Goal: Transaction & Acquisition: Subscribe to service/newsletter

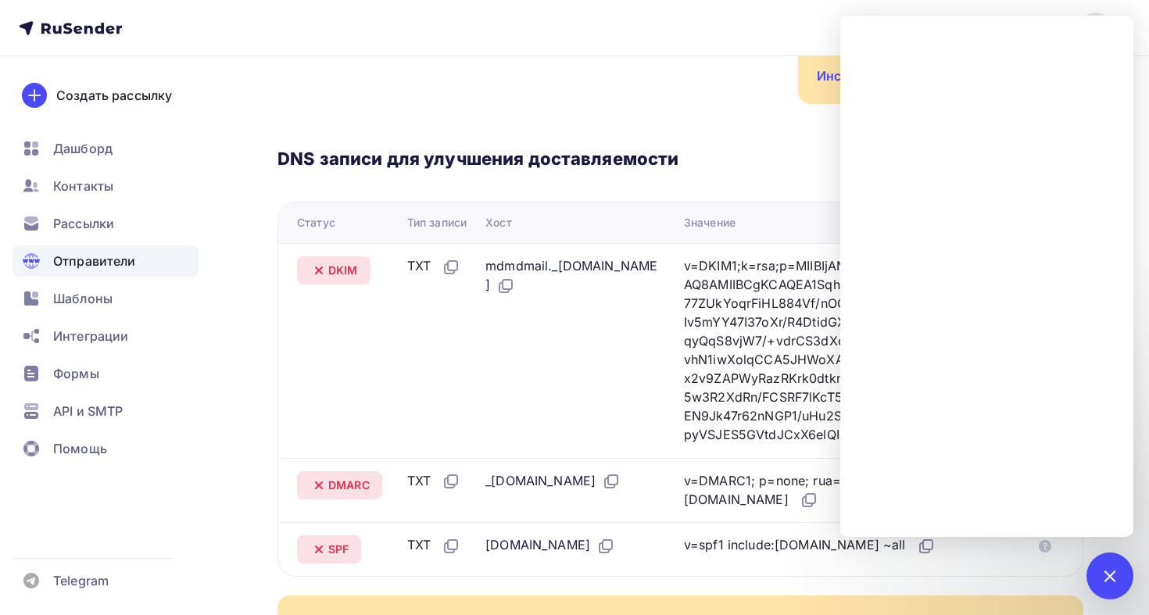
scroll to position [399, 0]
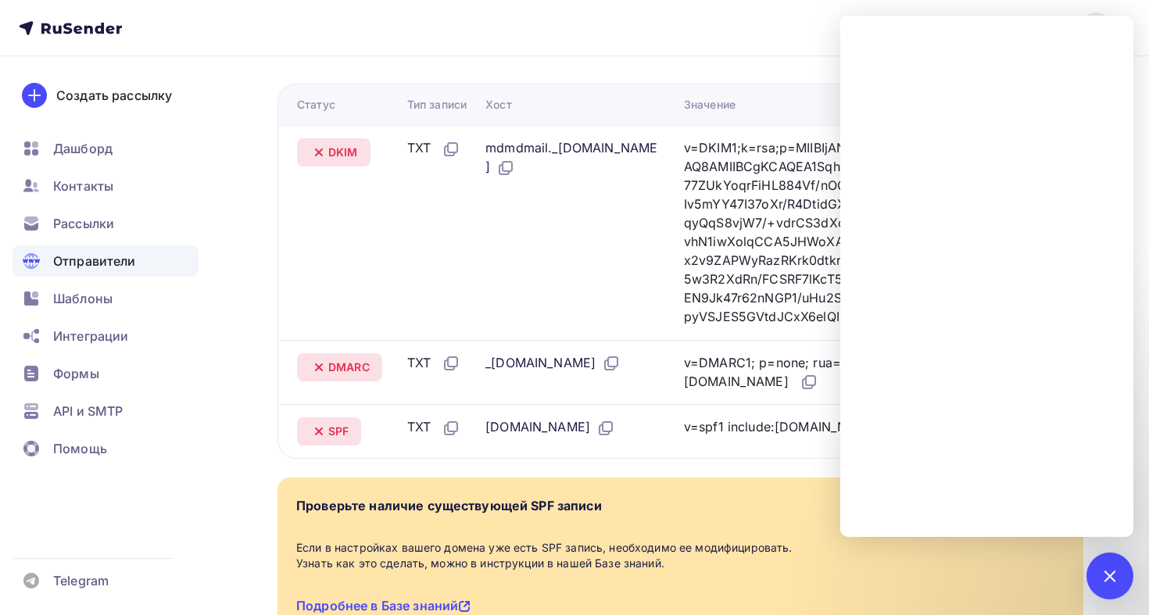
click at [755, 72] on div "DNS записи для улучшения доставляемости Проверить Статус Тип записи Хост Значен…" at bounding box center [680, 222] width 806 height 473
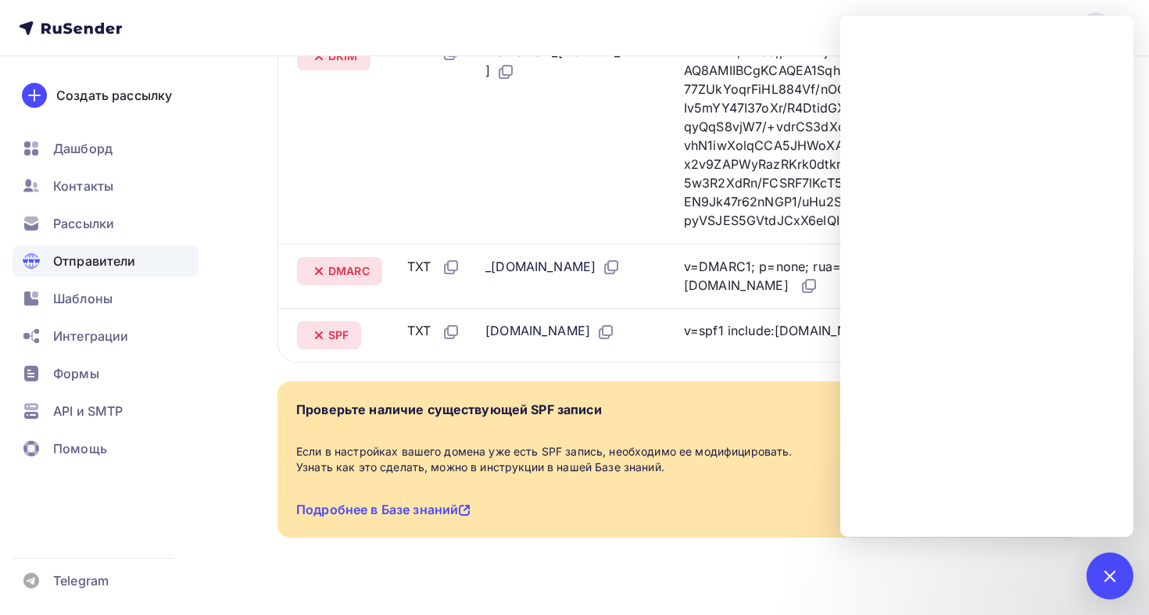
scroll to position [349, 0]
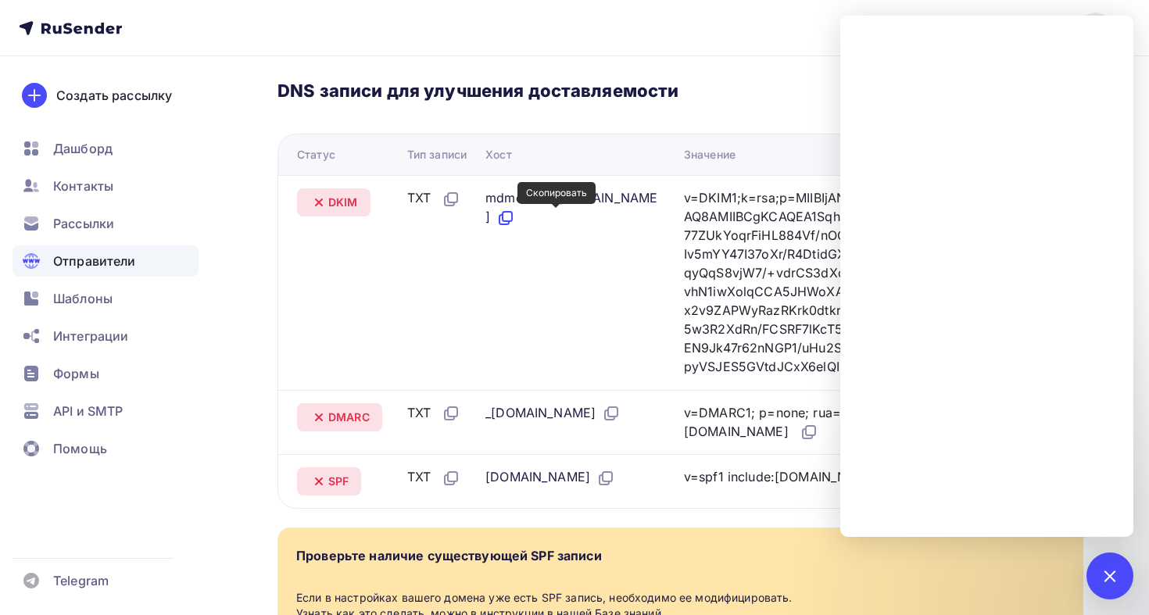
click at [509, 223] on icon at bounding box center [503, 219] width 9 height 9
click at [892, 377] on icon at bounding box center [901, 368] width 19 height 19
click at [617, 417] on icon at bounding box center [612, 411] width 9 height 9
click at [799, 442] on icon at bounding box center [808, 432] width 19 height 19
click at [1114, 560] on div at bounding box center [1109, 575] width 47 height 47
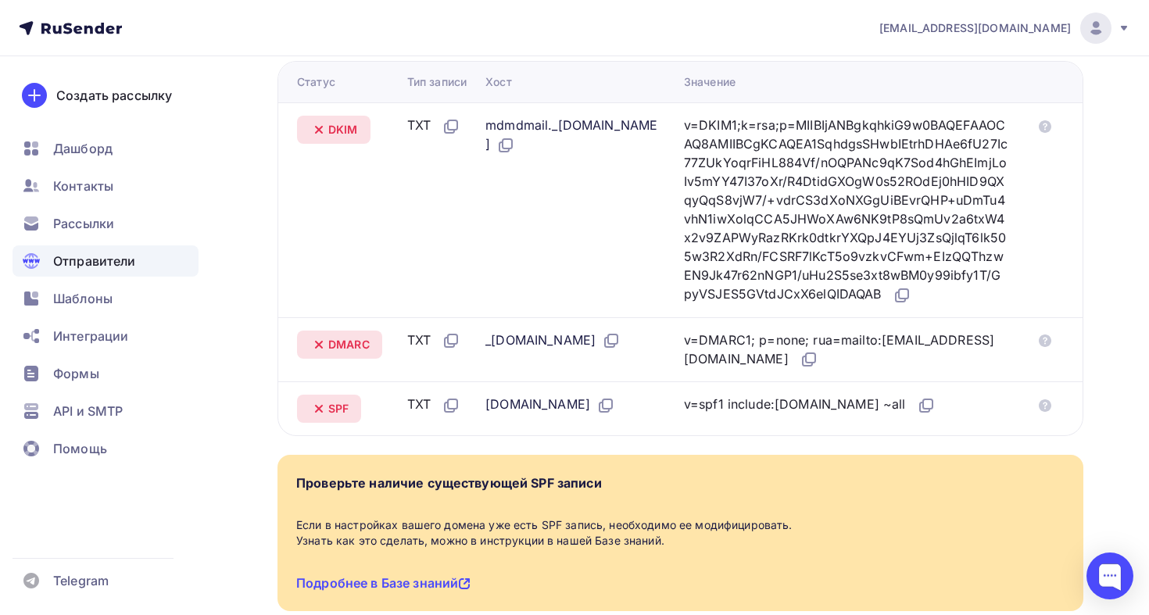
scroll to position [434, 0]
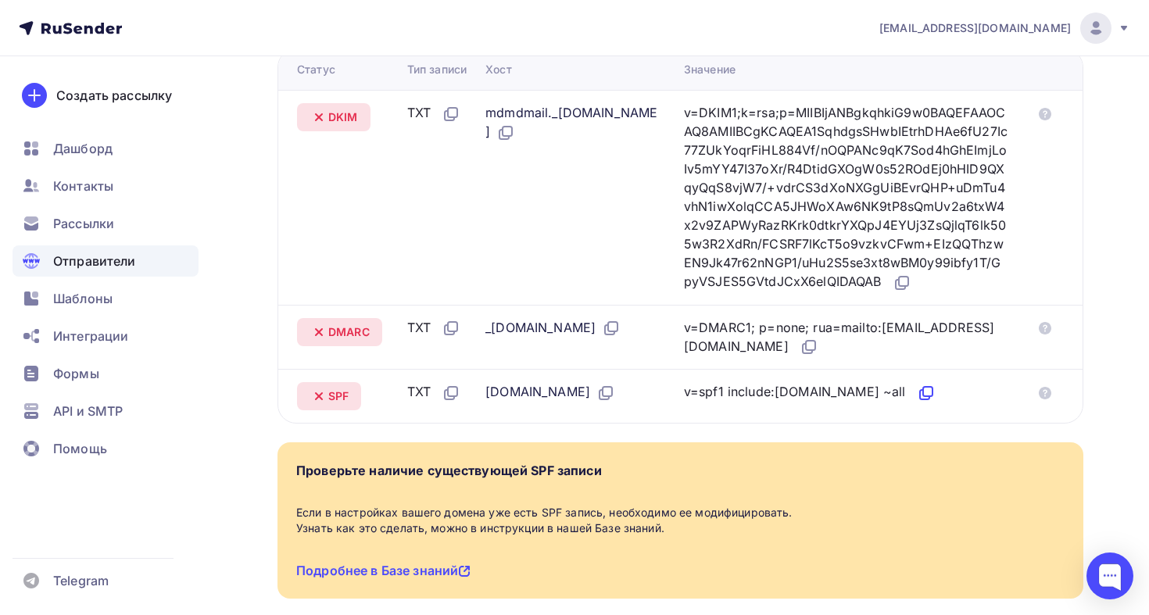
click at [923, 396] on icon at bounding box center [927, 391] width 9 height 9
click at [920, 399] on icon at bounding box center [924, 394] width 9 height 9
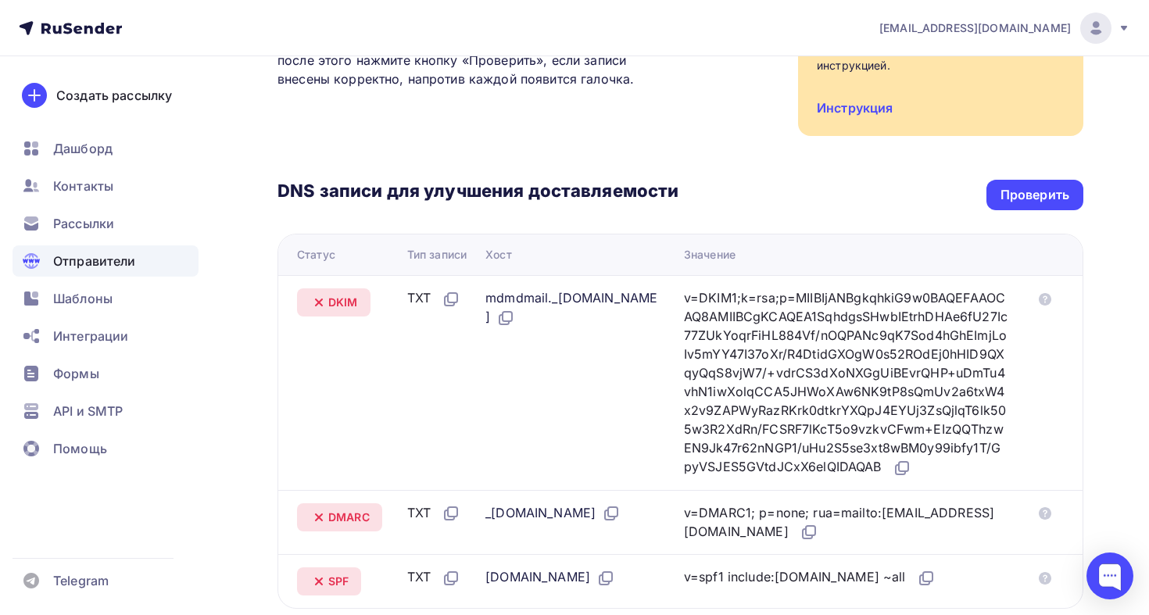
scroll to position [221, 0]
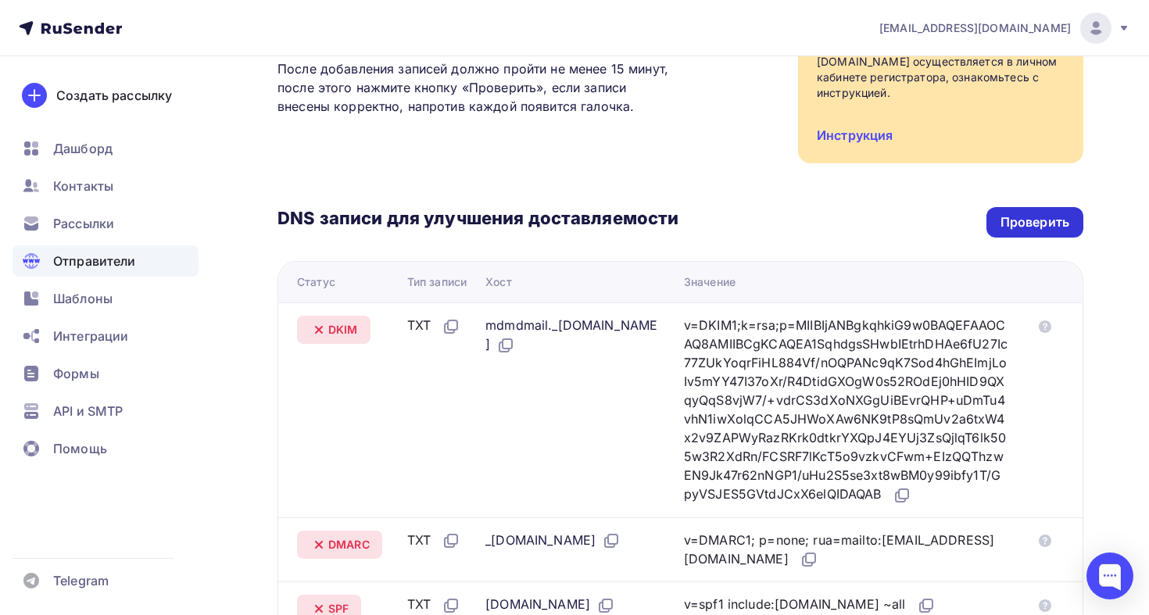
click at [1011, 231] on div "Проверить" at bounding box center [1034, 222] width 97 height 30
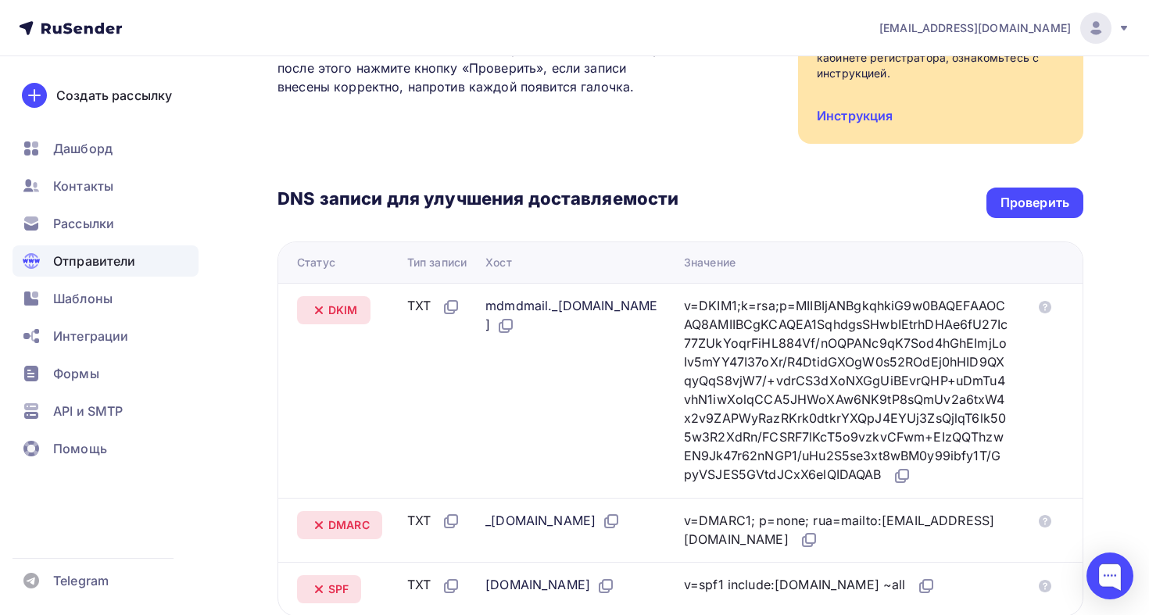
scroll to position [166, 0]
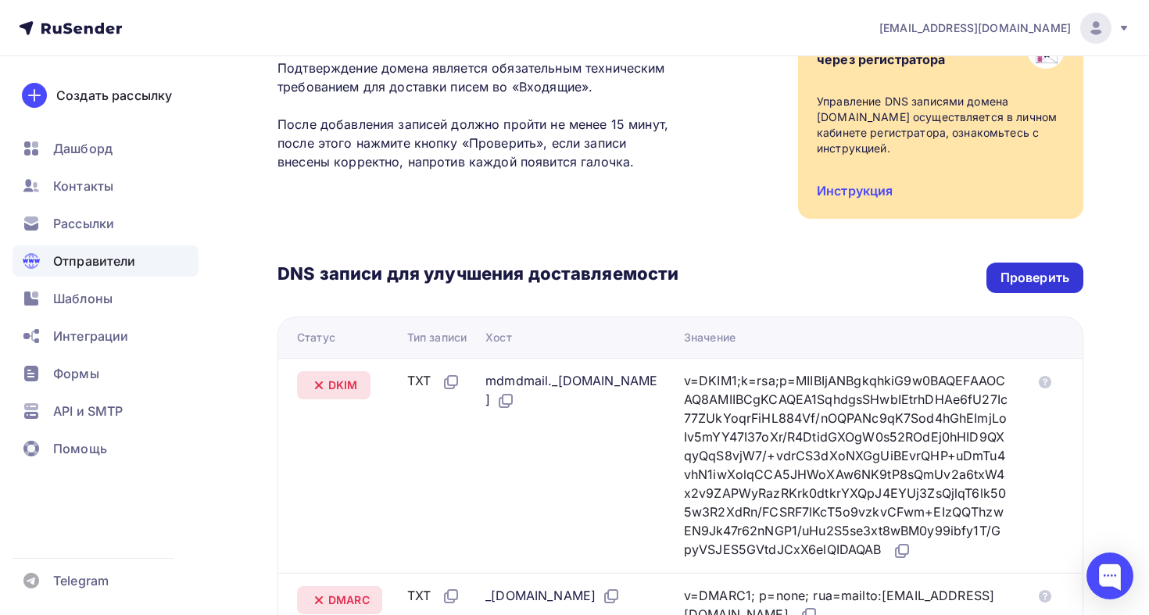
click at [1036, 289] on div "Проверить" at bounding box center [1034, 278] width 97 height 30
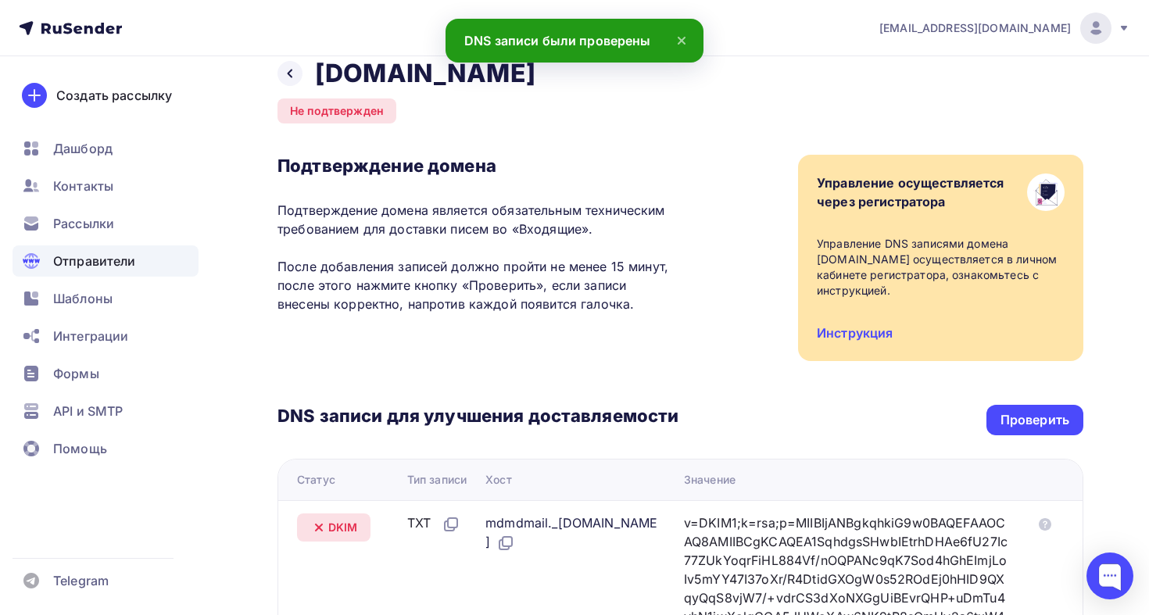
scroll to position [15, 0]
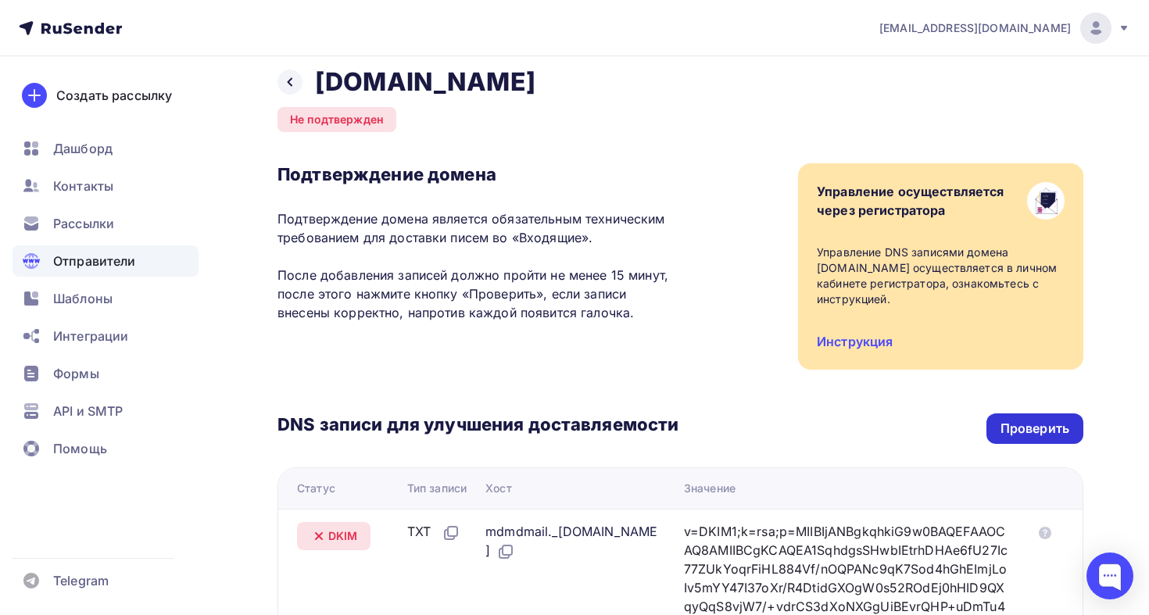
click at [1023, 427] on div "Проверить" at bounding box center [1034, 429] width 69 height 18
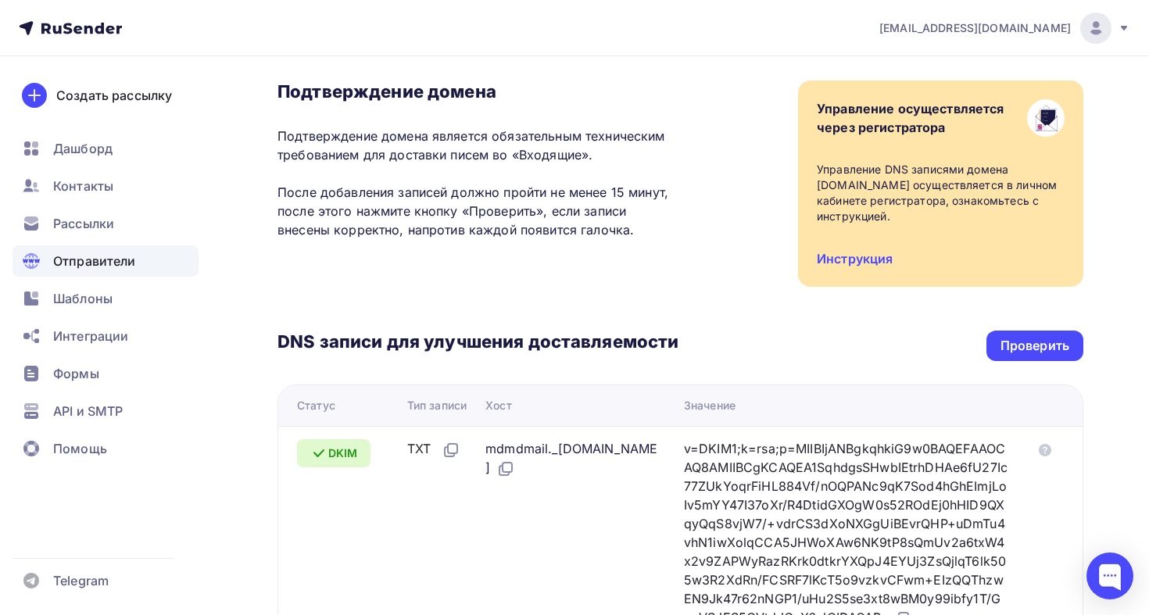
scroll to position [0, 0]
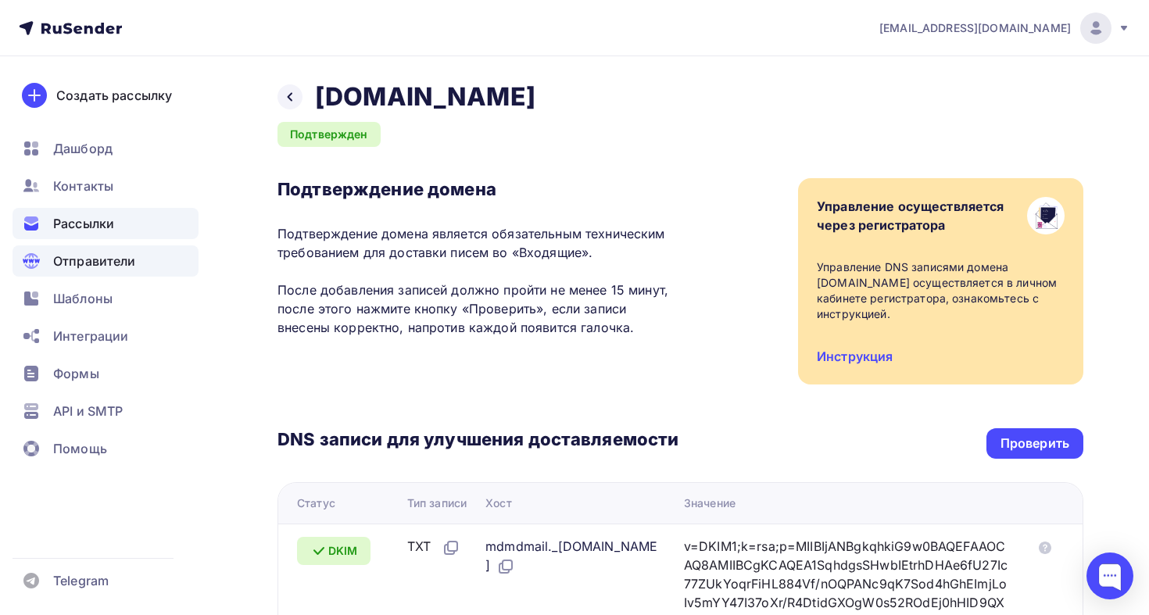
click at [38, 235] on div "Рассылки" at bounding box center [106, 223] width 186 height 31
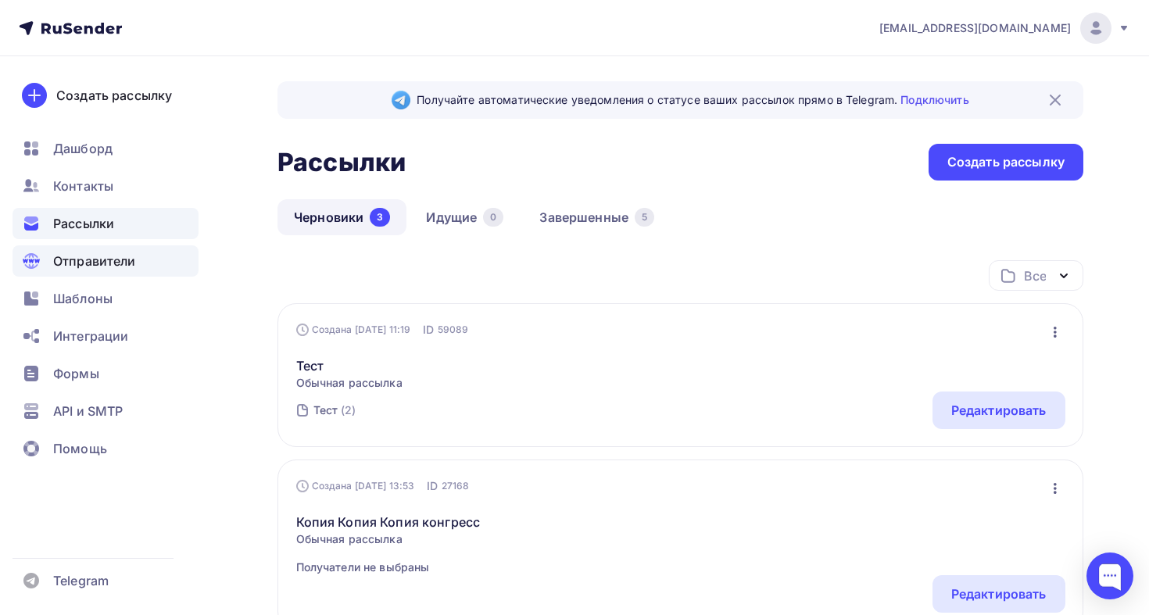
click at [116, 274] on div "Отправители" at bounding box center [106, 260] width 186 height 31
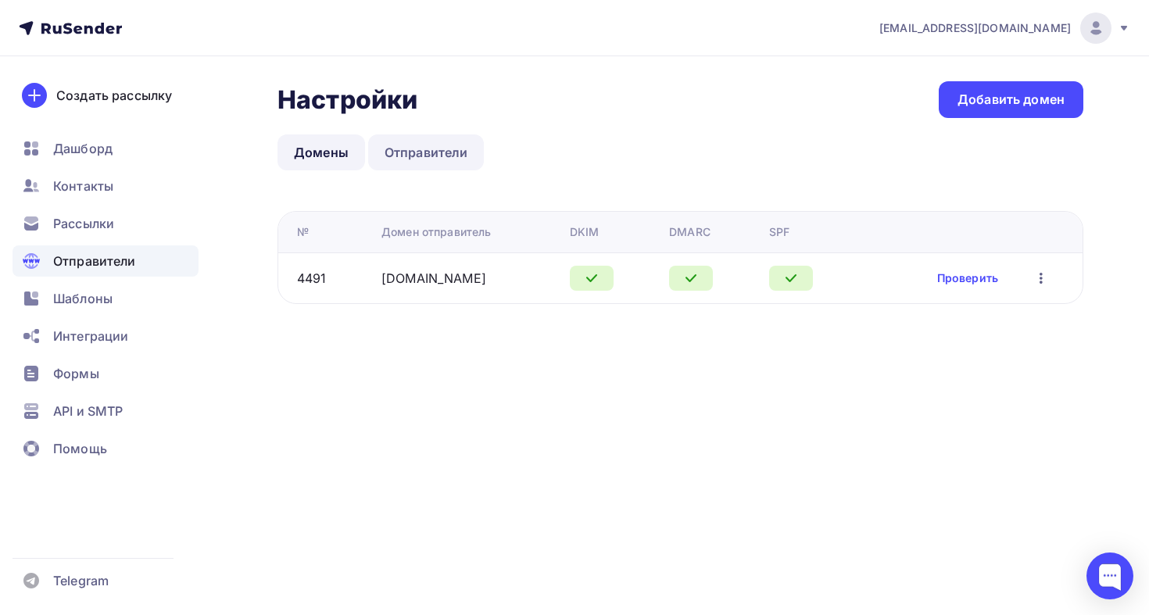
click at [408, 165] on link "Отправители" at bounding box center [426, 152] width 116 height 36
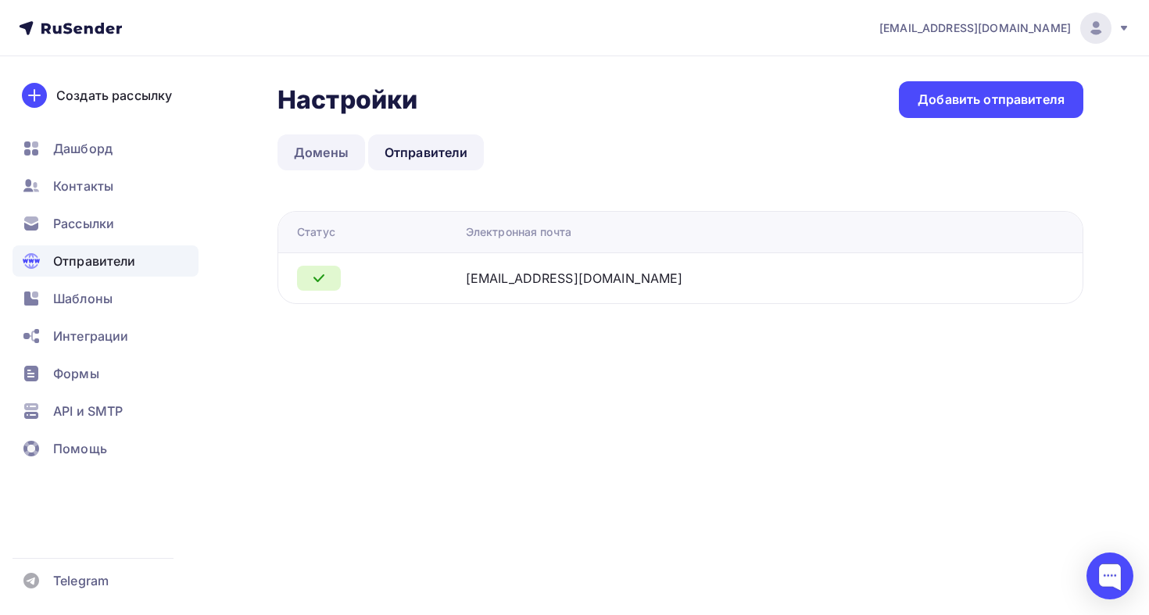
click at [336, 148] on link "Домены" at bounding box center [321, 152] width 88 height 36
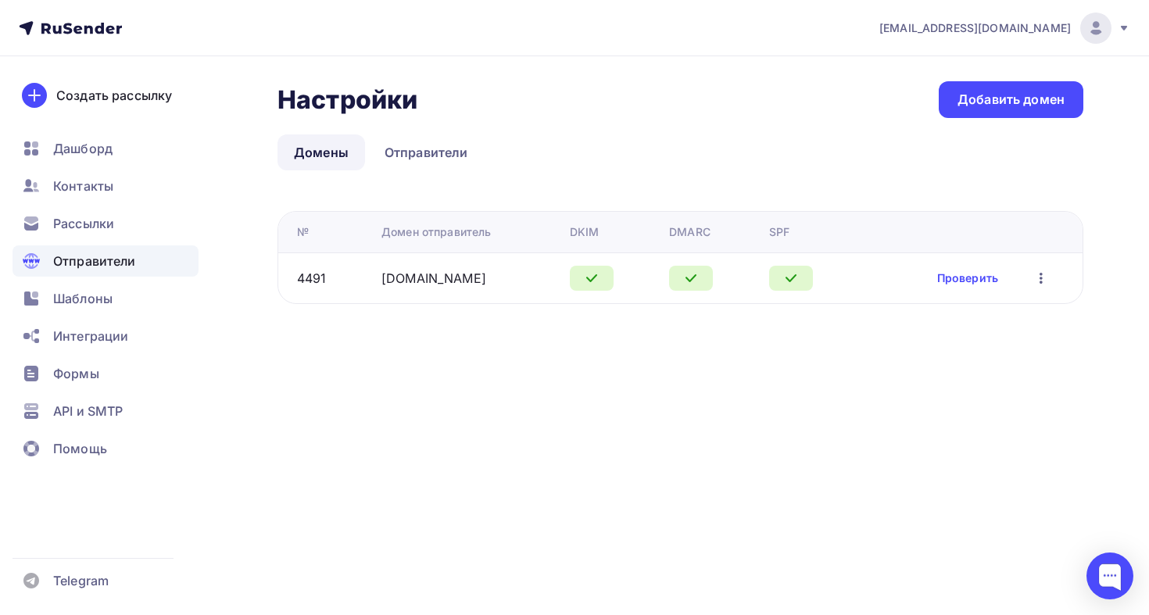
click at [121, 245] on div "Отправители" at bounding box center [106, 260] width 186 height 31
click at [124, 231] on div "Рассылки" at bounding box center [106, 223] width 186 height 31
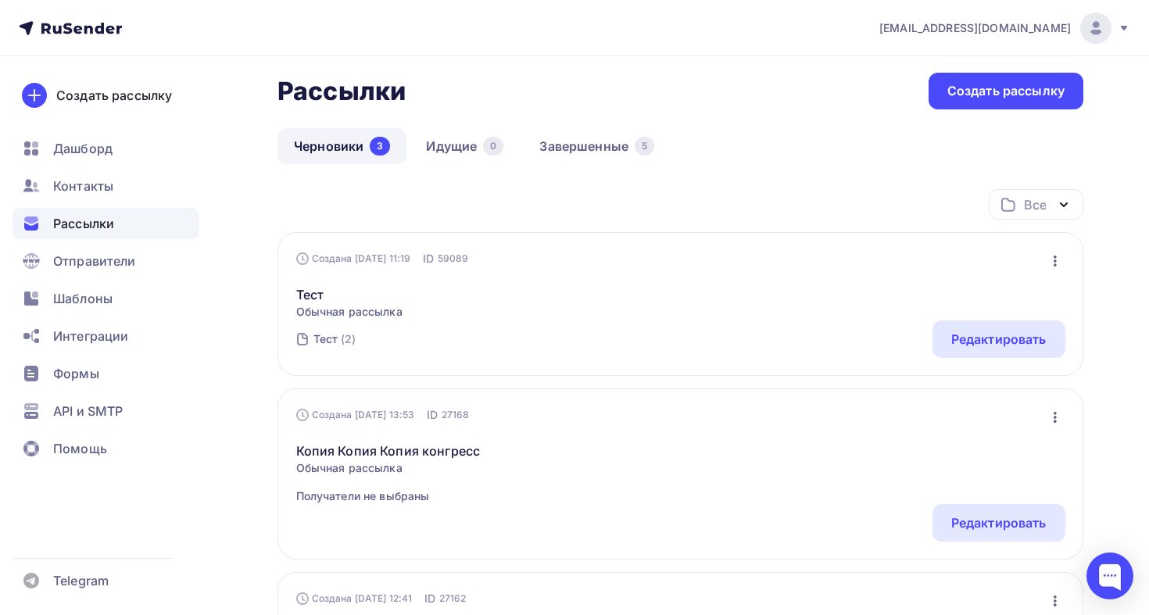
scroll to position [92, 0]
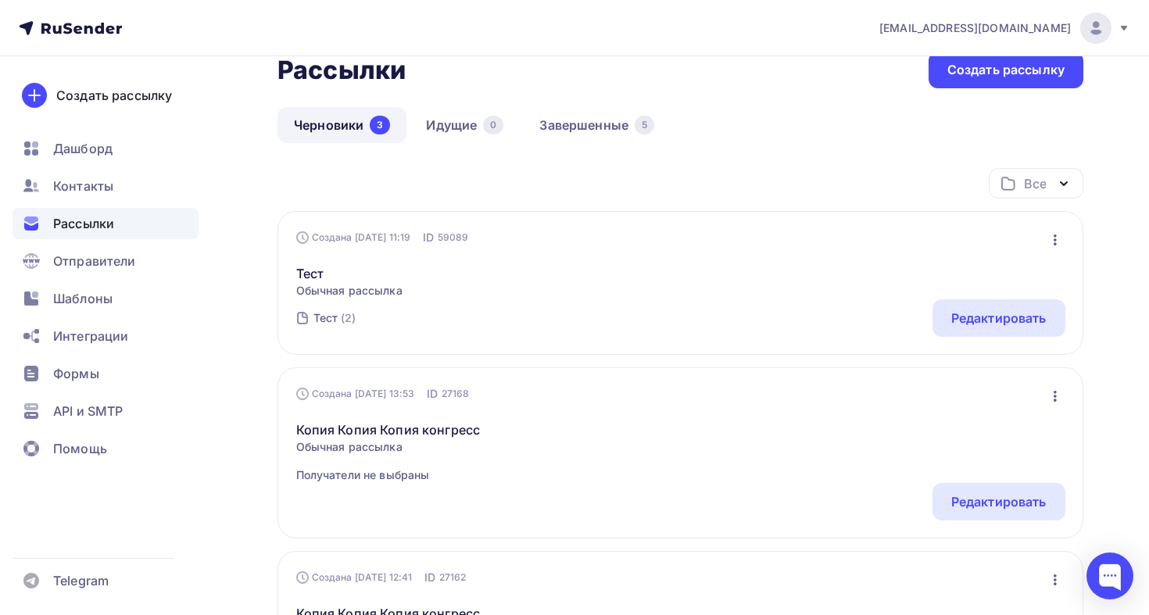
click at [831, 286] on div "Тест Обычная рассылка Редактировать Копировать Добавить в папку Удалить" at bounding box center [680, 271] width 769 height 53
click at [986, 313] on div "Редактировать" at bounding box center [998, 318] width 95 height 19
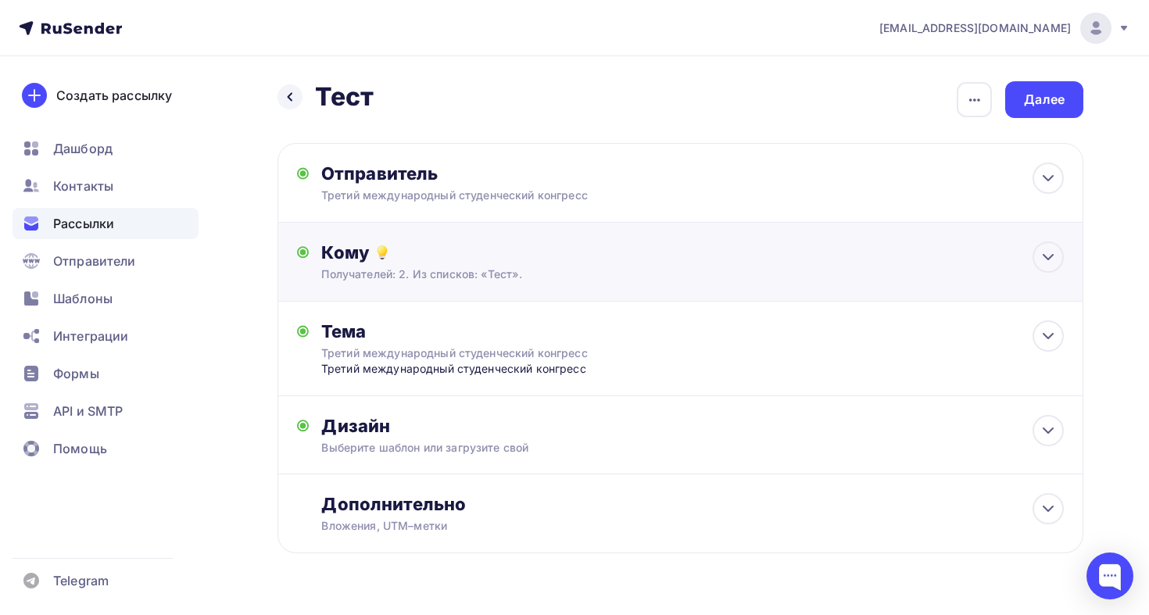
click at [737, 263] on div "Кому" at bounding box center [692, 252] width 742 height 22
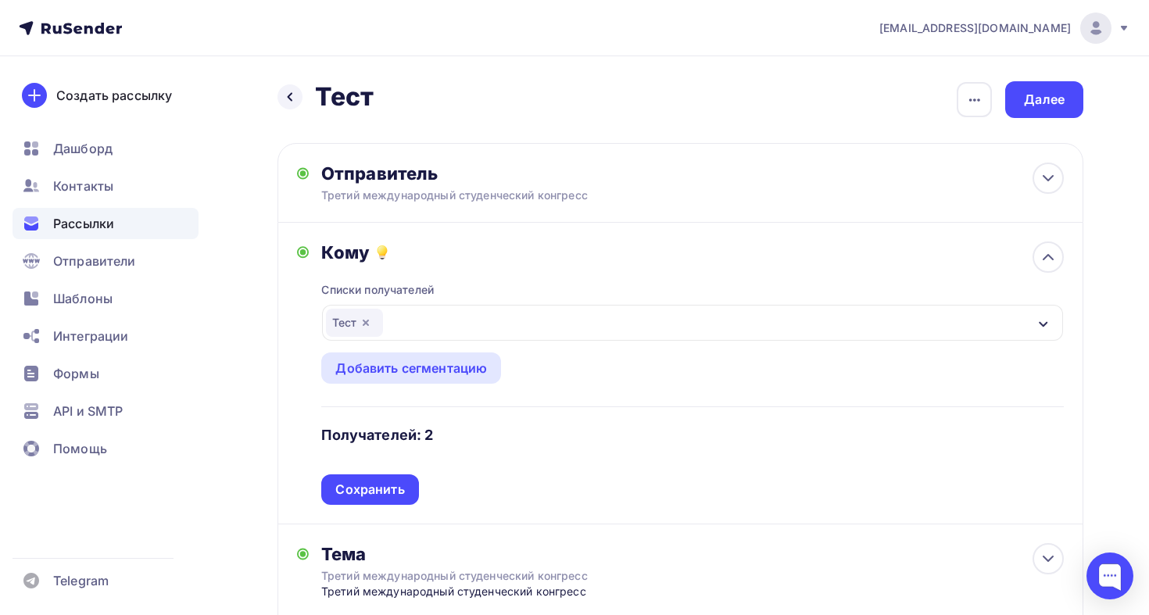
click at [396, 439] on h4 "Получателей: 2" at bounding box center [377, 435] width 112 height 19
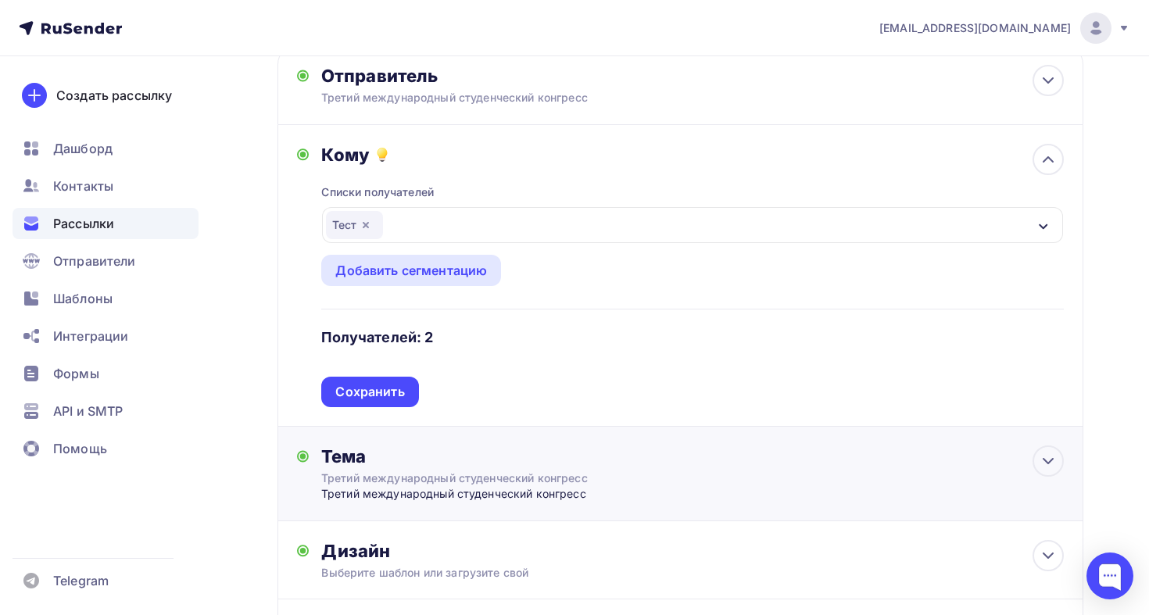
scroll to position [106, 0]
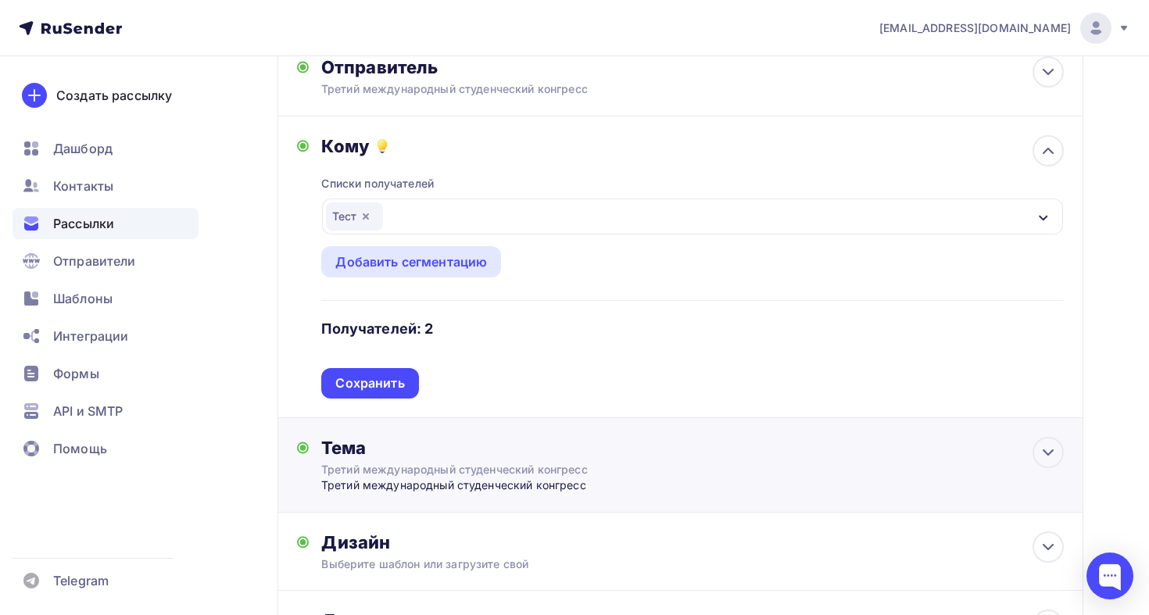
click at [409, 463] on div "Третий международный студенческий конгресс" at bounding box center [460, 470] width 278 height 16
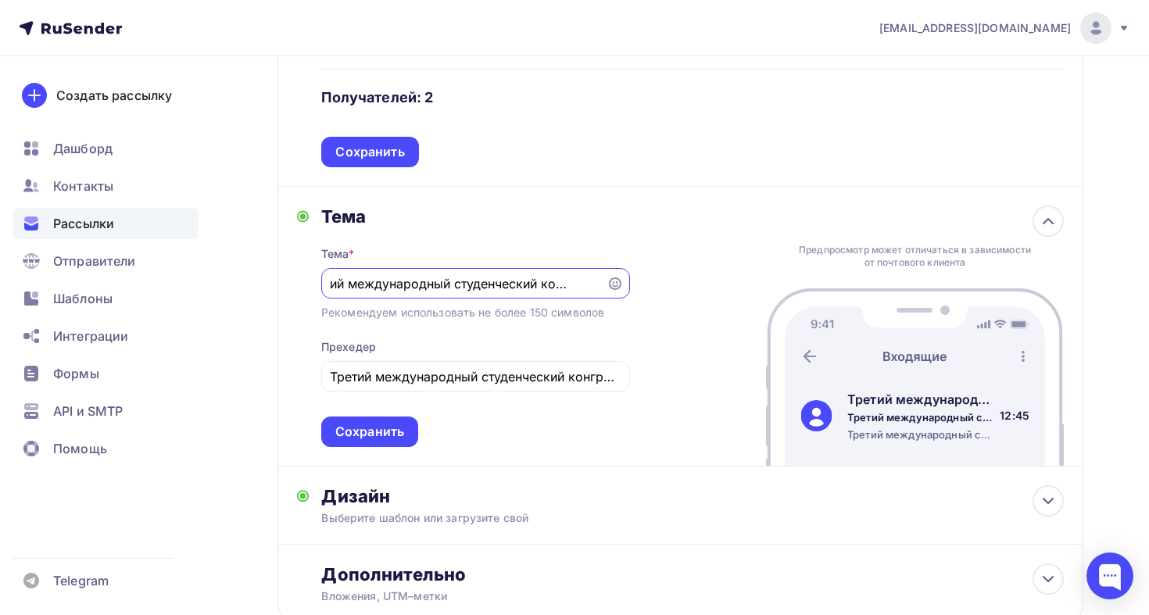
scroll to position [451, 0]
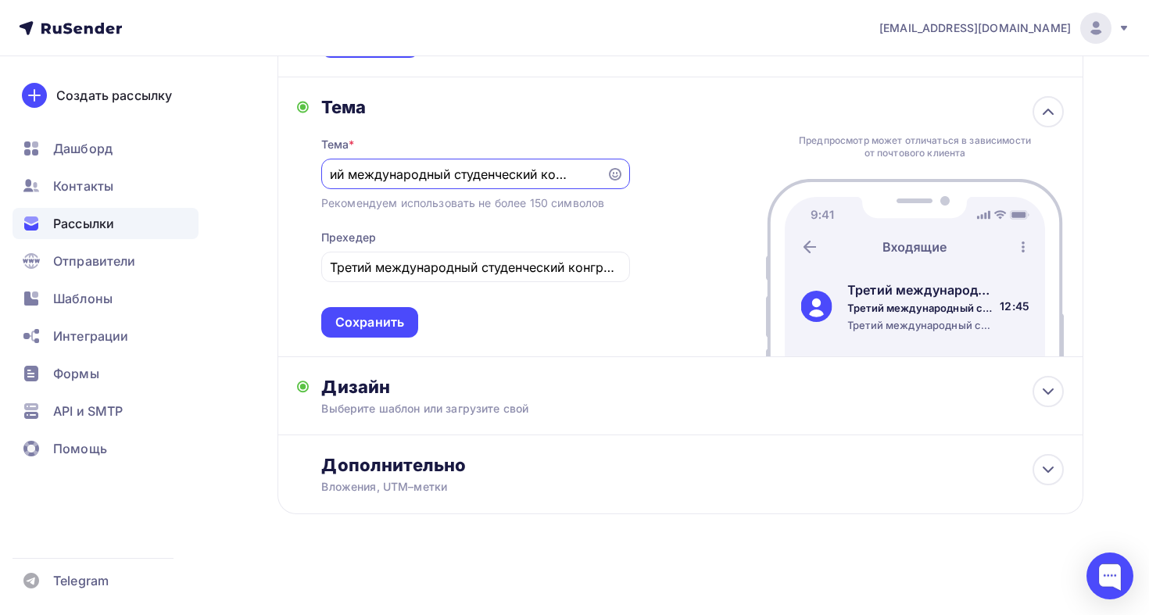
click at [717, 364] on div "Дизайн Выберите шаблон или загрузите свой Размер письма: 122 Kb Заменить шаблон…" at bounding box center [680, 396] width 806 height 78
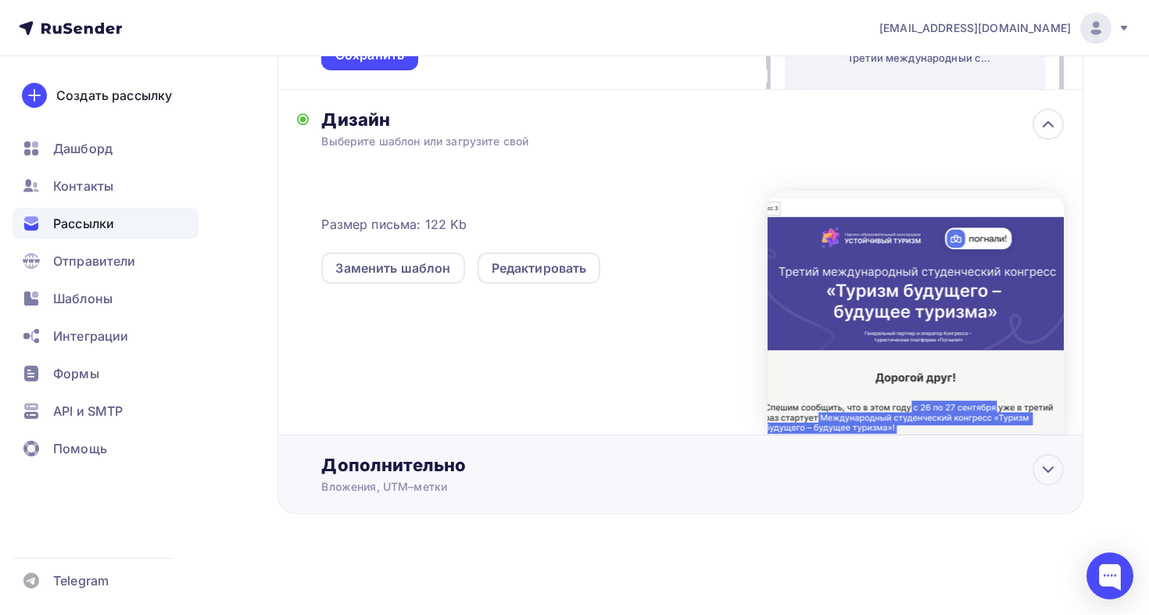
click at [613, 454] on div "Дополнительно" at bounding box center [692, 465] width 742 height 22
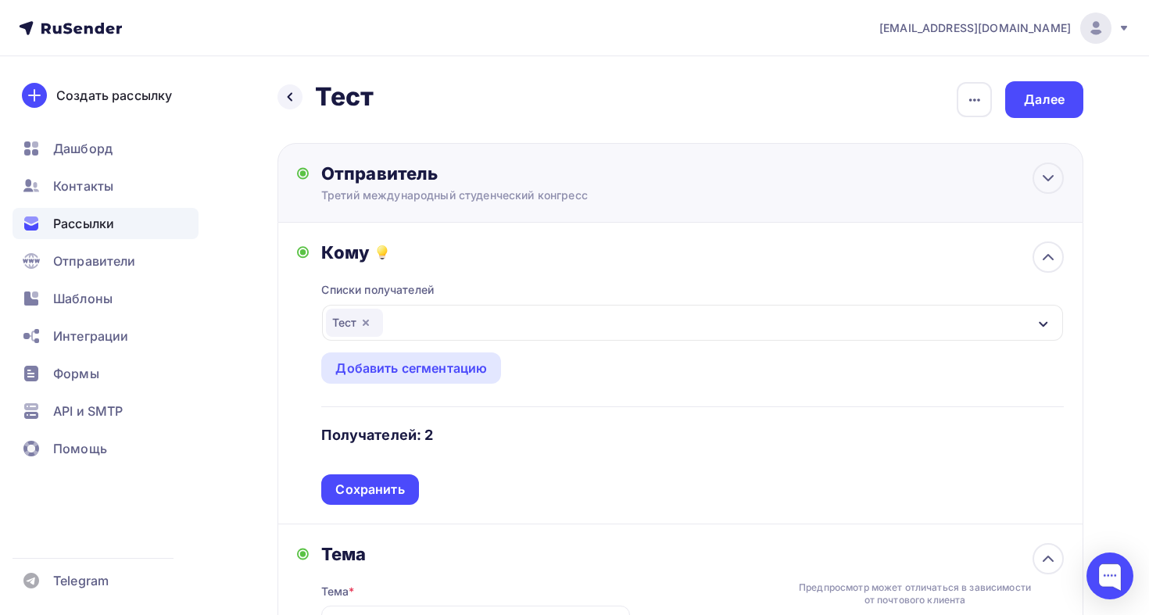
click at [462, 216] on div "Отправитель Третий международный студенческий конгресс Email * registration@tur…" at bounding box center [680, 183] width 806 height 80
type input "Третий международный студенческий конгресс"
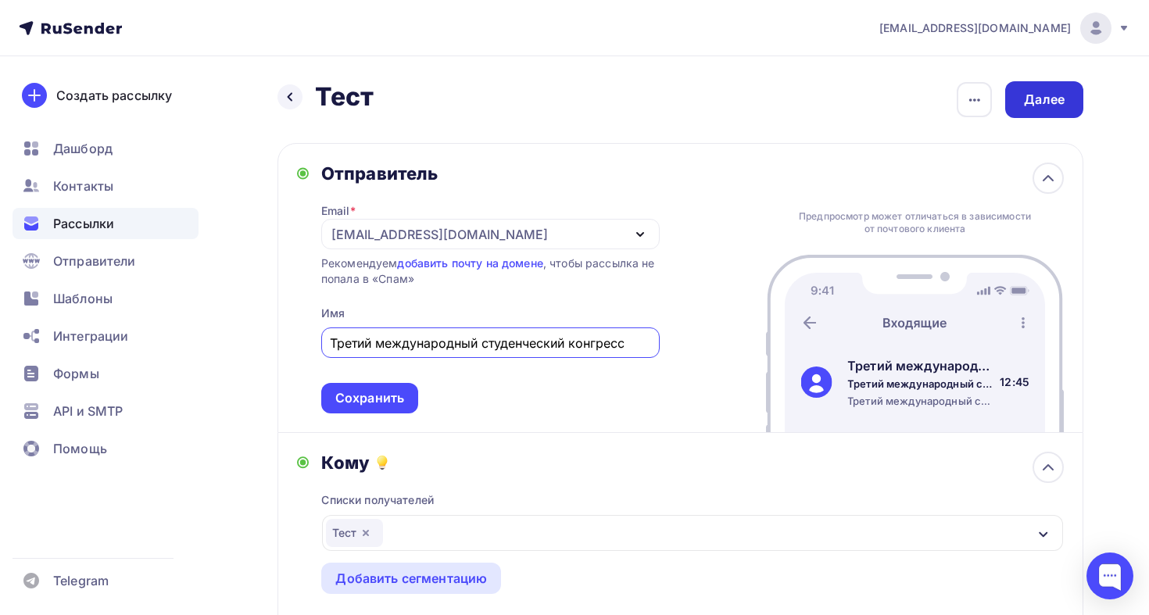
click at [1021, 108] on div "Далее" at bounding box center [1044, 99] width 78 height 37
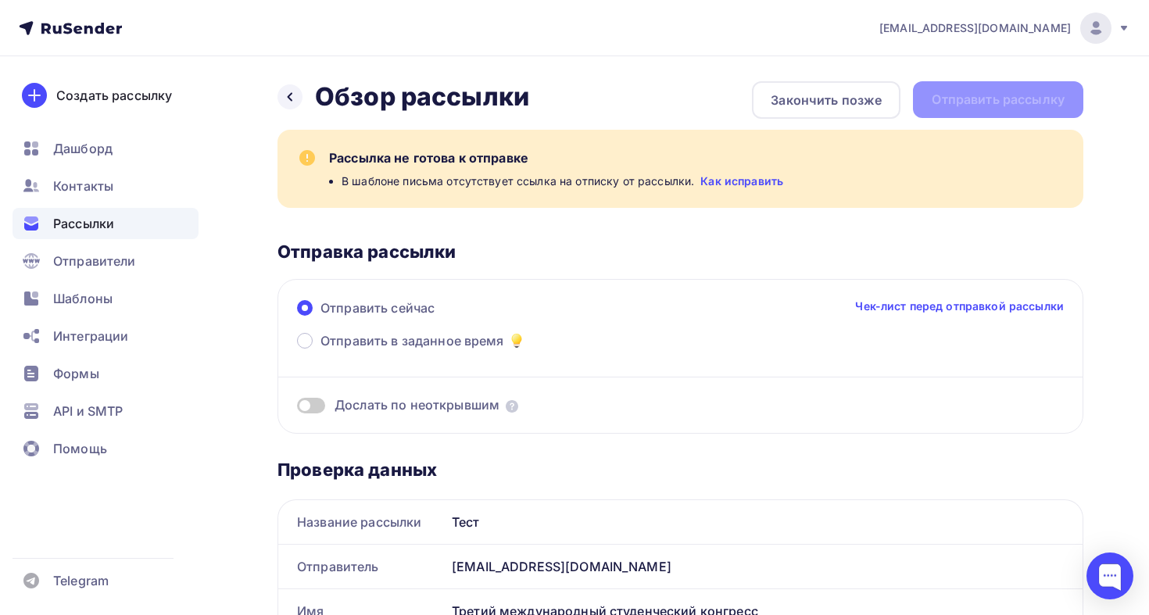
click at [738, 181] on link "Как исправить" at bounding box center [741, 181] width 83 height 16
click at [109, 289] on span "Шаблоны" at bounding box center [82, 298] width 59 height 19
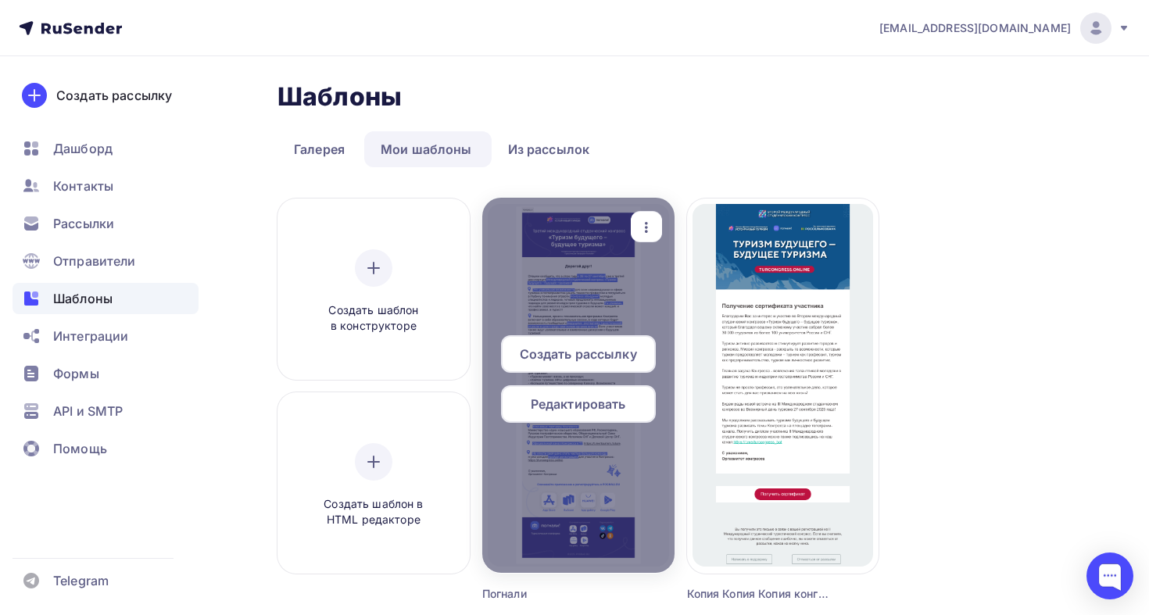
click at [615, 400] on span "Редактировать" at bounding box center [578, 404] width 95 height 19
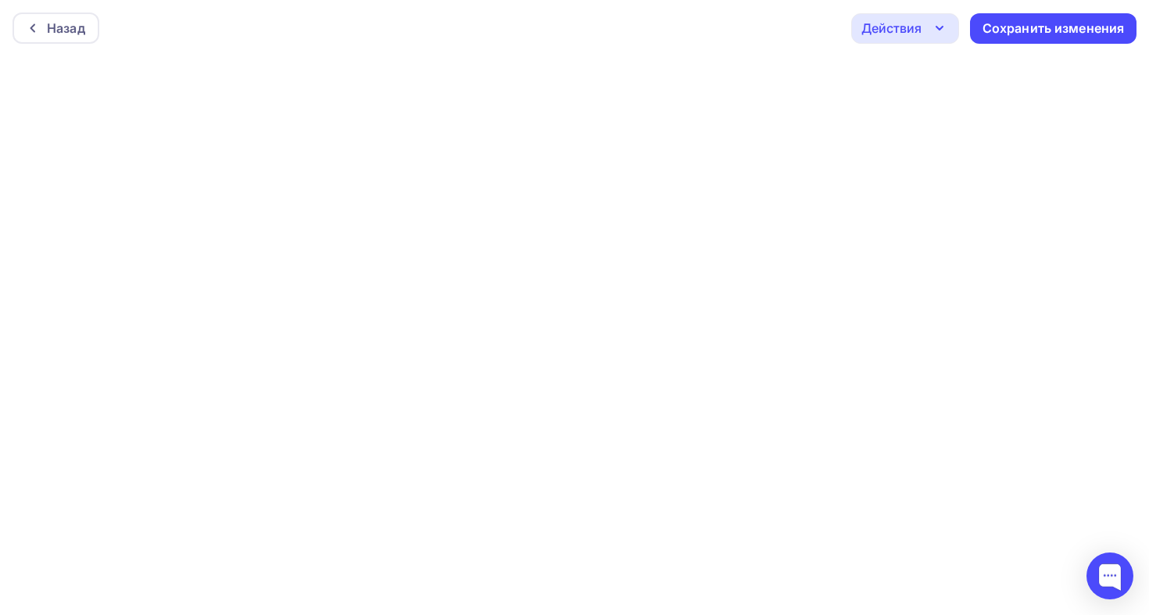
scroll to position [4, 0]
click at [939, 30] on icon "button" at bounding box center [939, 24] width 19 height 19
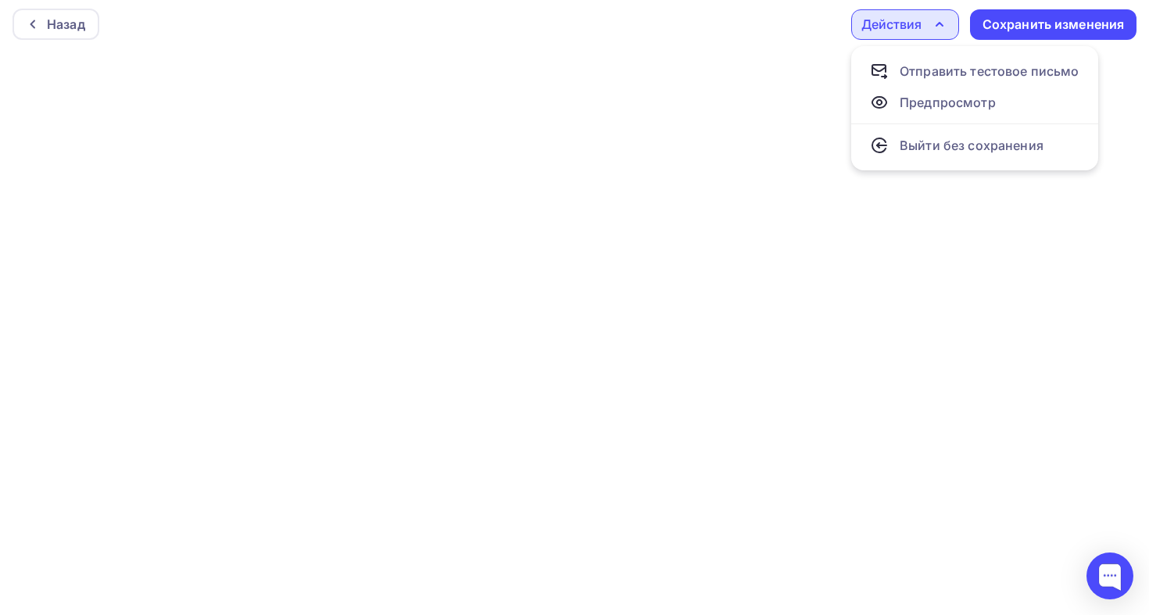
click at [931, 30] on icon "button" at bounding box center [939, 24] width 19 height 19
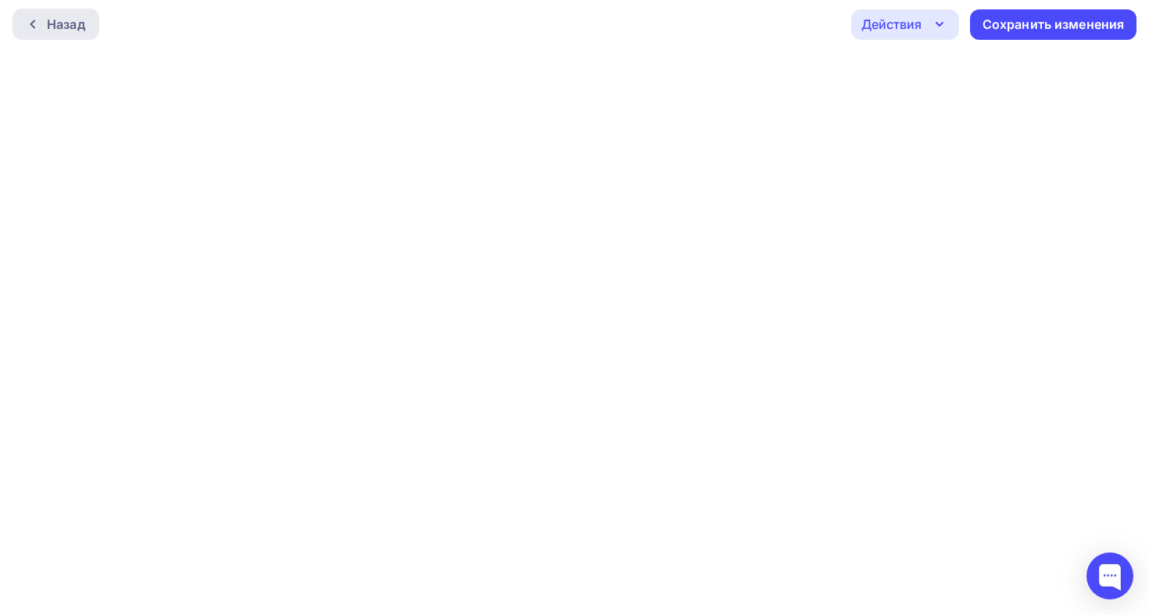
click at [23, 24] on div "Назад" at bounding box center [56, 24] width 87 height 31
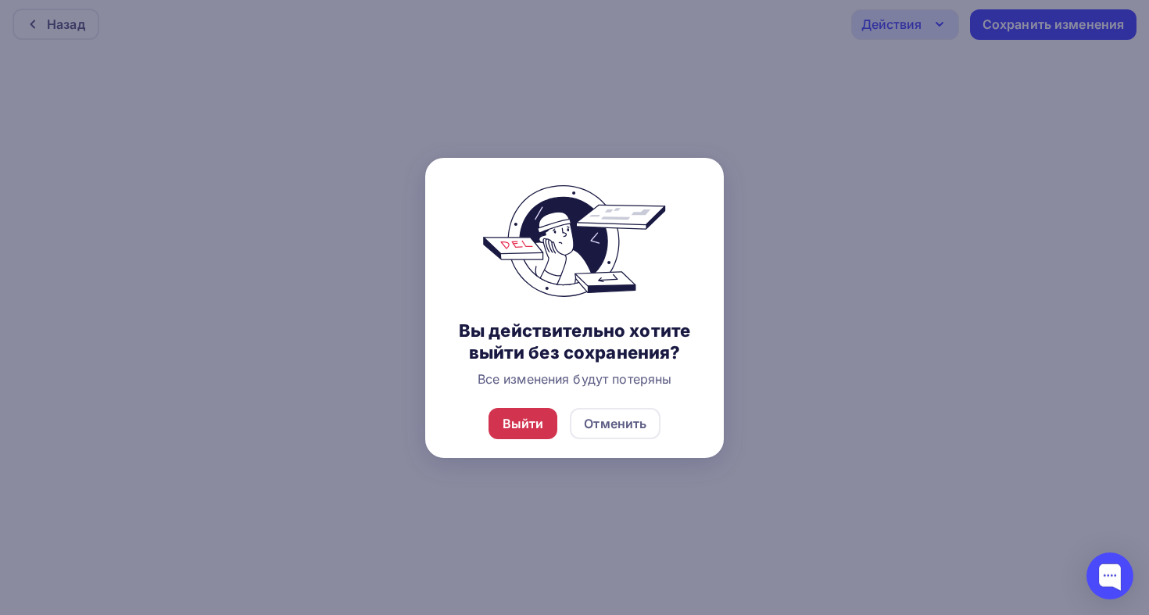
click at [516, 425] on div "Выйти" at bounding box center [522, 423] width 41 height 19
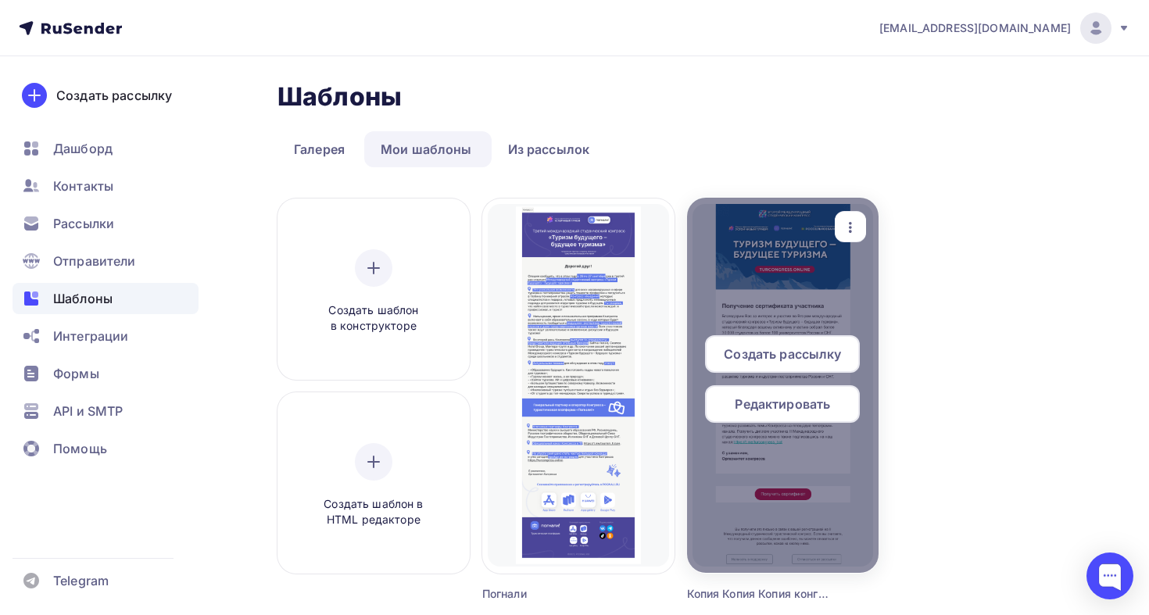
click at [863, 429] on div "Создать рассылку Редактировать" at bounding box center [783, 385] width 192 height 100
click at [800, 396] on span "Редактировать" at bounding box center [782, 404] width 95 height 19
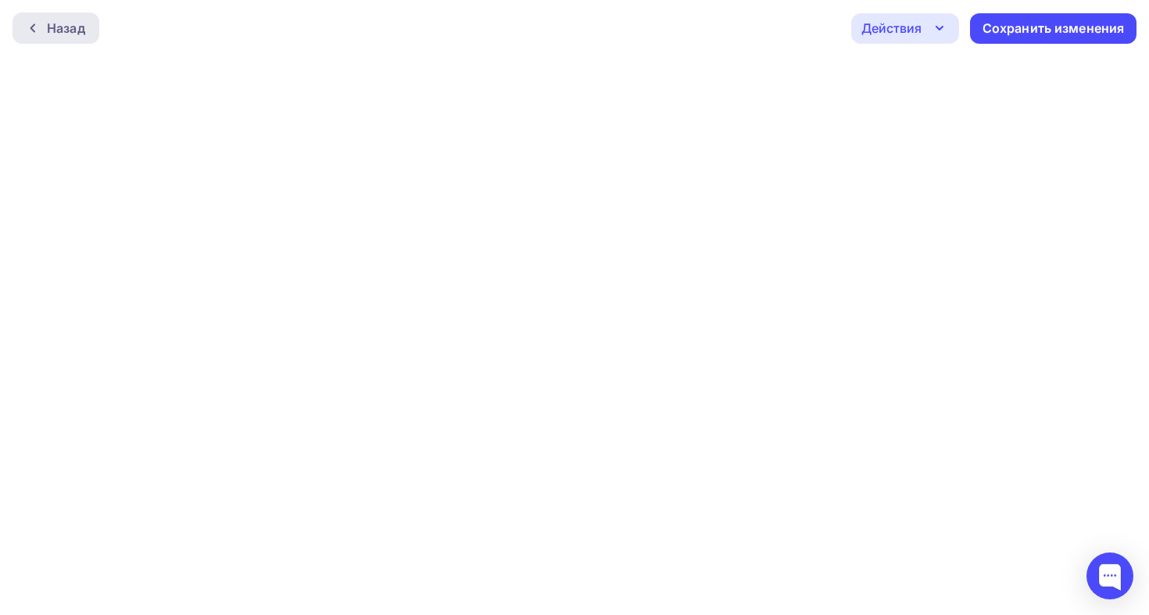
click at [27, 16] on div "Назад" at bounding box center [56, 28] width 87 height 31
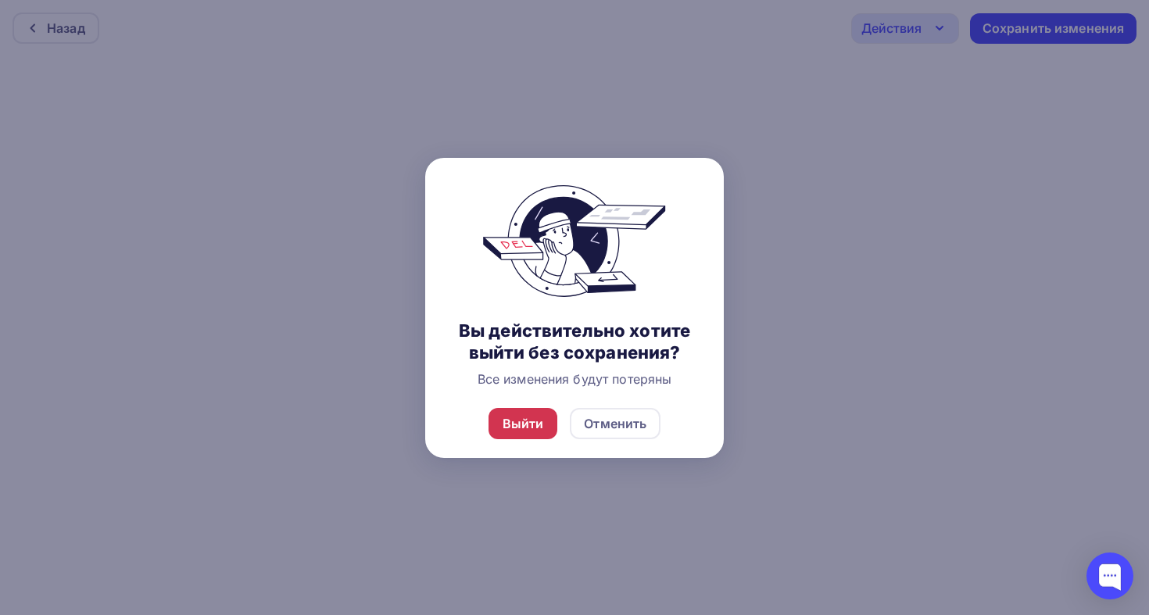
click at [546, 426] on div "Выйти" at bounding box center [523, 423] width 70 height 31
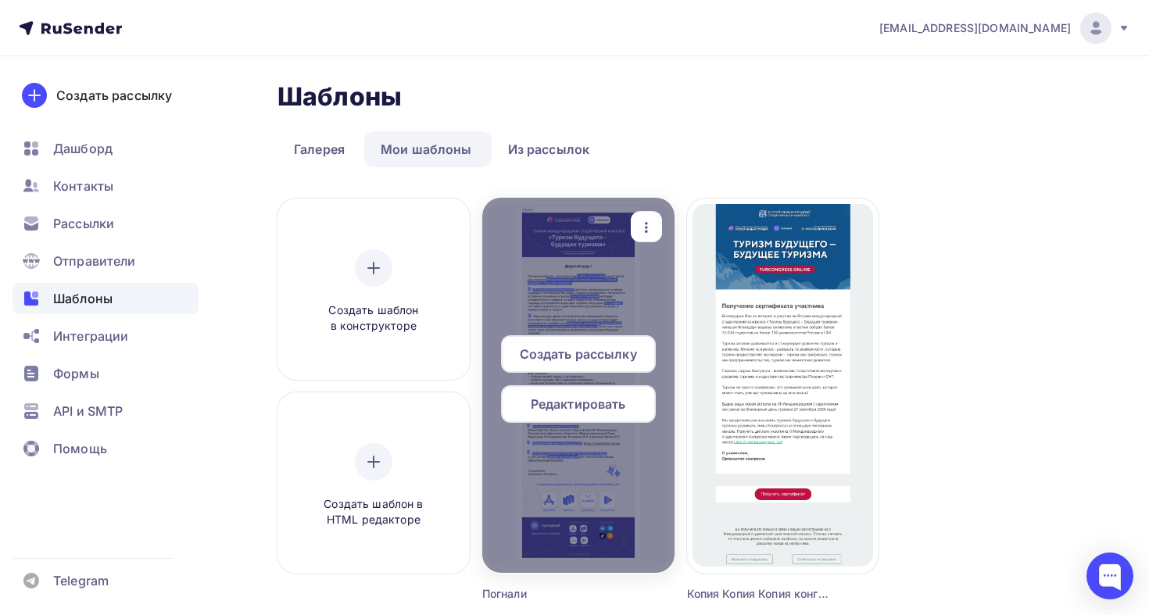
click at [570, 400] on span "Редактировать" at bounding box center [578, 404] width 95 height 19
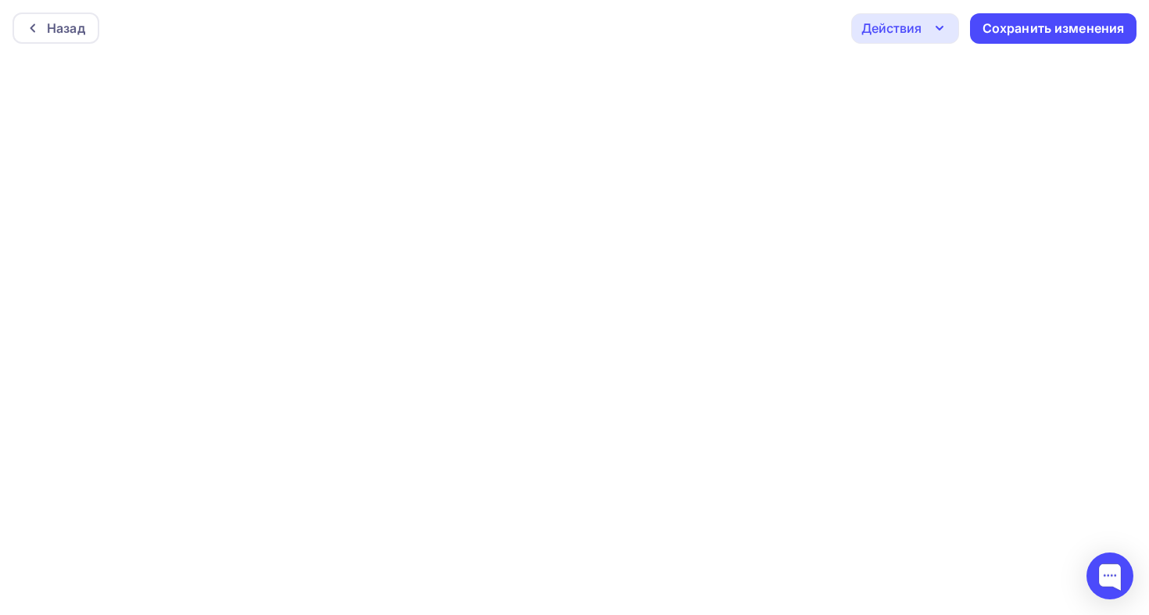
scroll to position [4, 0]
click at [80, 20] on div "Назад" at bounding box center [66, 24] width 38 height 19
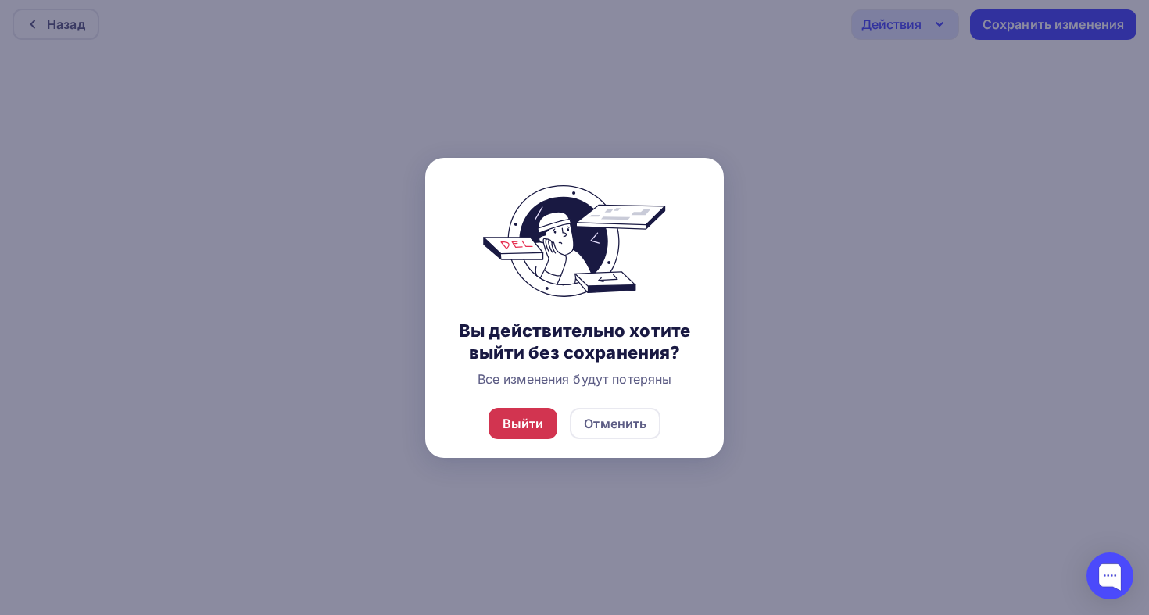
click at [513, 426] on div "Выйти" at bounding box center [522, 423] width 41 height 19
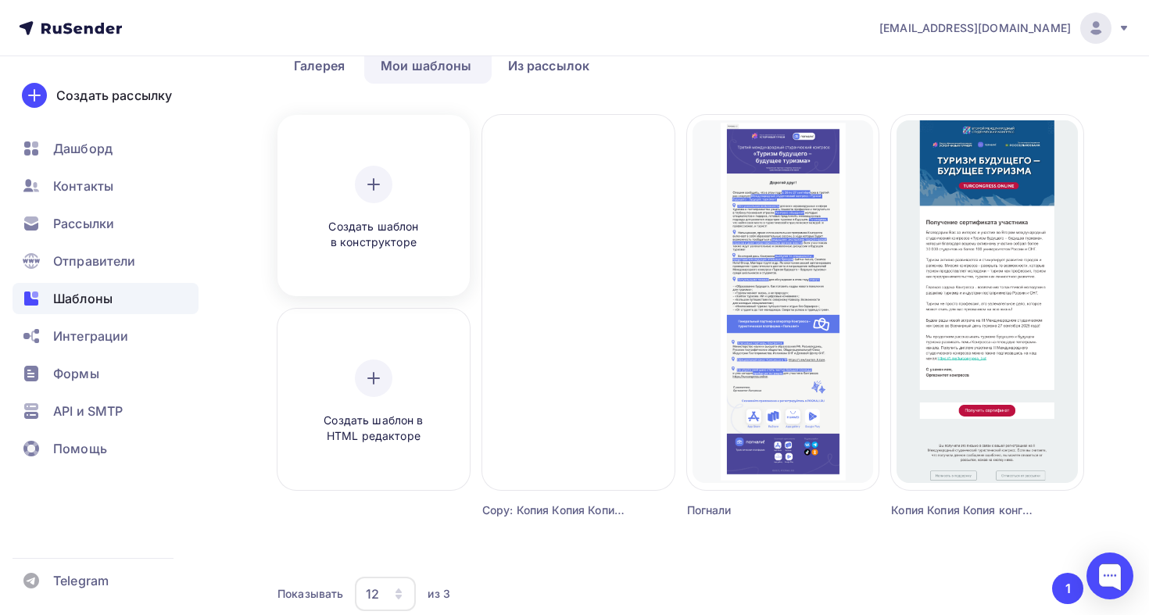
scroll to position [90, 0]
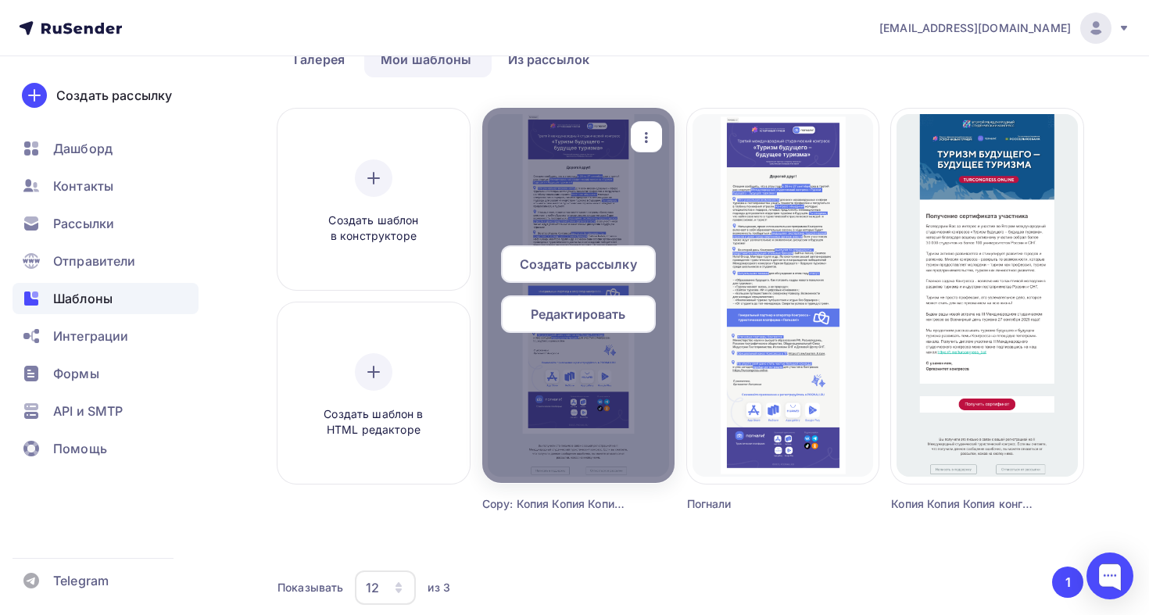
click at [563, 154] on div at bounding box center [578, 295] width 192 height 375
click at [577, 317] on span "Редактировать" at bounding box center [578, 314] width 95 height 19
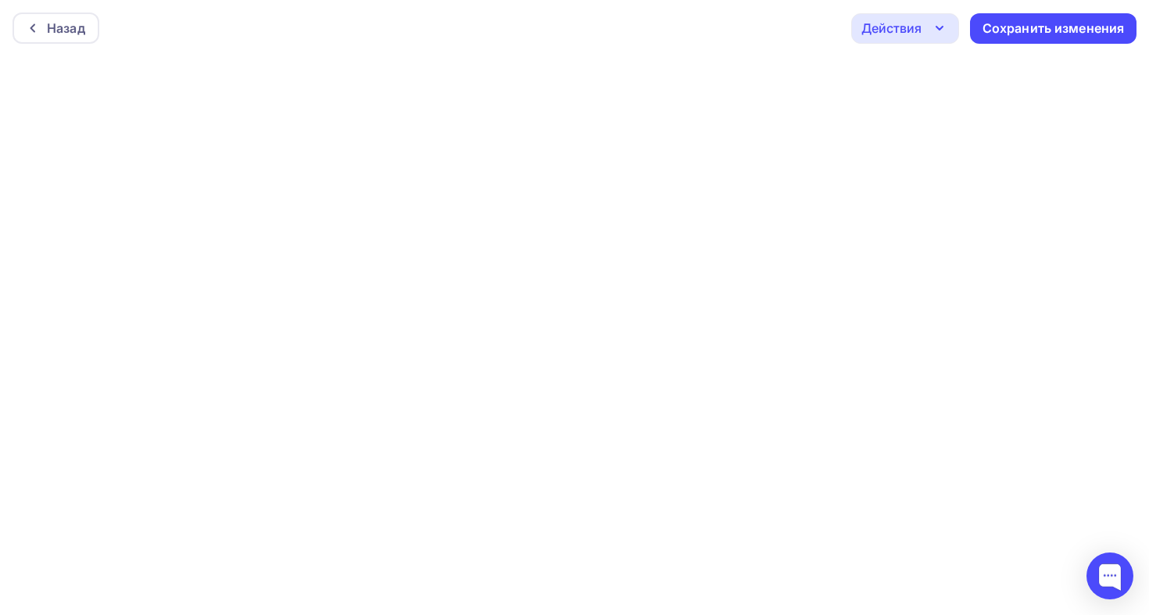
click at [403, 41] on div "Назад Действия Отправить тестовое письмо Предпросмотр Выйти без сохранения Сохр…" at bounding box center [574, 28] width 1149 height 56
click at [68, 35] on div "Назад" at bounding box center [66, 28] width 38 height 19
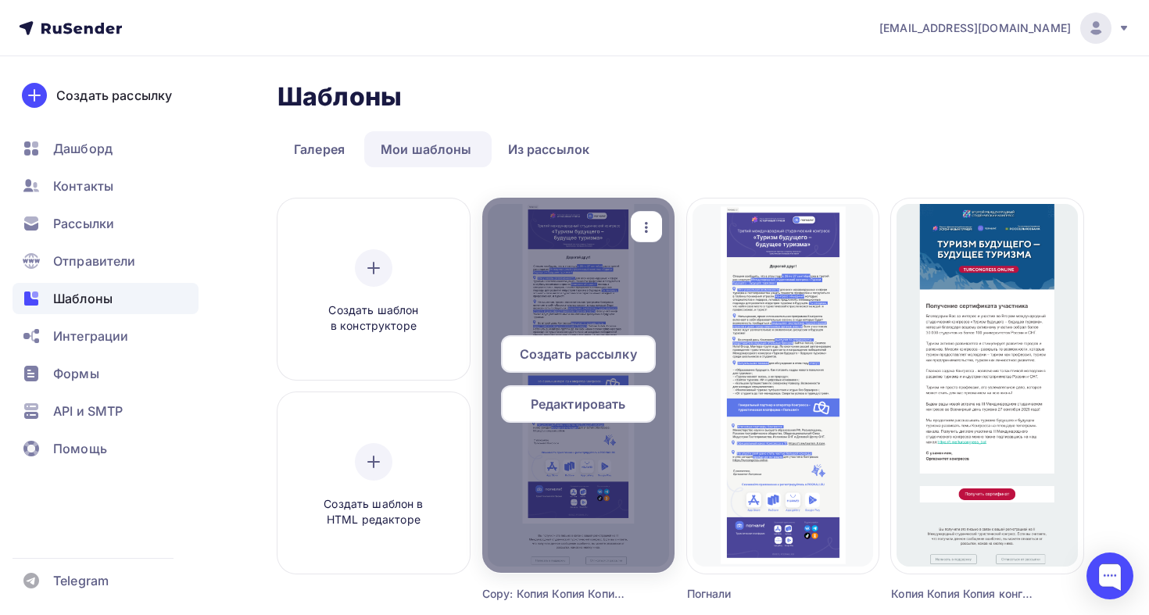
click at [638, 231] on icon "button" at bounding box center [646, 227] width 19 height 19
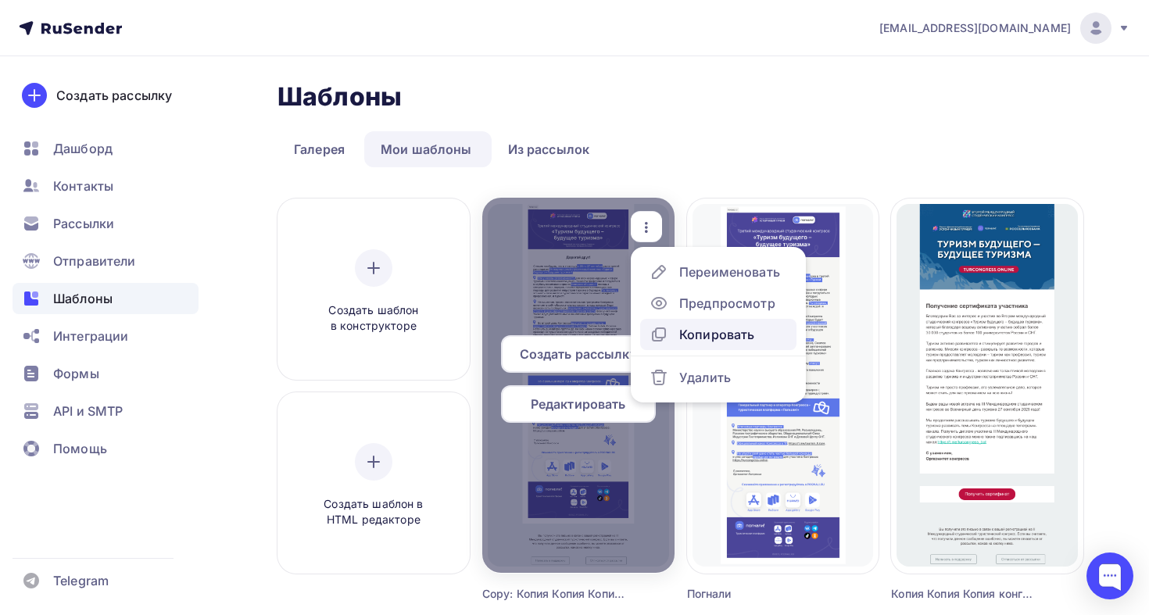
click at [715, 329] on div "Копировать" at bounding box center [716, 334] width 75 height 19
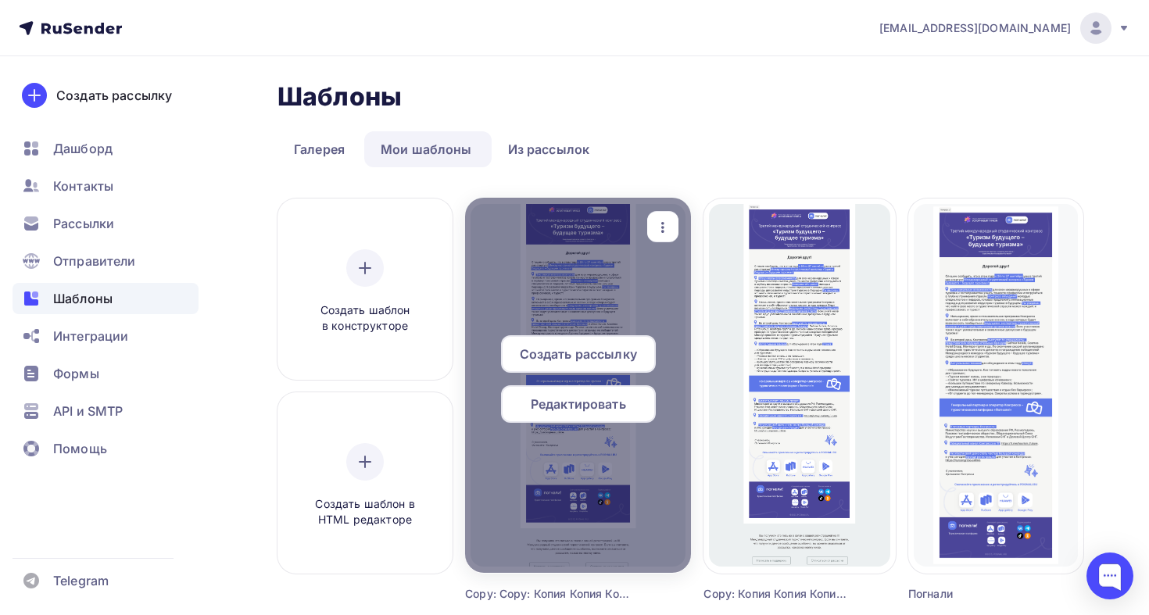
click at [592, 392] on div "Редактировать" at bounding box center [578, 404] width 155 height 38
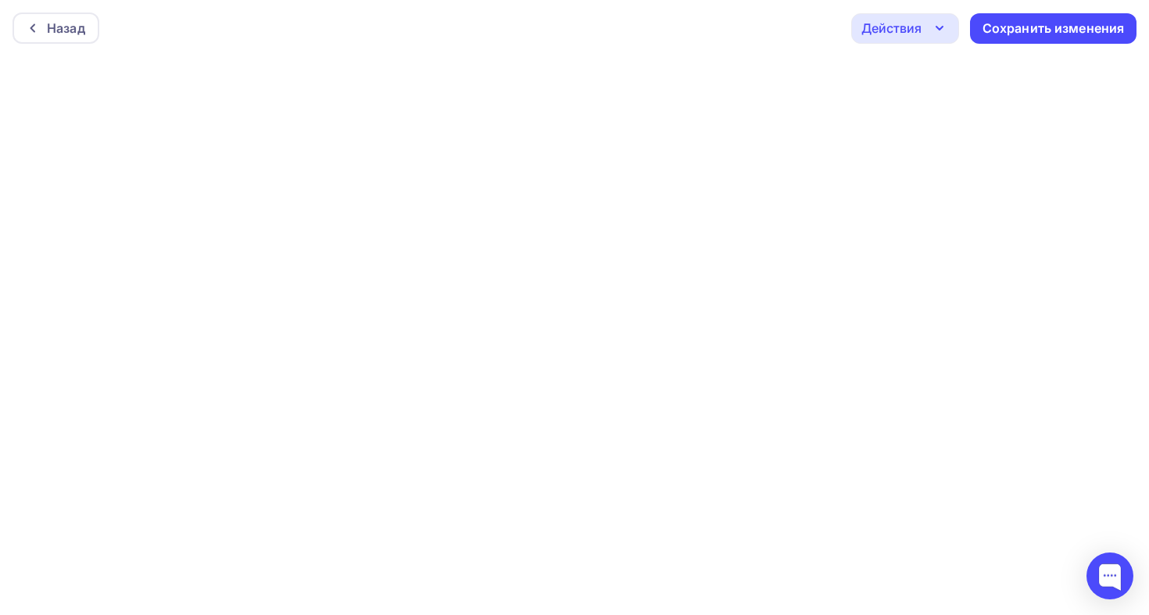
scroll to position [4, 0]
click at [73, 23] on div "Назад" at bounding box center [66, 24] width 38 height 19
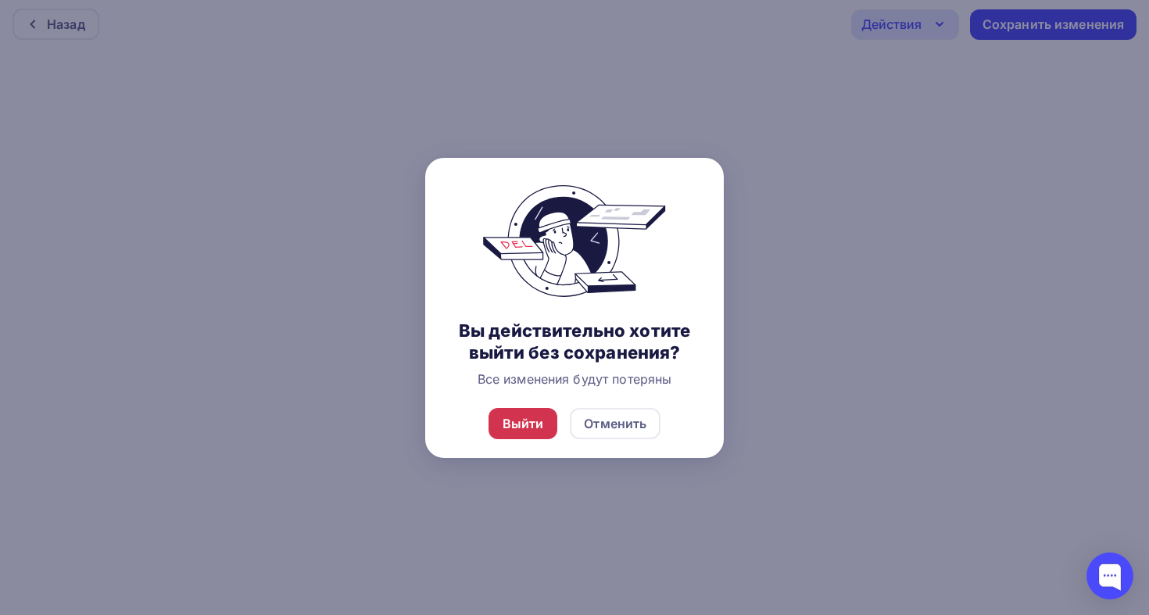
click at [510, 424] on div "Выйти" at bounding box center [522, 423] width 41 height 19
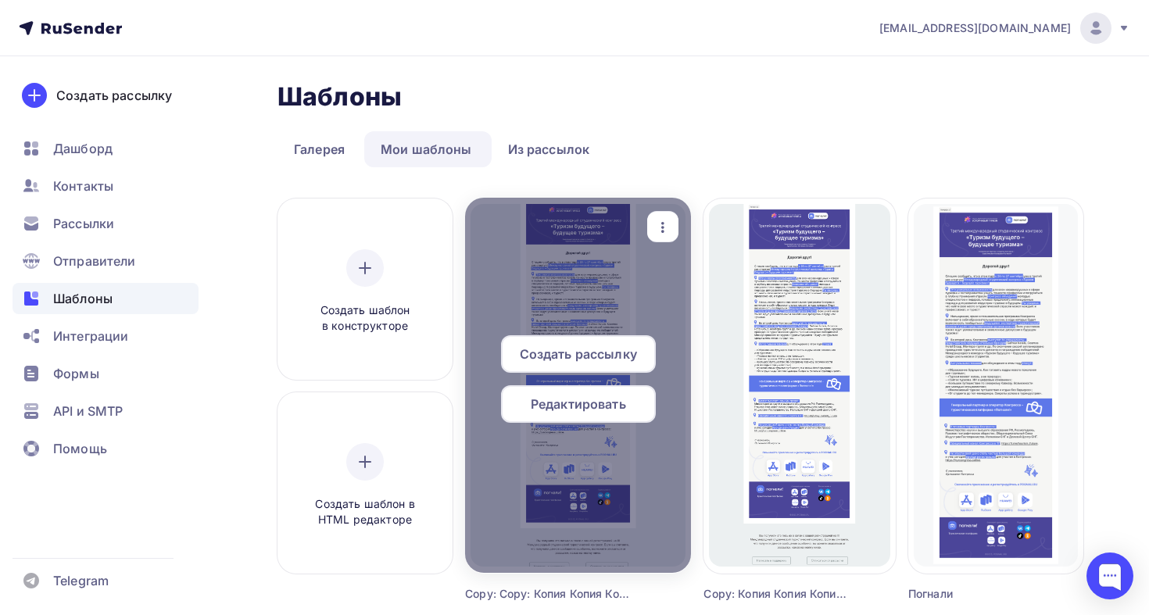
click at [606, 404] on span "Редактировать" at bounding box center [578, 404] width 95 height 19
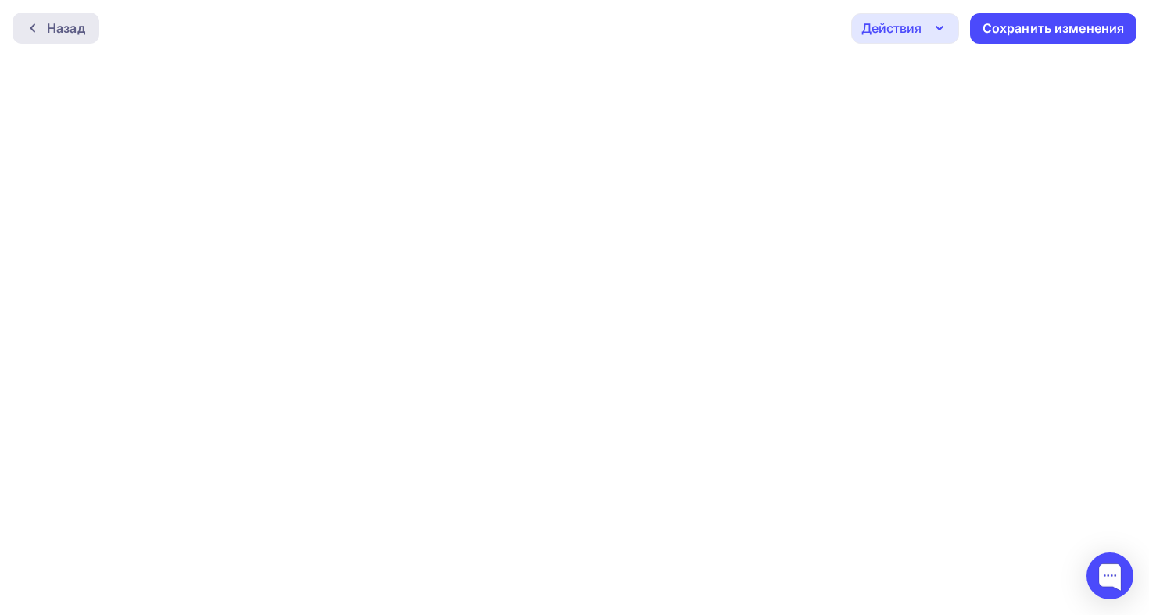
click at [66, 22] on div "Назад" at bounding box center [66, 28] width 38 height 19
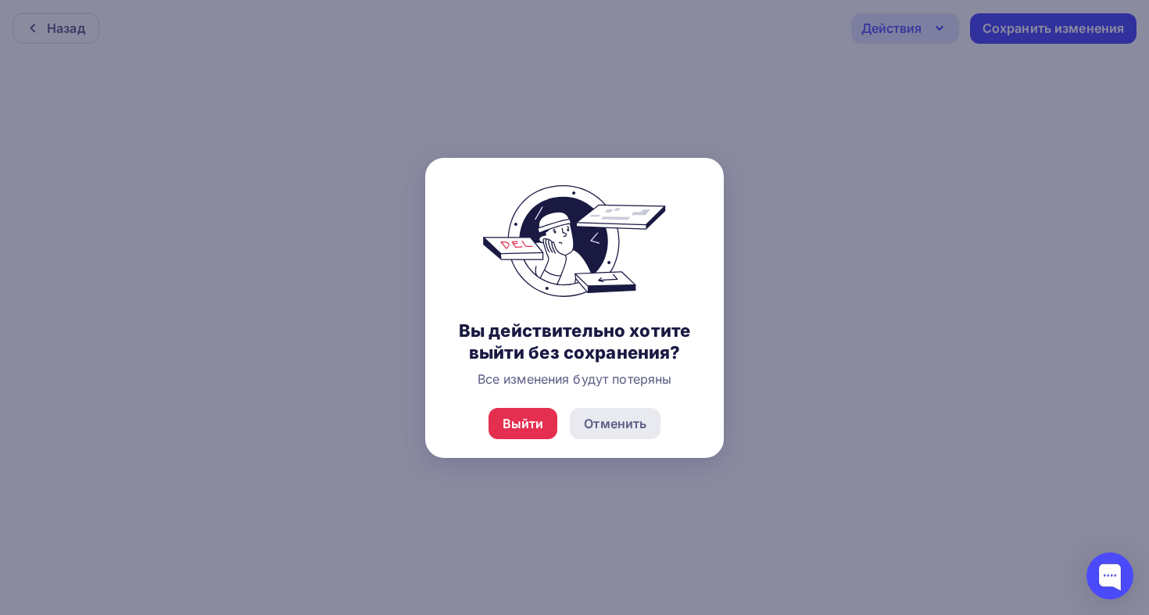
click at [581, 430] on div "Отменить" at bounding box center [615, 423] width 91 height 31
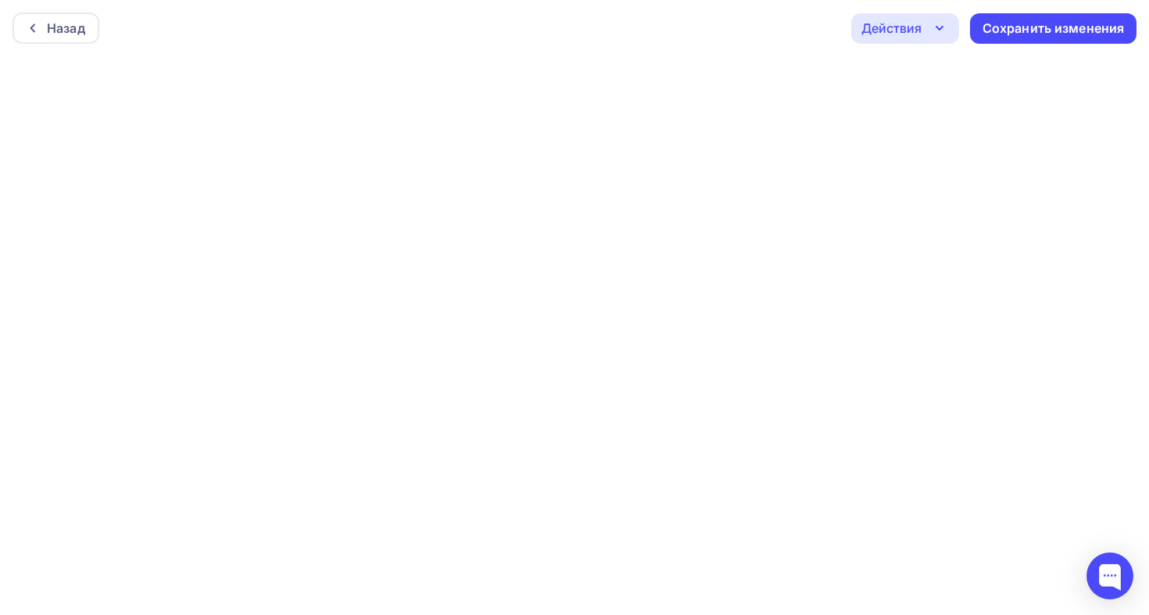
scroll to position [4, 0]
click at [1013, 36] on div "Сохранить изменения" at bounding box center [1053, 24] width 166 height 30
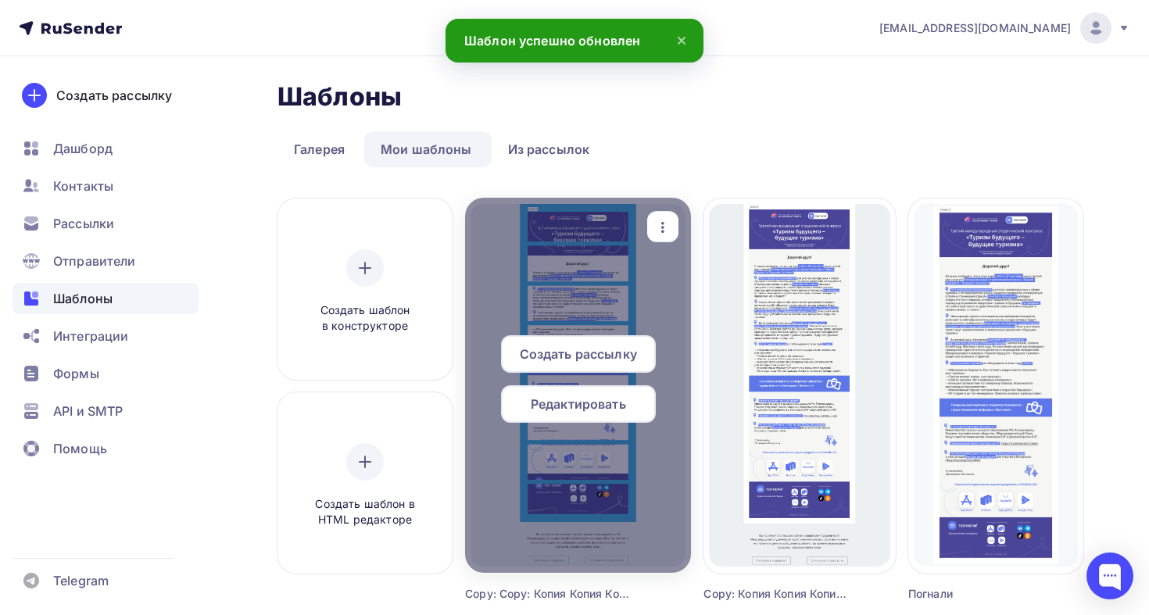
click at [636, 277] on div at bounding box center [578, 385] width 226 height 375
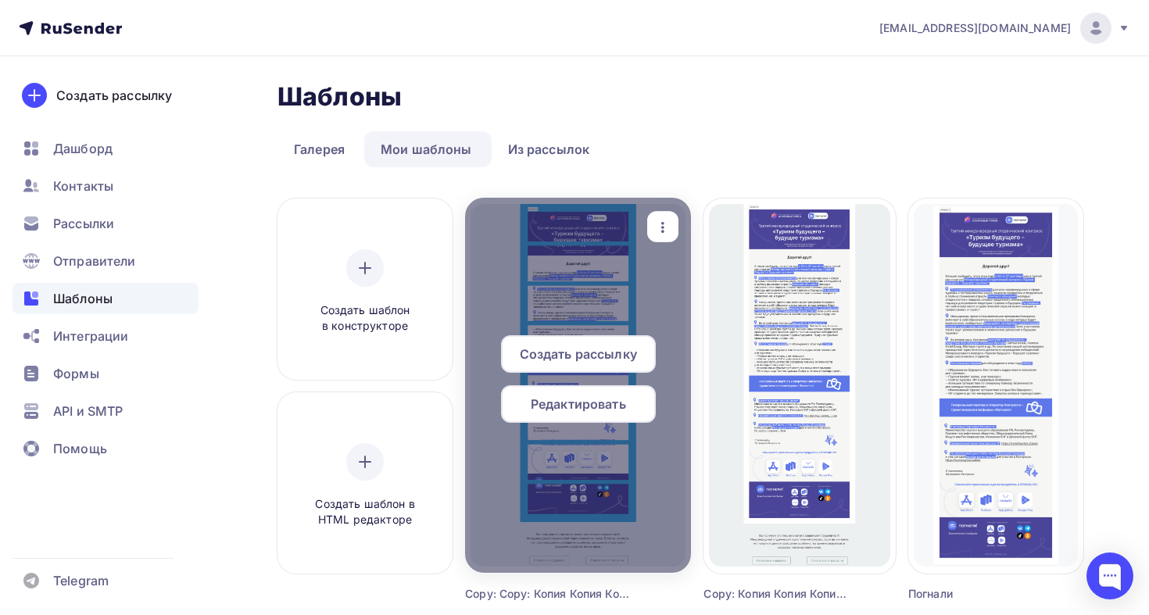
click at [574, 498] on div at bounding box center [578, 385] width 226 height 375
click at [599, 397] on span "Редактировать" at bounding box center [578, 404] width 95 height 19
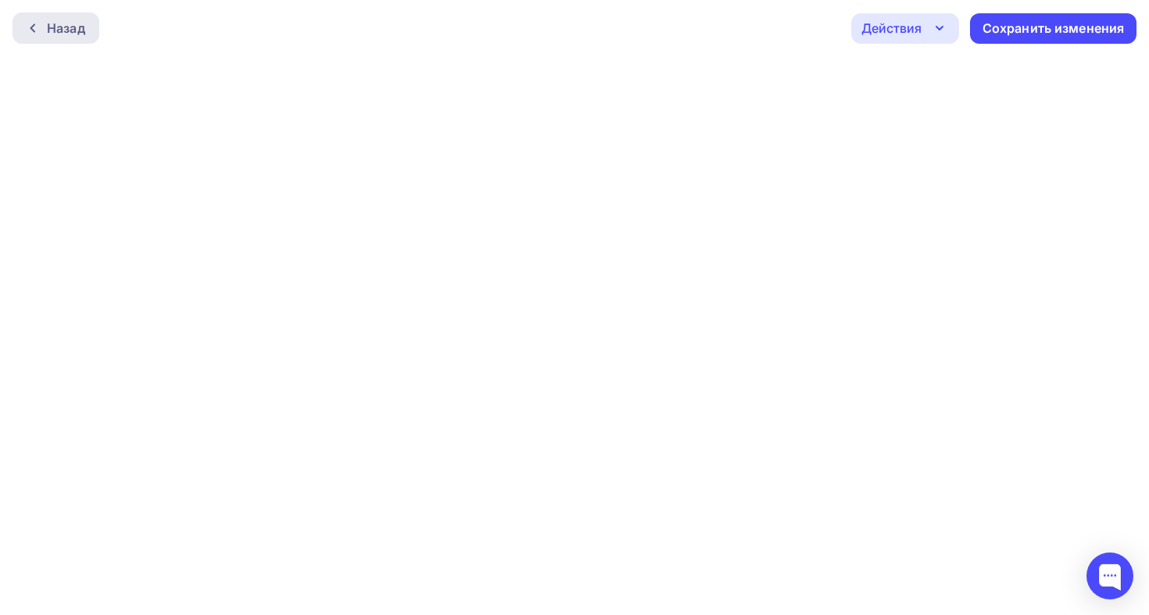
click at [64, 20] on div "Назад" at bounding box center [66, 28] width 38 height 19
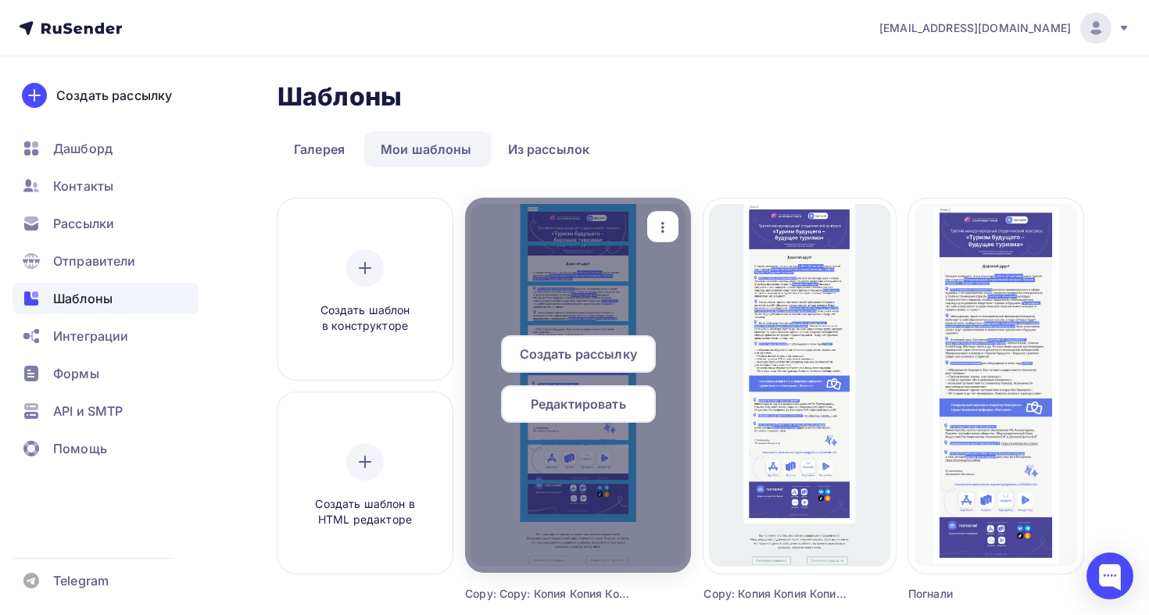
click at [667, 229] on icon "button" at bounding box center [662, 227] width 19 height 19
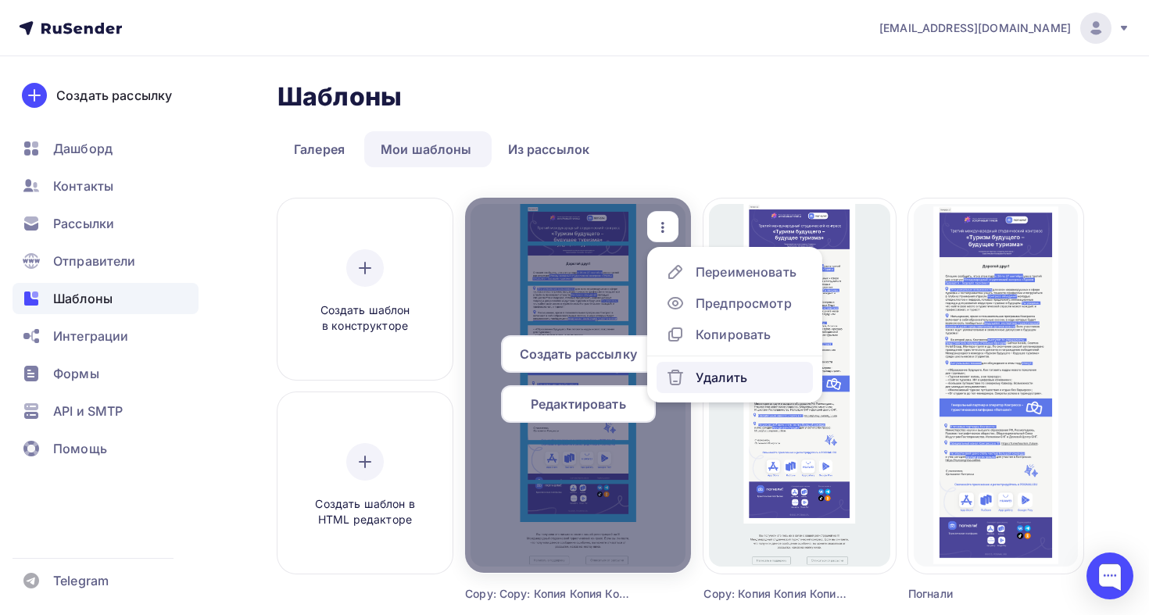
click at [705, 374] on div "Удалить" at bounding box center [721, 377] width 52 height 19
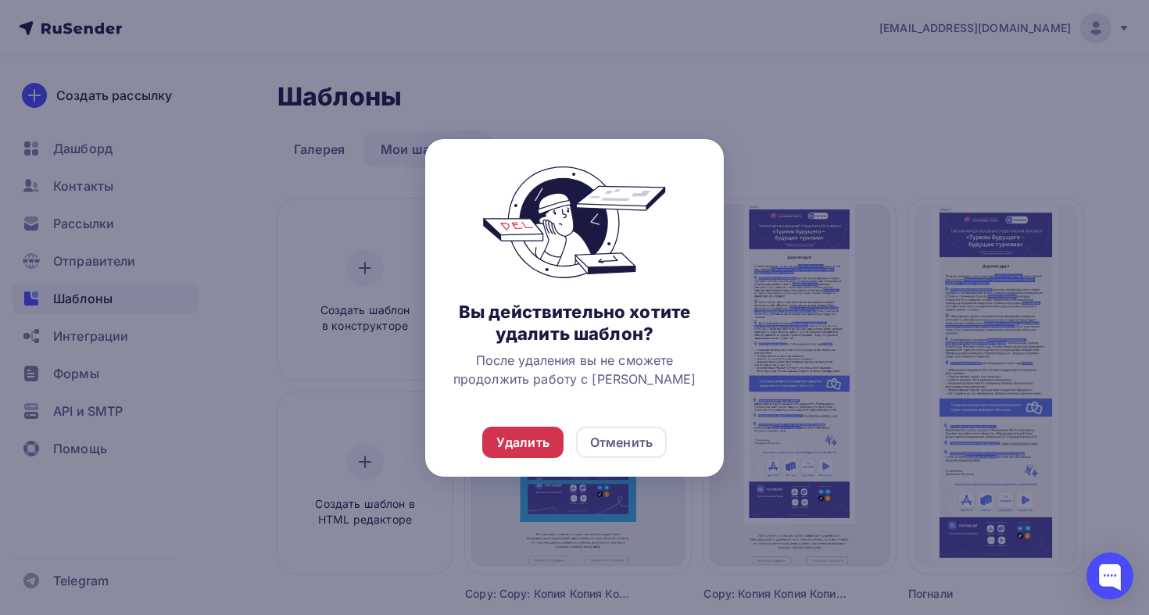
click at [524, 433] on div "Удалить" at bounding box center [522, 442] width 53 height 19
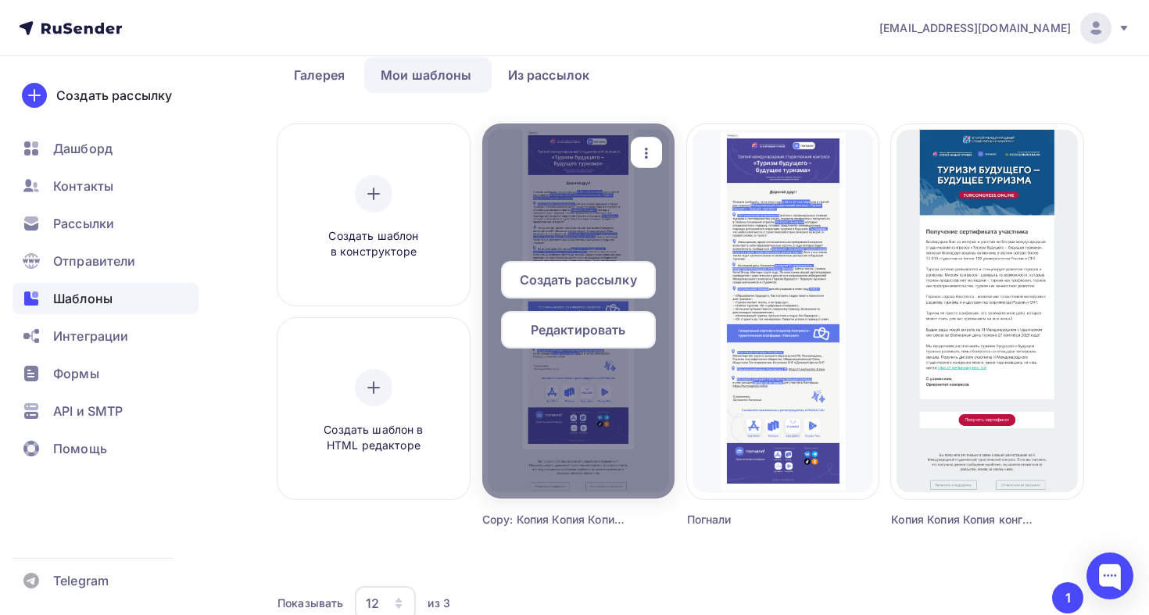
scroll to position [91, 0]
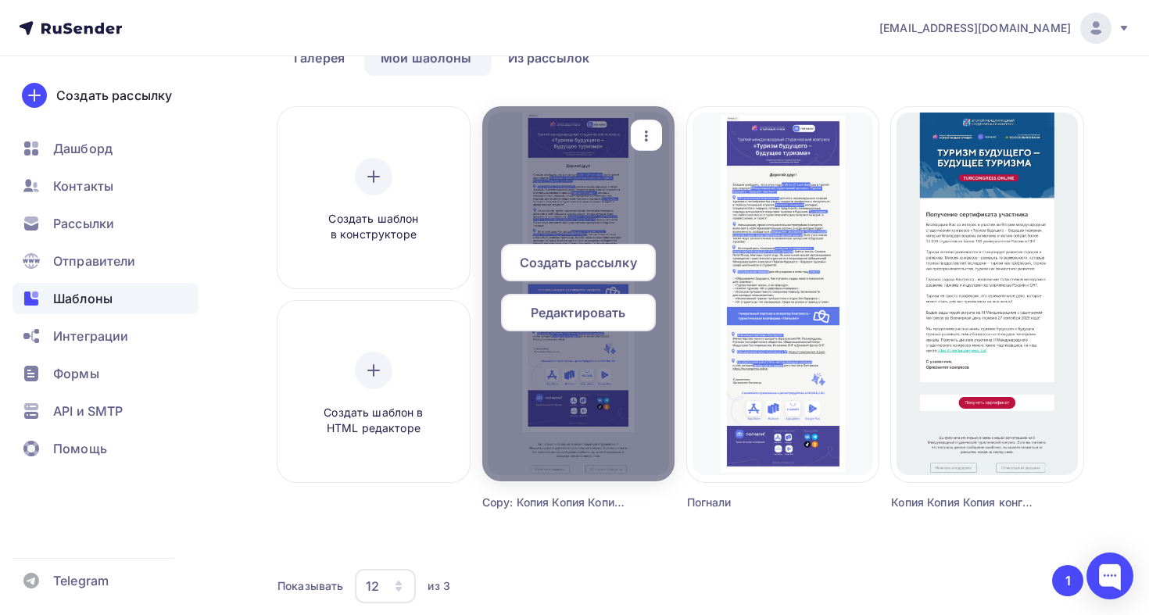
click at [651, 134] on icon "button" at bounding box center [646, 136] width 19 height 19
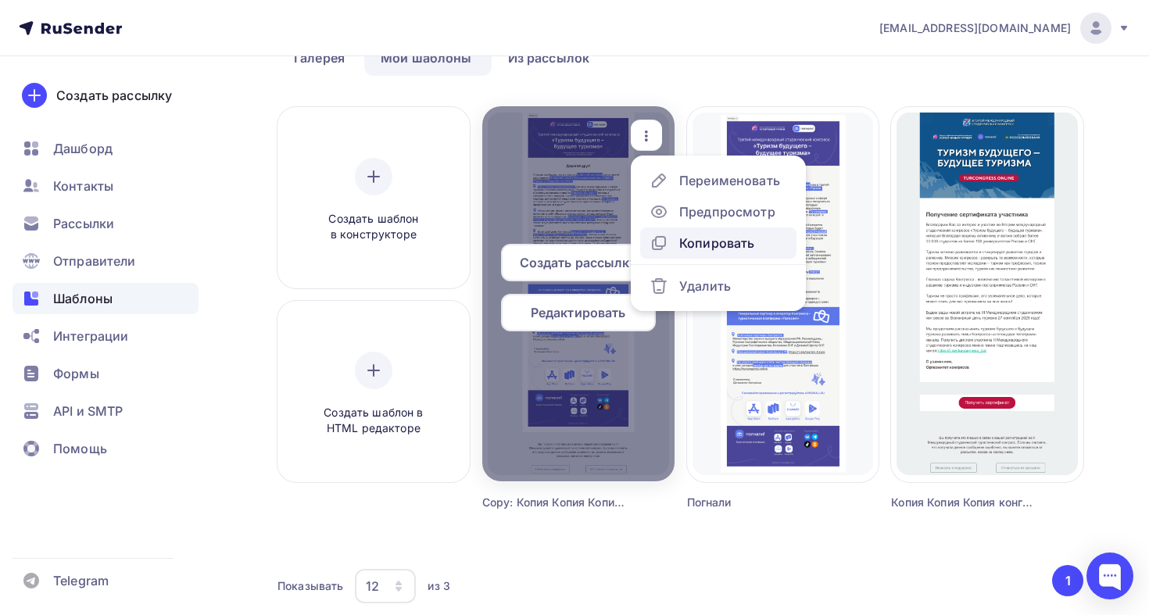
click at [683, 247] on div "Копировать" at bounding box center [716, 243] width 75 height 19
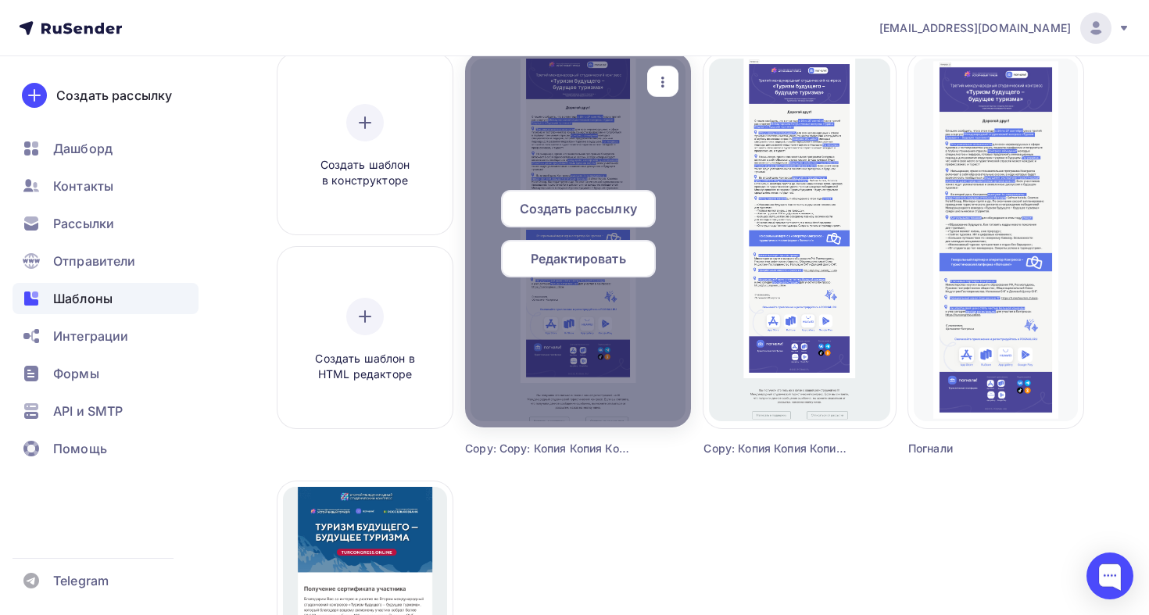
scroll to position [152, 0]
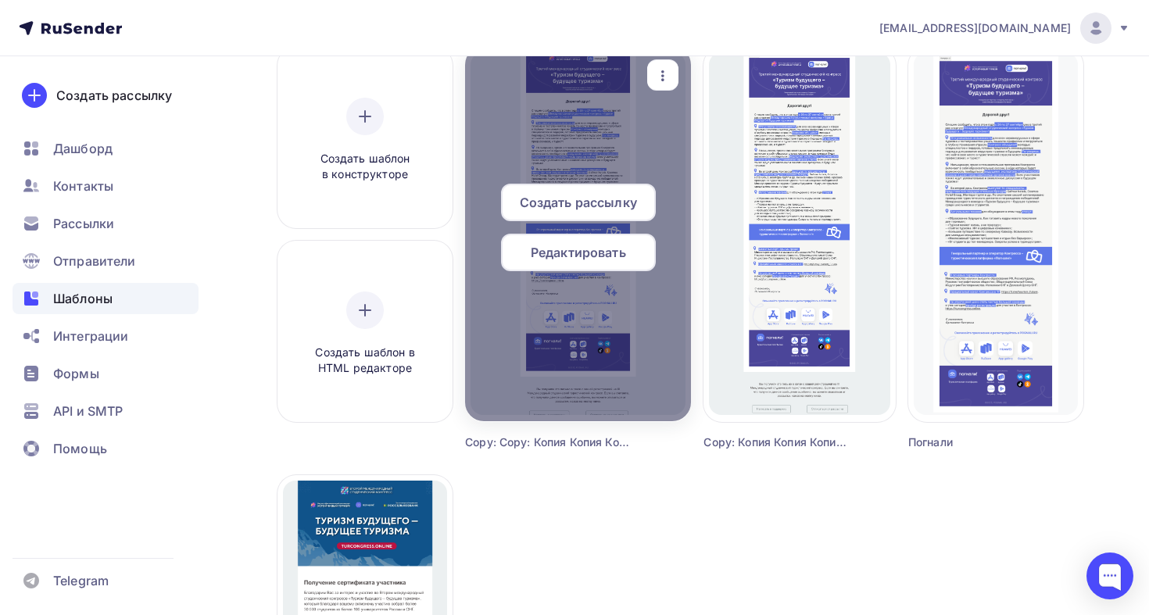
click at [595, 256] on span "Редактировать" at bounding box center [578, 252] width 95 height 19
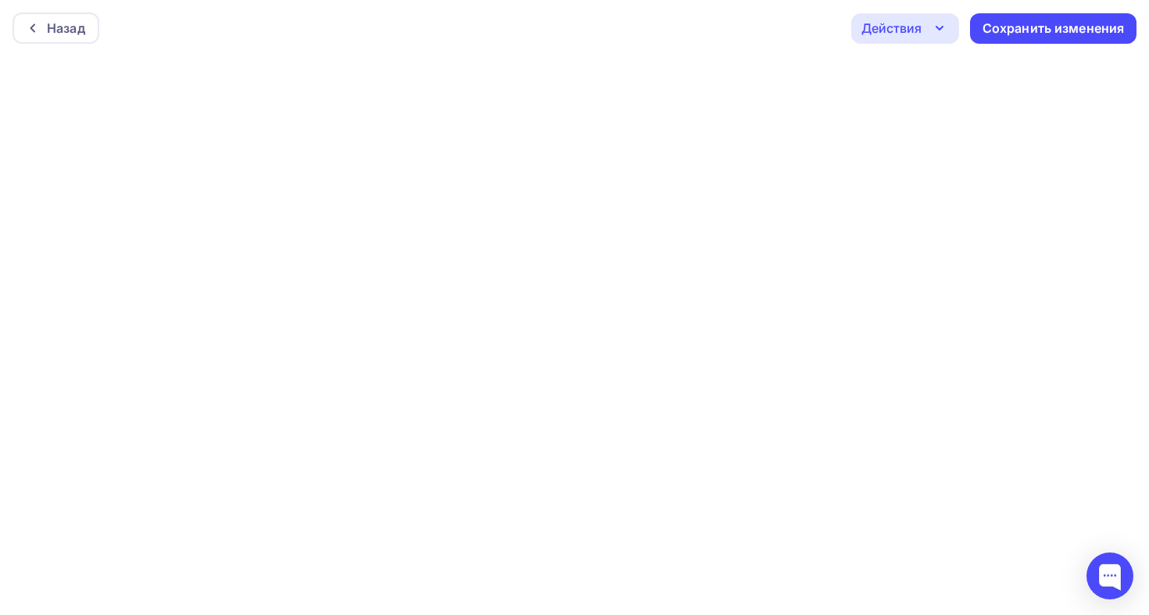
scroll to position [4, 0]
click at [1116, 26] on div "Сохранить изменения" at bounding box center [1053, 25] width 142 height 18
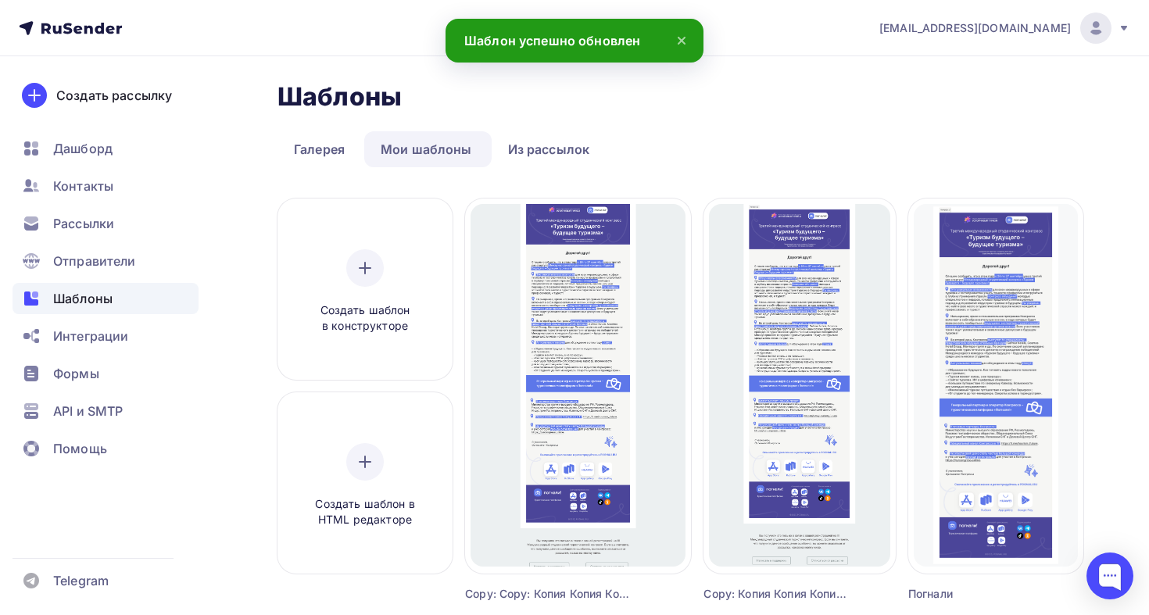
click at [586, 595] on div "Copy: Copy: Копия Копия Копия конгресс" at bounding box center [550, 594] width 170 height 16
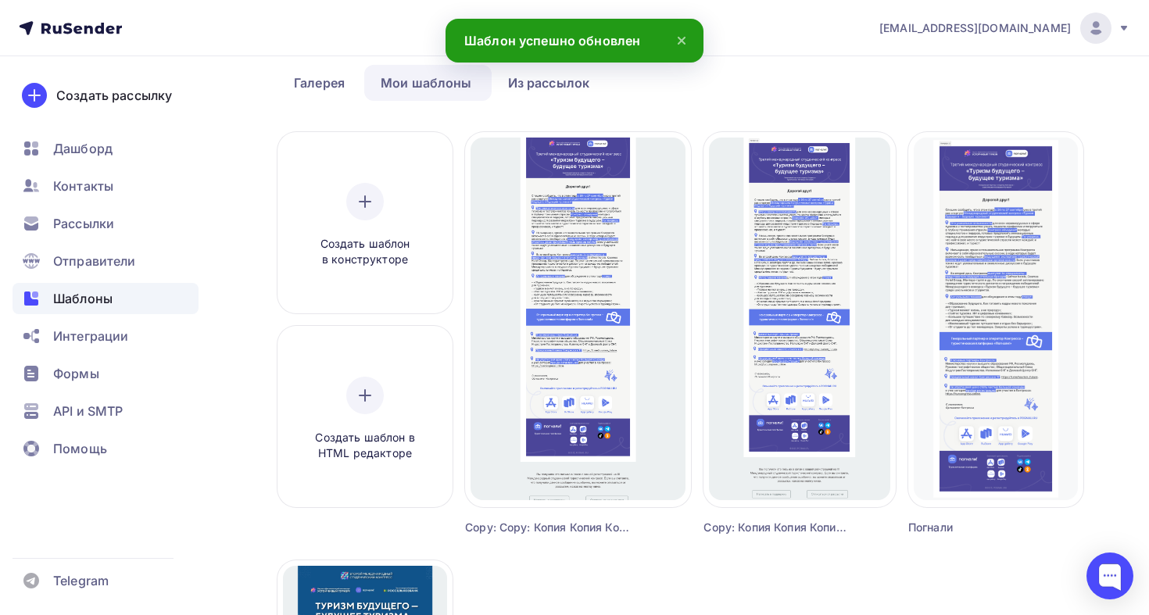
scroll to position [70, 0]
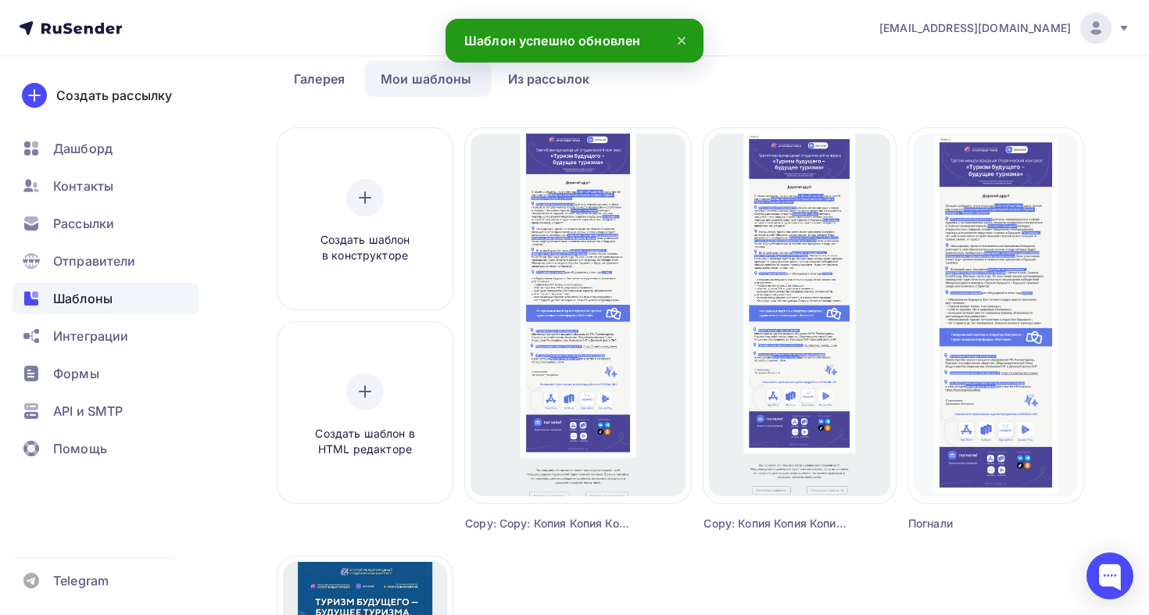
click at [609, 519] on div "Copy: Copy: Копия Копия Копия конгресс" at bounding box center [550, 524] width 170 height 16
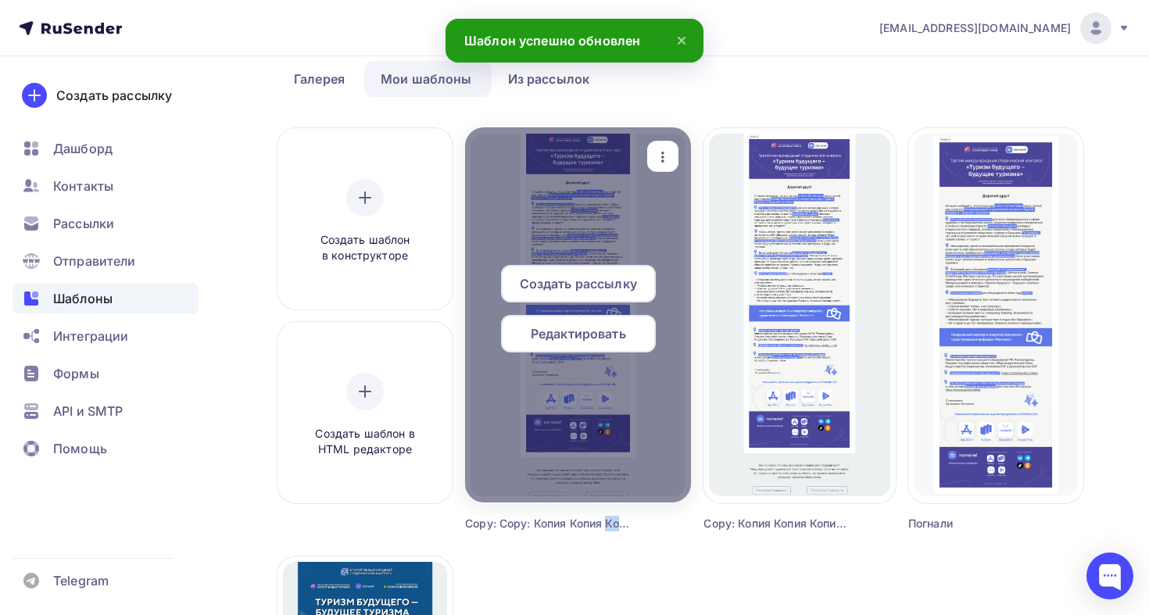
click at [659, 159] on icon "button" at bounding box center [662, 157] width 19 height 19
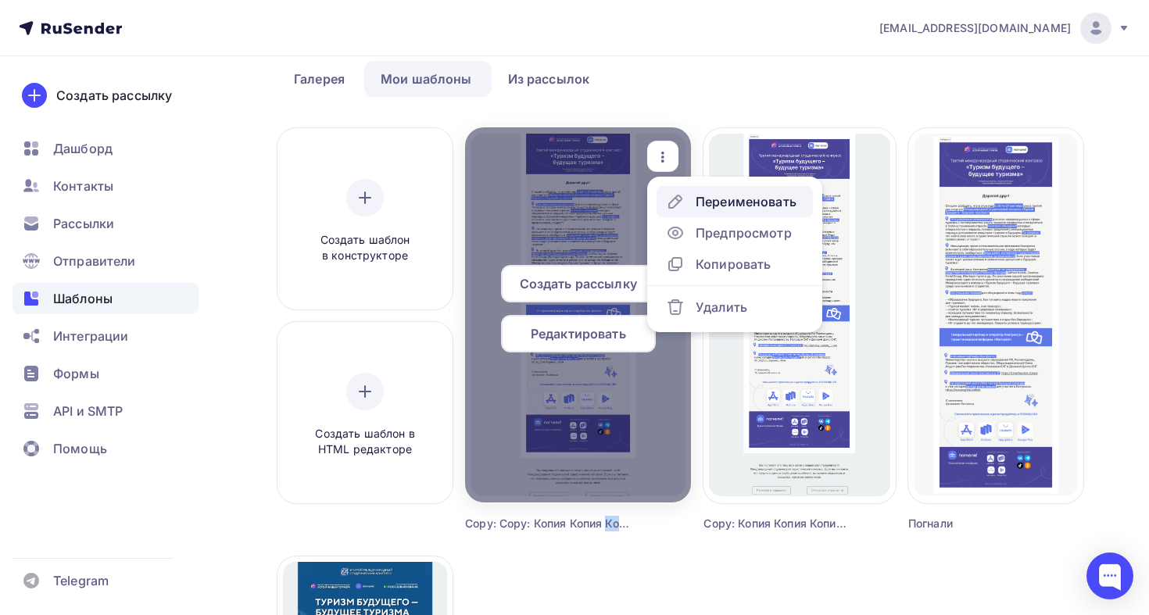
click at [697, 207] on div "Переименовать" at bounding box center [745, 201] width 101 height 19
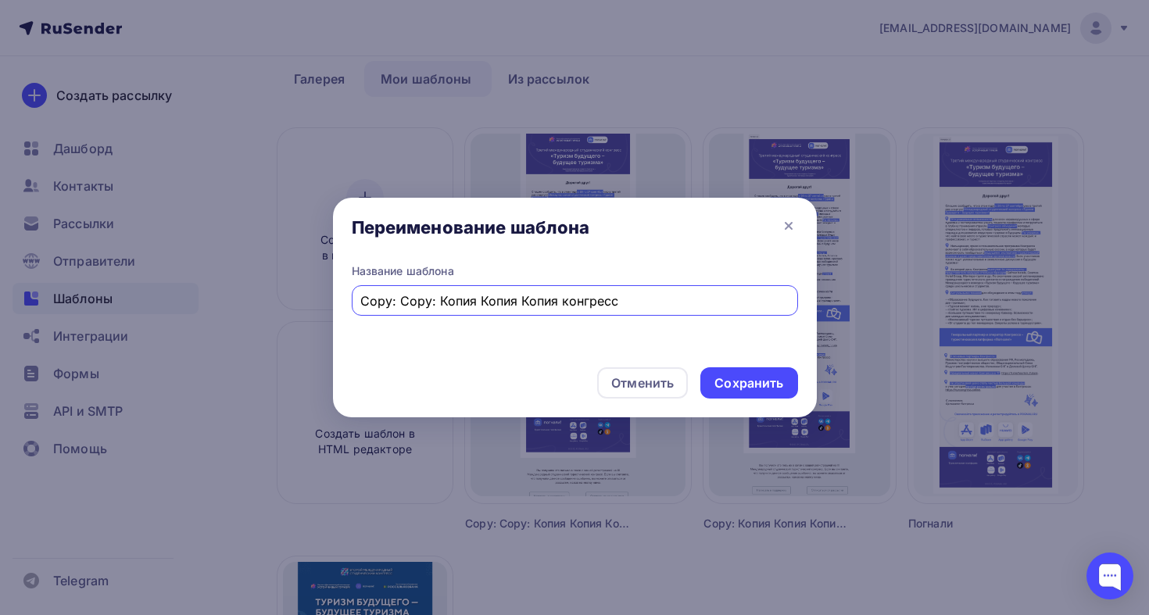
click at [564, 298] on input "Copy: Copy: Копия Копия Копия конгресс" at bounding box center [574, 300] width 428 height 19
type input "Итоговый шаблон"
click at [774, 382] on div "Сохранить" at bounding box center [748, 383] width 69 height 18
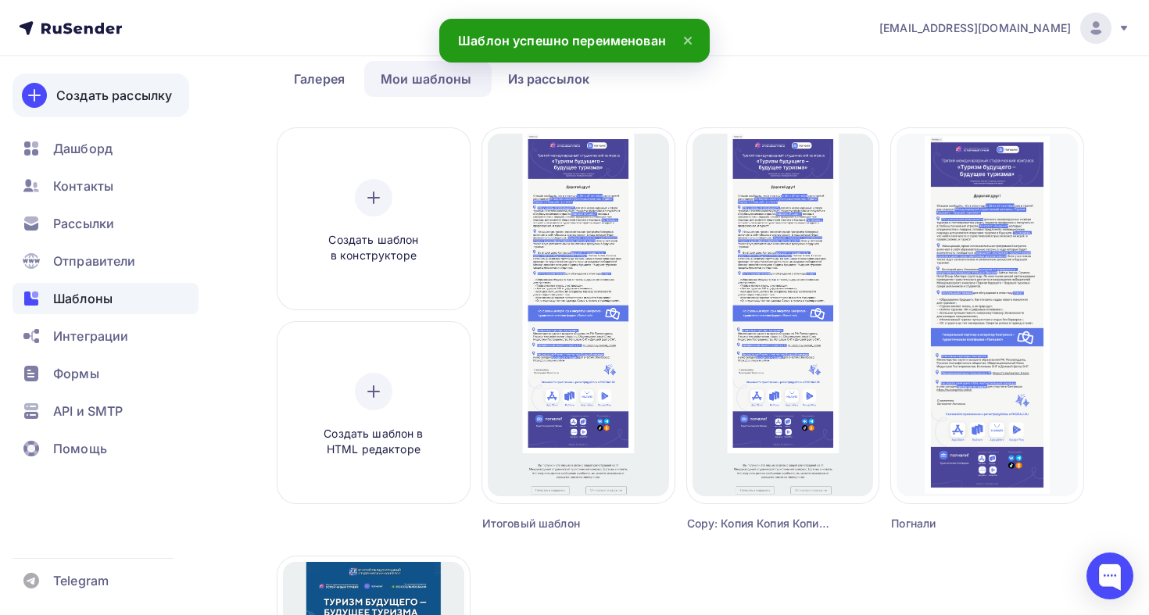
click at [128, 104] on div "Создать рассылку" at bounding box center [114, 95] width 116 height 19
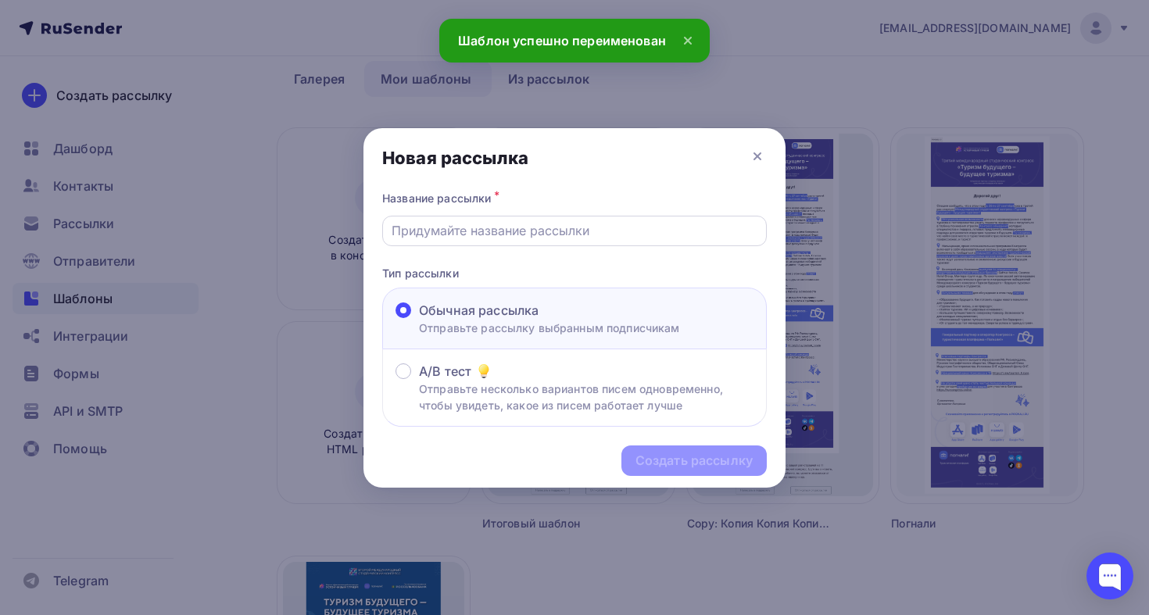
click at [630, 238] on input "text" at bounding box center [575, 230] width 367 height 19
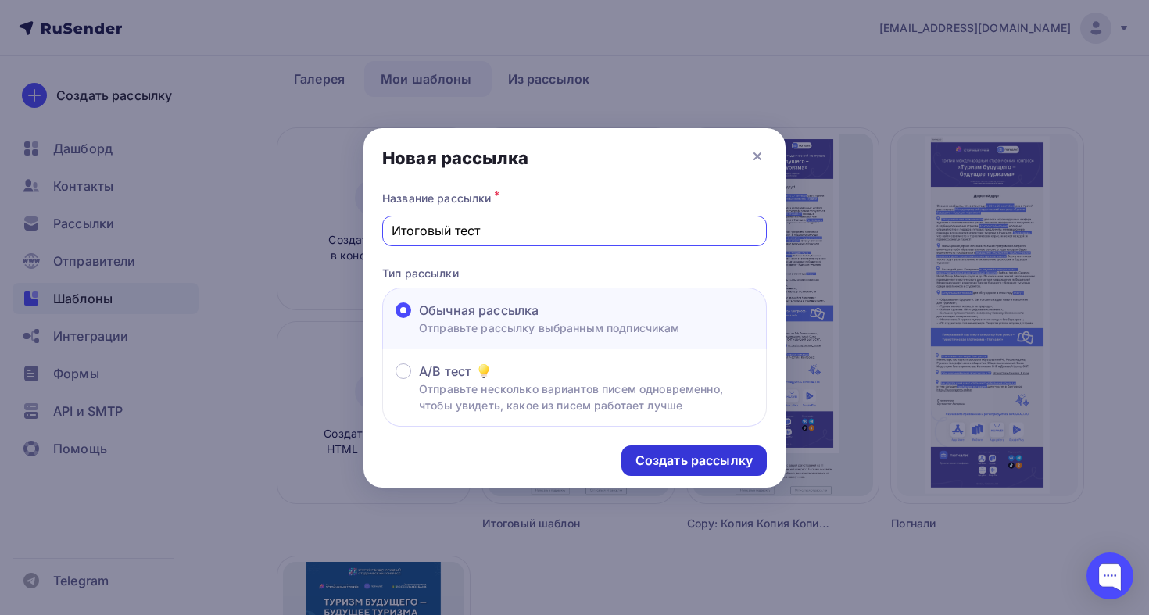
type input "Итоговый тест"
click at [721, 470] on div "Создать рассылку" at bounding box center [693, 461] width 117 height 18
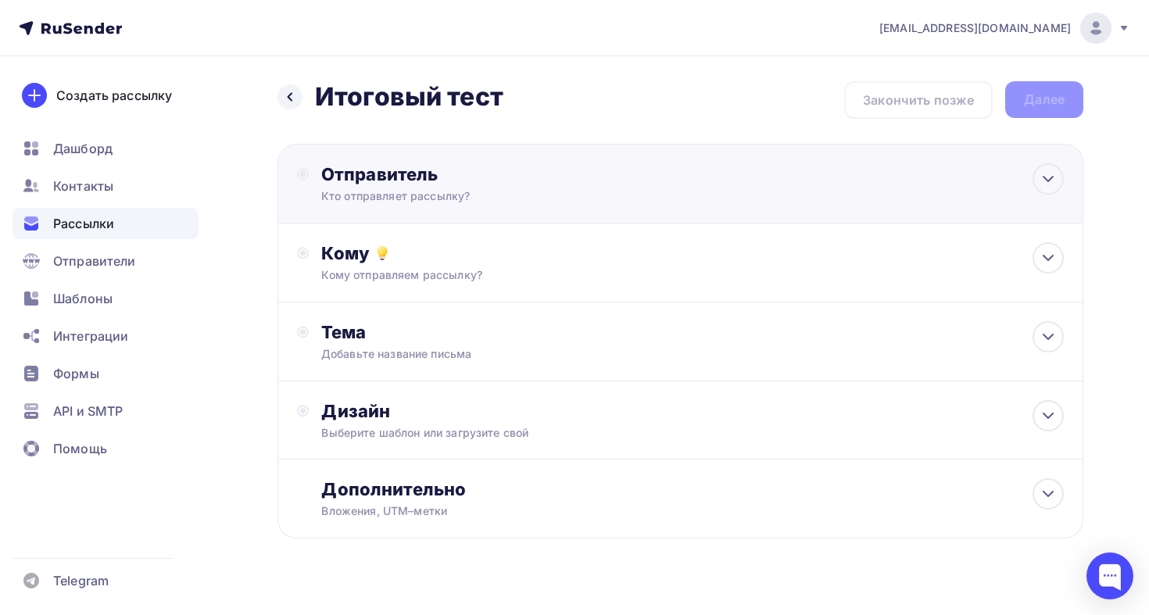
click at [397, 161] on div "Отправитель Кто отправляет рассылку? Email * registration@turcongress.online re…" at bounding box center [680, 184] width 806 height 80
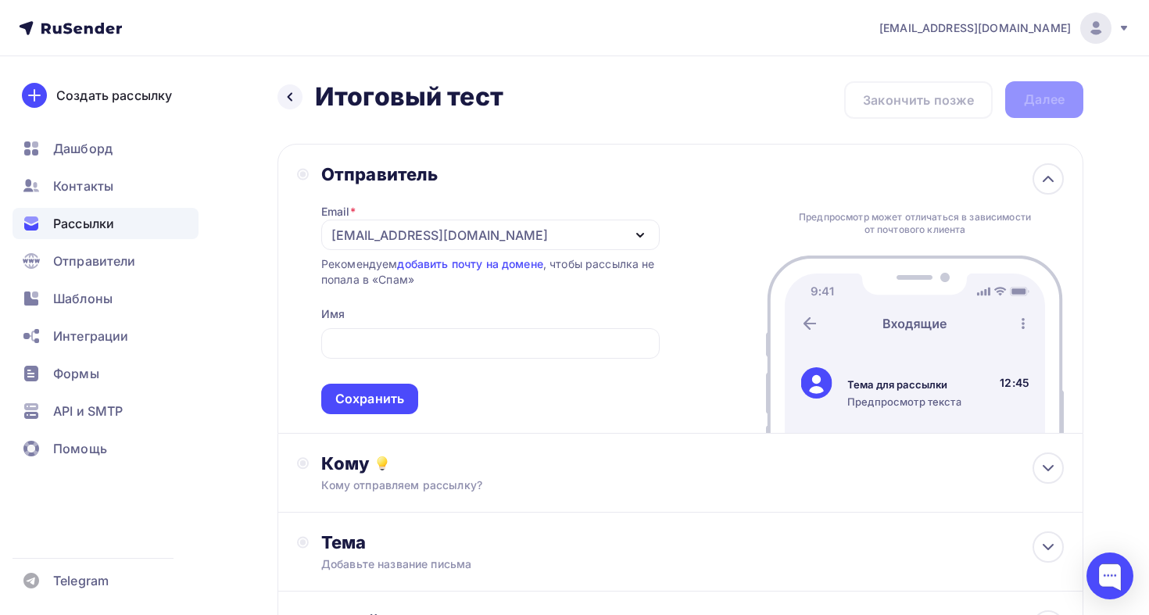
click at [350, 362] on span "Сохранить" at bounding box center [490, 368] width 338 height 92
click at [360, 351] on input "text" at bounding box center [490, 343] width 320 height 19
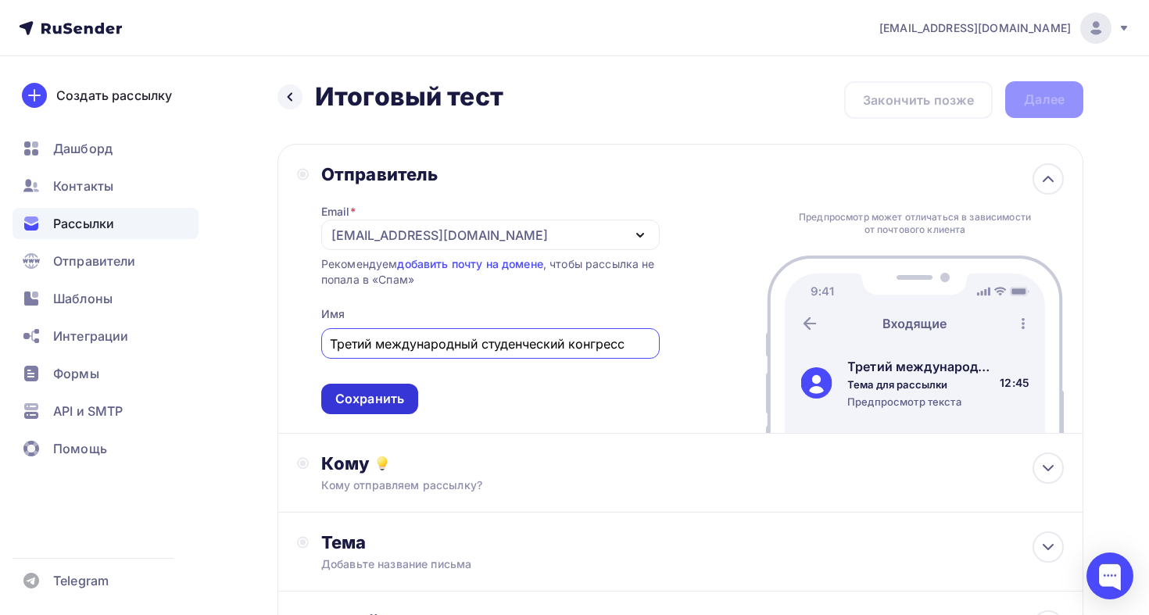
type input "Третий международный студенческий конгресс"
click at [343, 408] on div "Сохранить" at bounding box center [369, 399] width 69 height 18
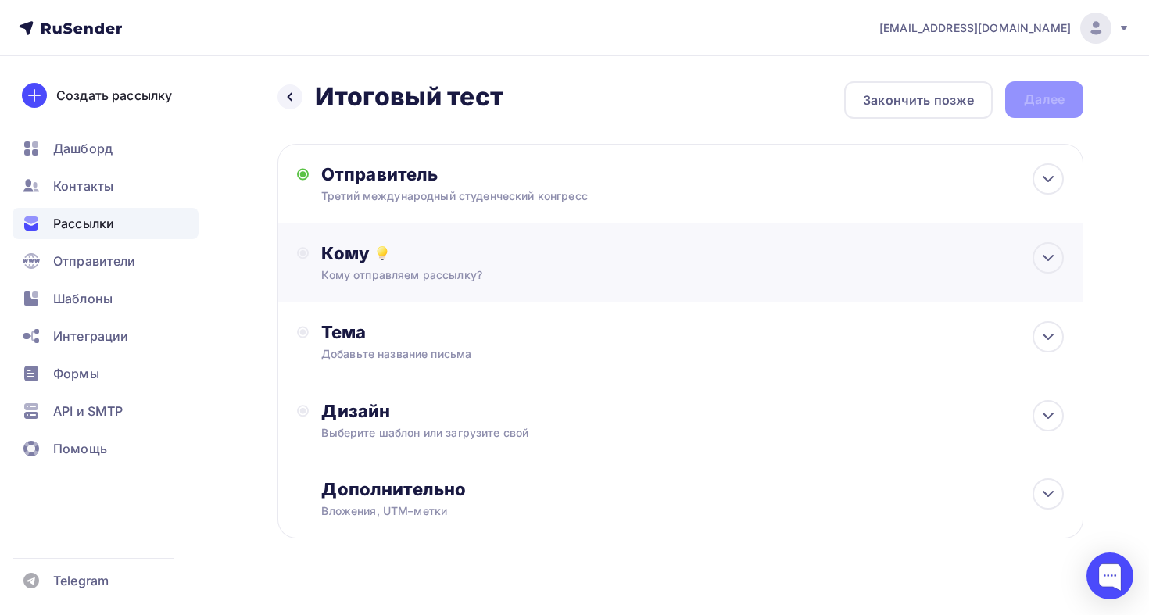
click at [473, 265] on div "Кому Кому отправляем рассылку? Списки получателей Выберите список Все списки id…" at bounding box center [692, 262] width 742 height 41
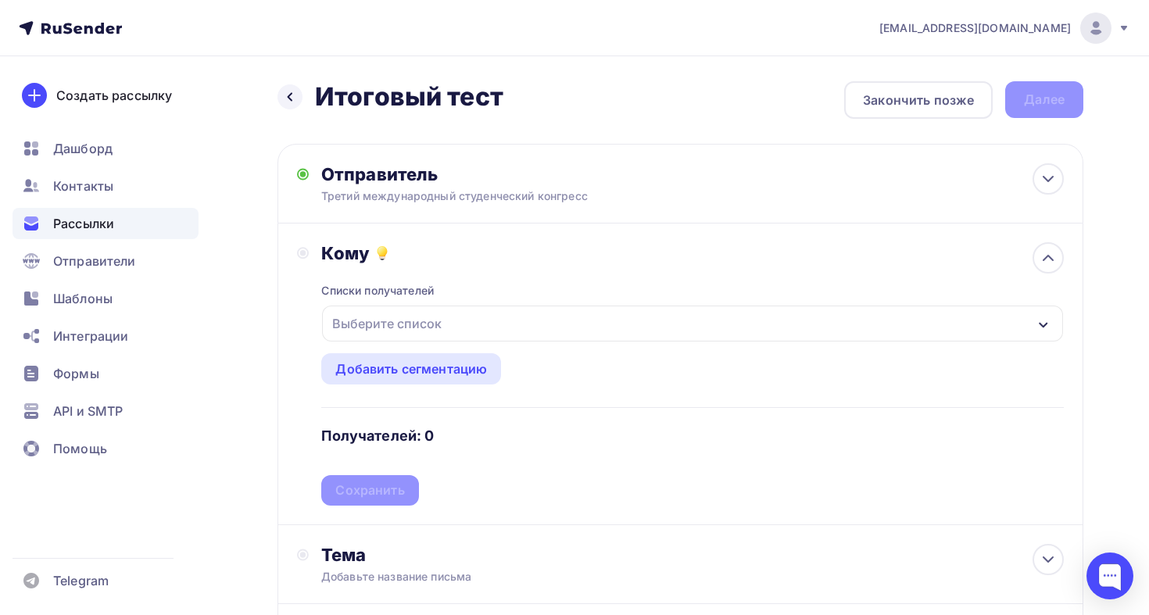
click at [437, 341] on div "Выберите список" at bounding box center [692, 324] width 741 height 36
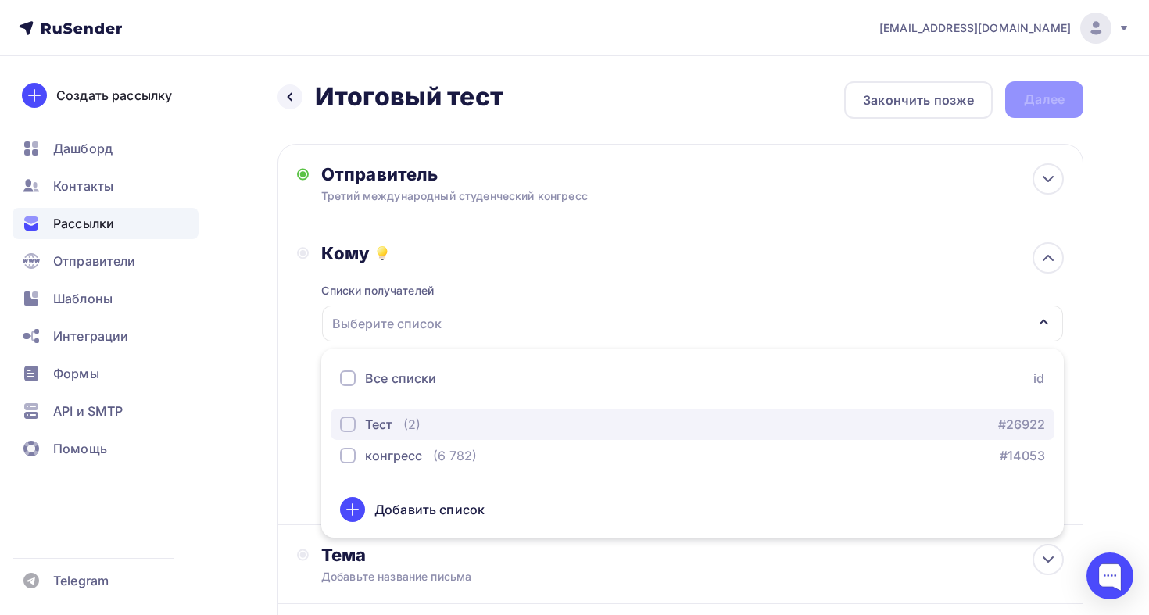
click at [425, 413] on button "Тест (2) #26922" at bounding box center [693, 424] width 724 height 31
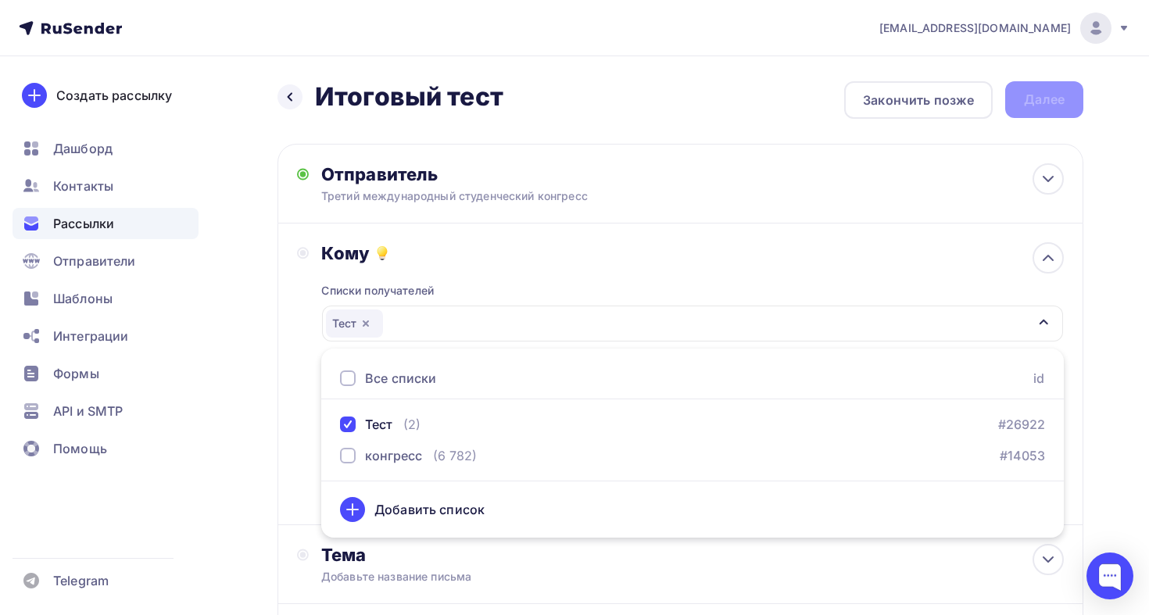
click at [209, 423] on div "Создать рассылку Дашборд Контакты Рассылки Отправители Шаблоны Интеграции Формы…" at bounding box center [105, 335] width 211 height 559
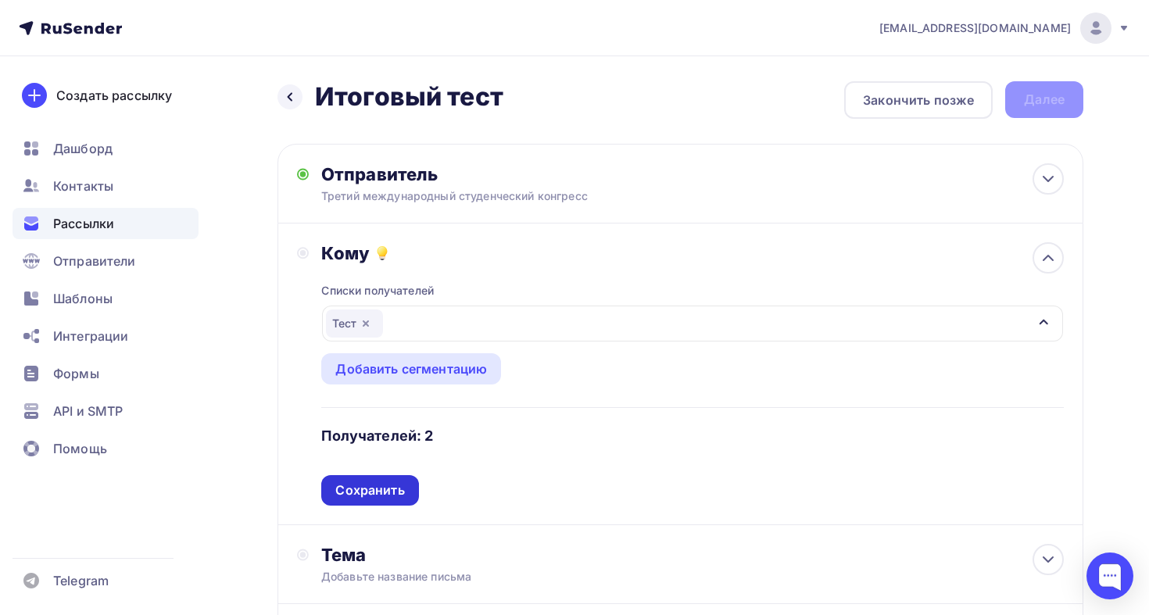
click at [399, 499] on div "Сохранить" at bounding box center [369, 490] width 69 height 18
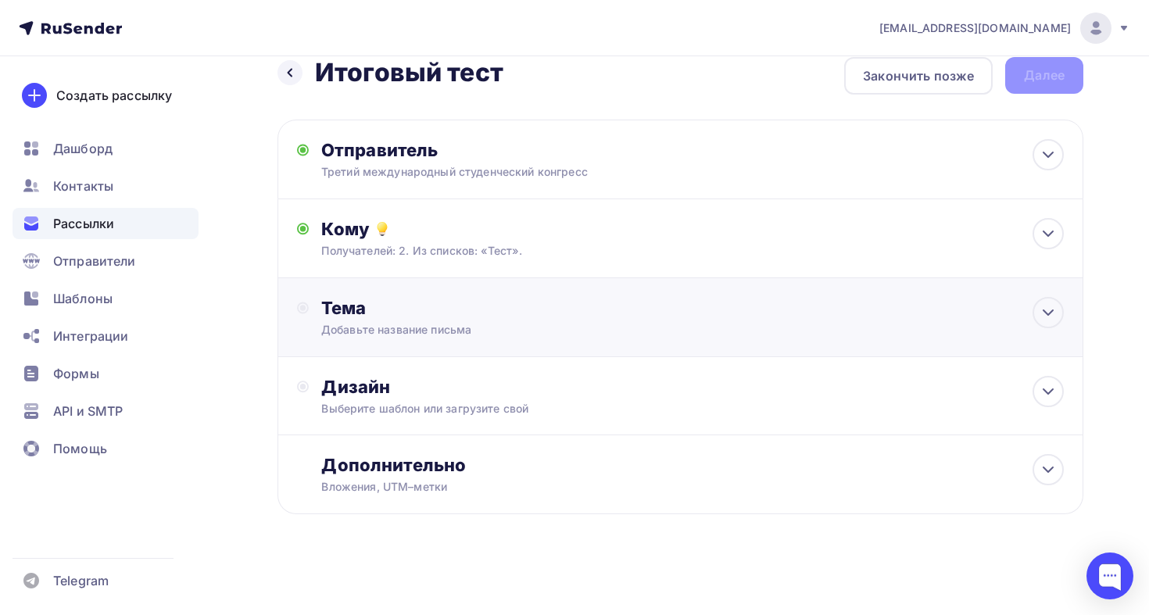
click at [460, 326] on div "Добавьте название письма" at bounding box center [460, 330] width 278 height 16
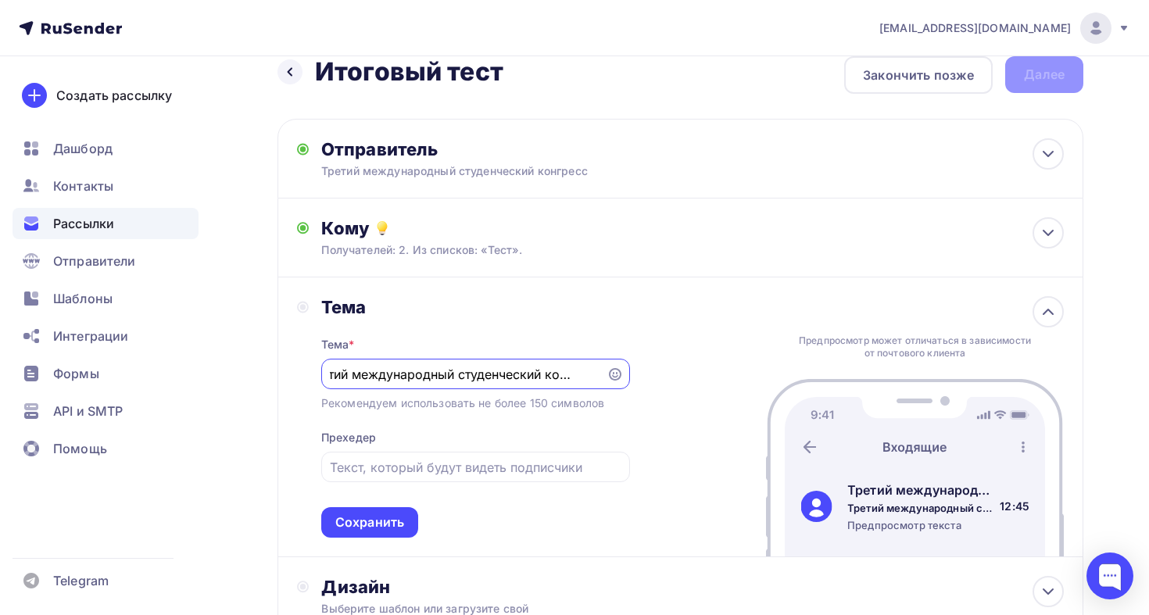
scroll to position [0, 30]
click at [444, 379] on input "Третий международный студенческий конгресс" at bounding box center [463, 374] width 267 height 19
type input "Третий международный студенческий конгресс"
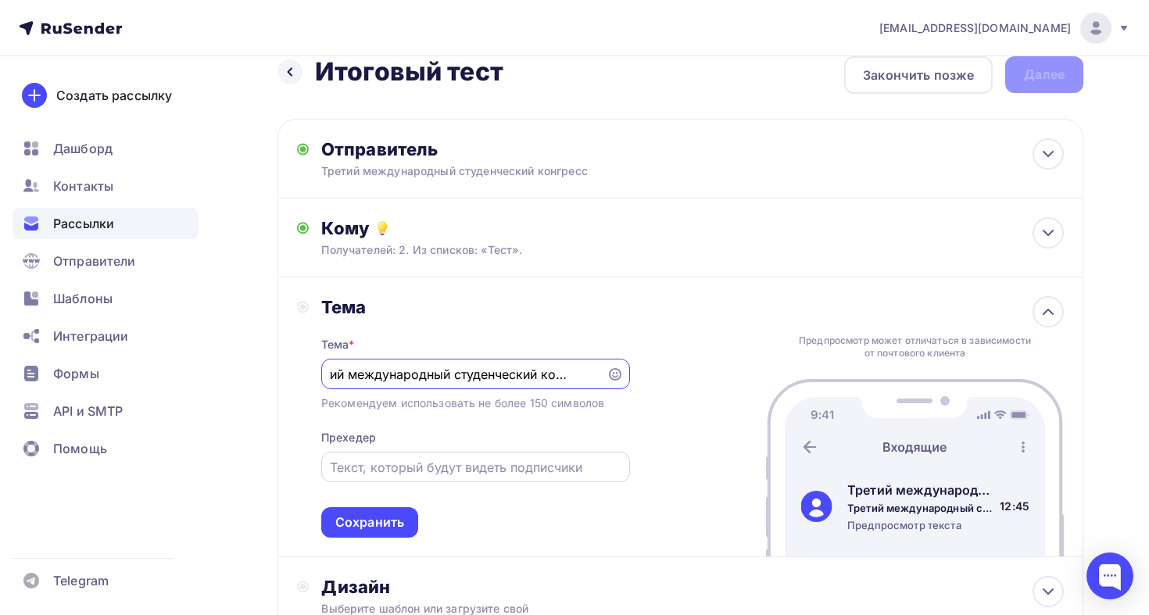
scroll to position [0, 0]
click at [449, 459] on input "text" at bounding box center [475, 467] width 291 height 19
paste input "Третий международный студенческий конгресс"
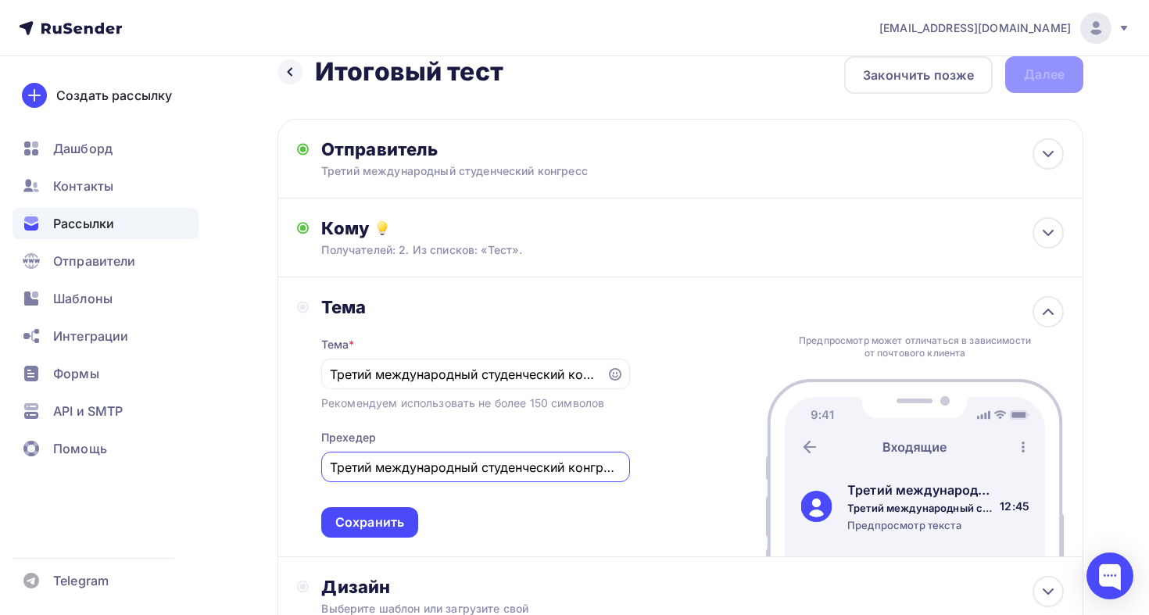
scroll to position [0, 7]
type input "Третий международный студенческий конгресс"
click at [392, 519] on div "Сохранить" at bounding box center [369, 522] width 69 height 18
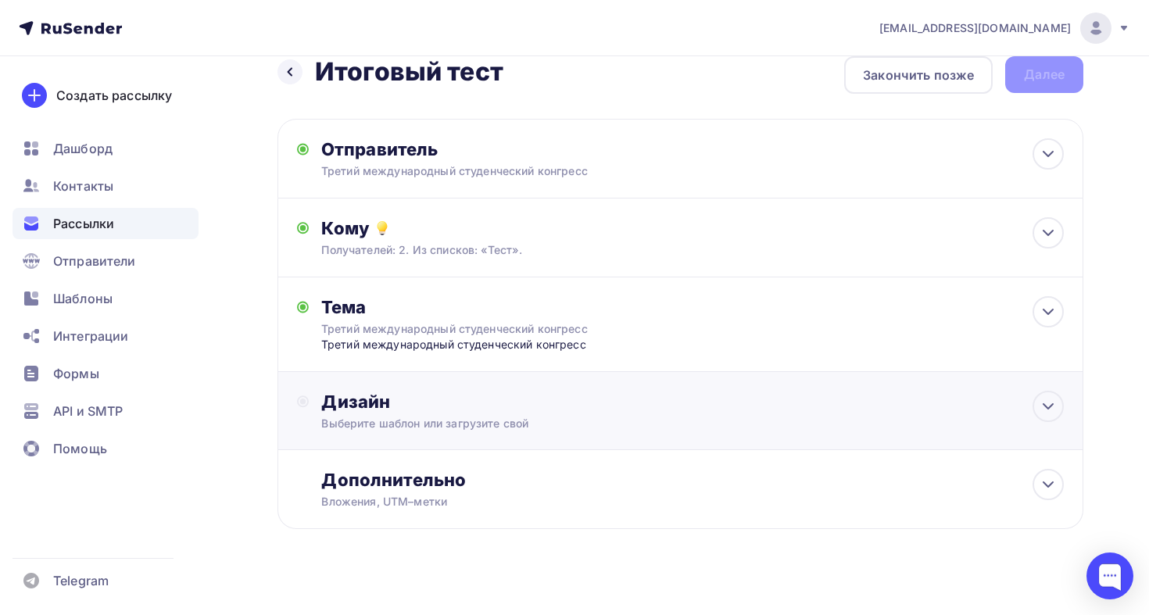
click at [445, 423] on div "Выберите шаблон или загрузите свой" at bounding box center [655, 424] width 668 height 16
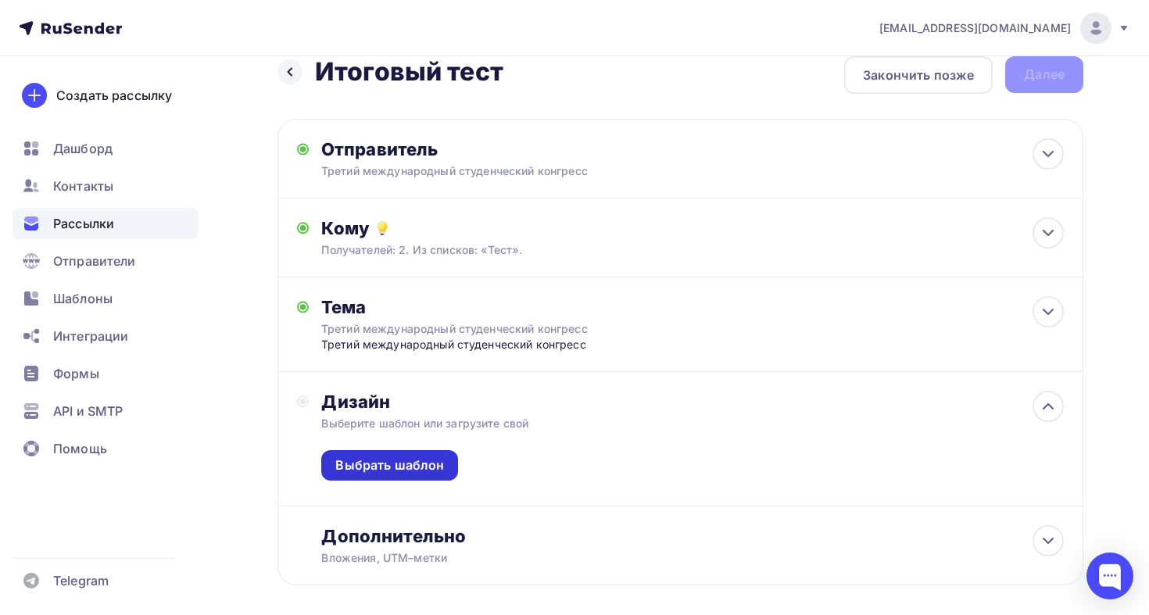
click at [443, 466] on div "Выбрать шаблон" at bounding box center [389, 465] width 137 height 30
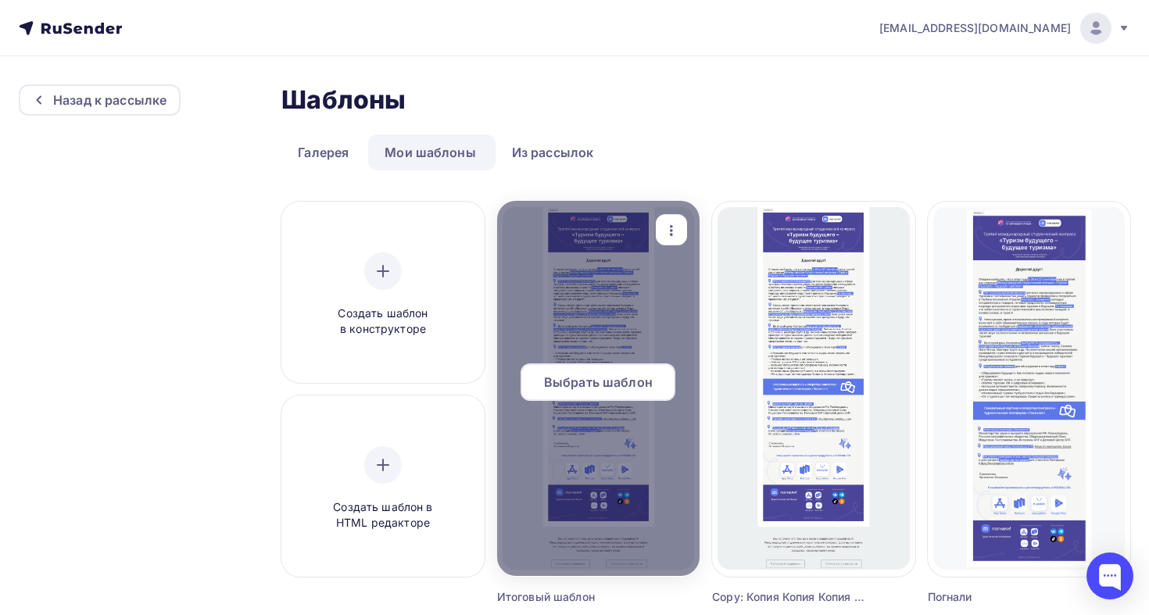
click at [577, 379] on span "Выбрать шаблон" at bounding box center [598, 382] width 109 height 19
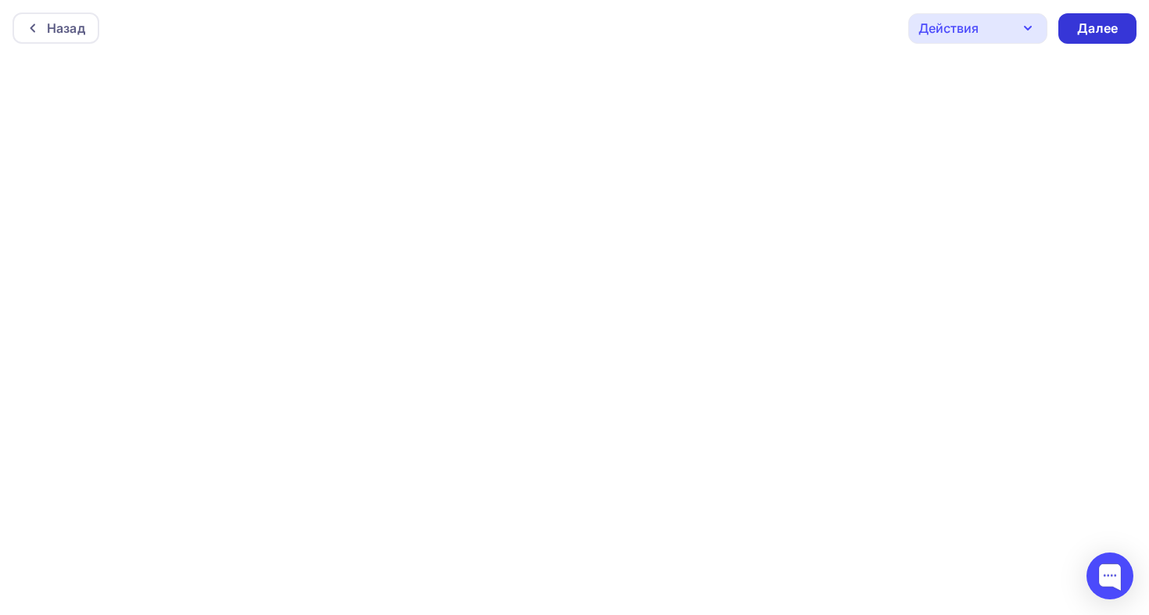
click at [1102, 32] on div "Далее" at bounding box center [1097, 29] width 41 height 18
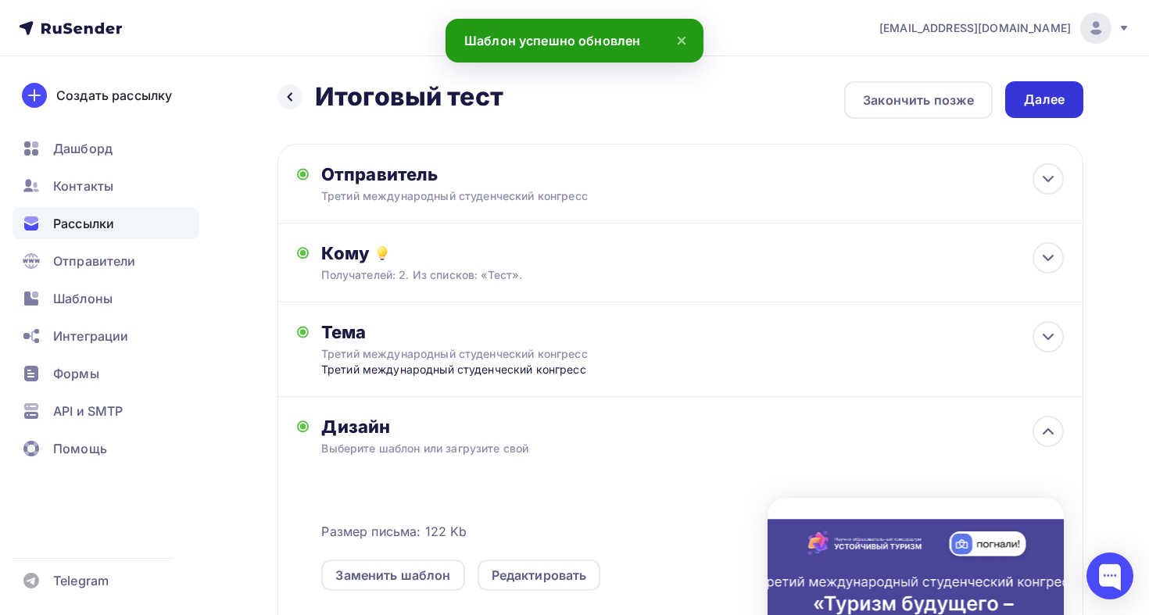
click at [1056, 105] on div "Далее" at bounding box center [1044, 100] width 41 height 18
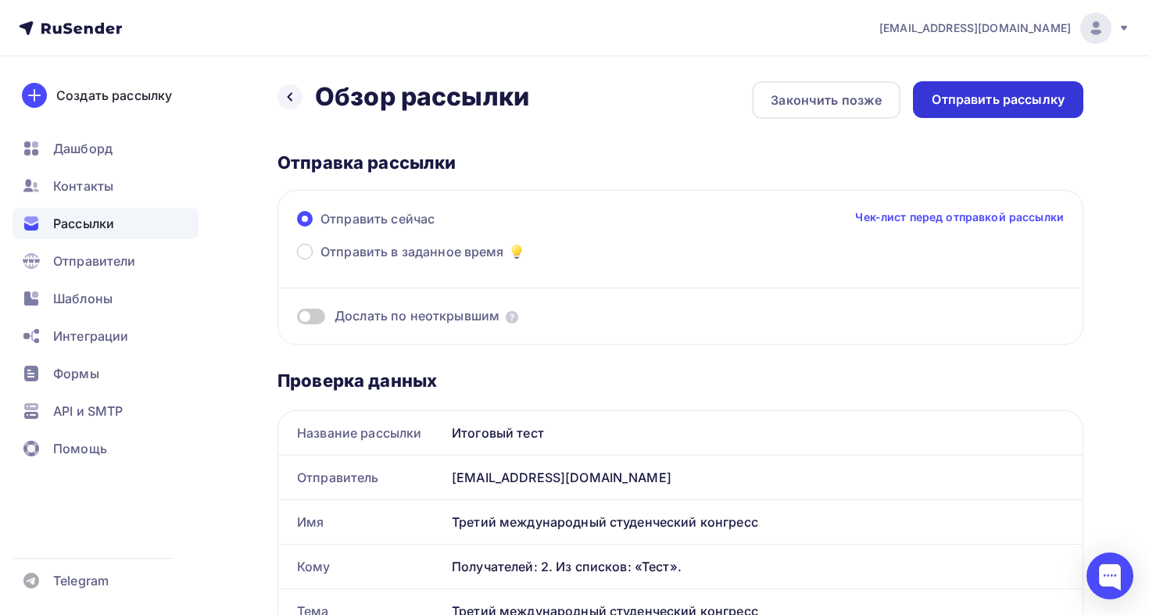
click at [992, 105] on div "Отправить рассылку" at bounding box center [997, 100] width 133 height 18
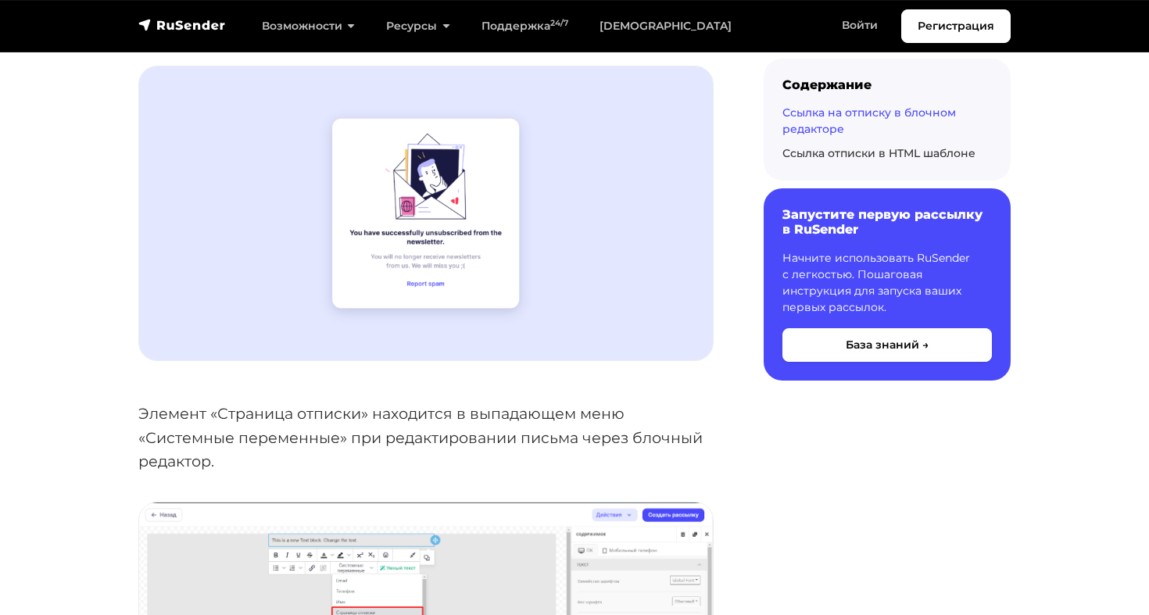
scroll to position [644, 0]
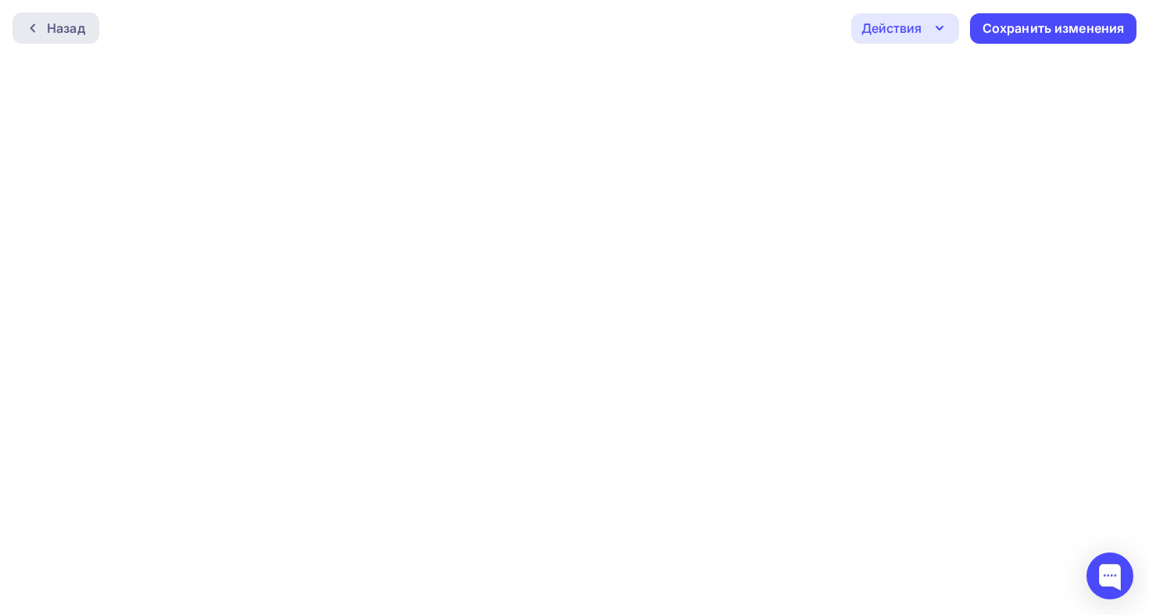
click at [94, 31] on div "Назад" at bounding box center [56, 28] width 87 height 31
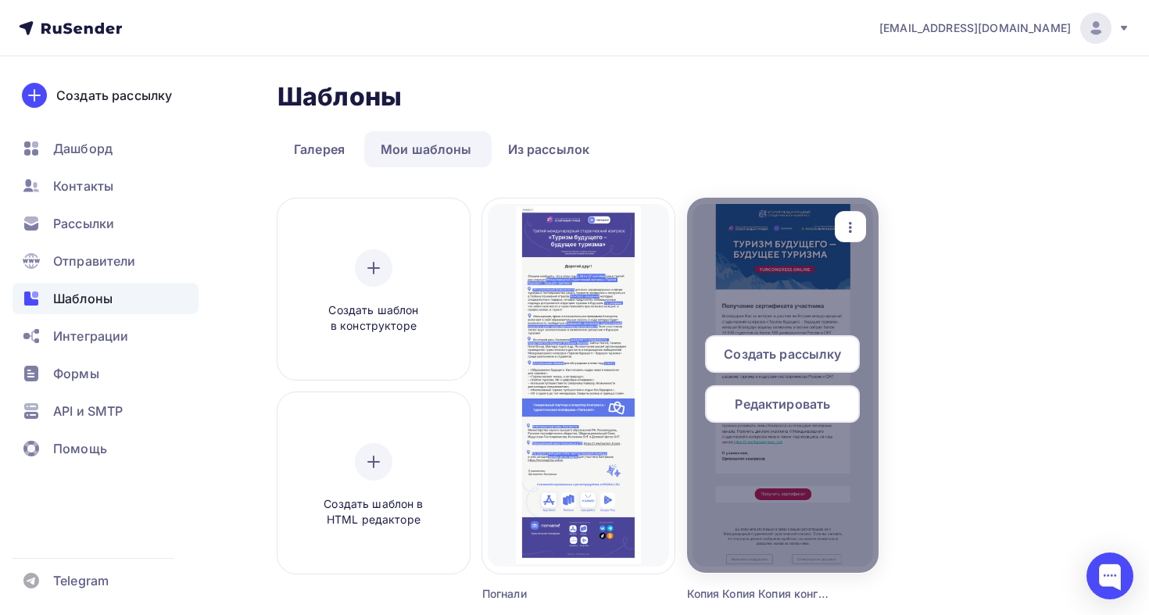
click at [777, 406] on span "Редактировать" at bounding box center [782, 404] width 95 height 19
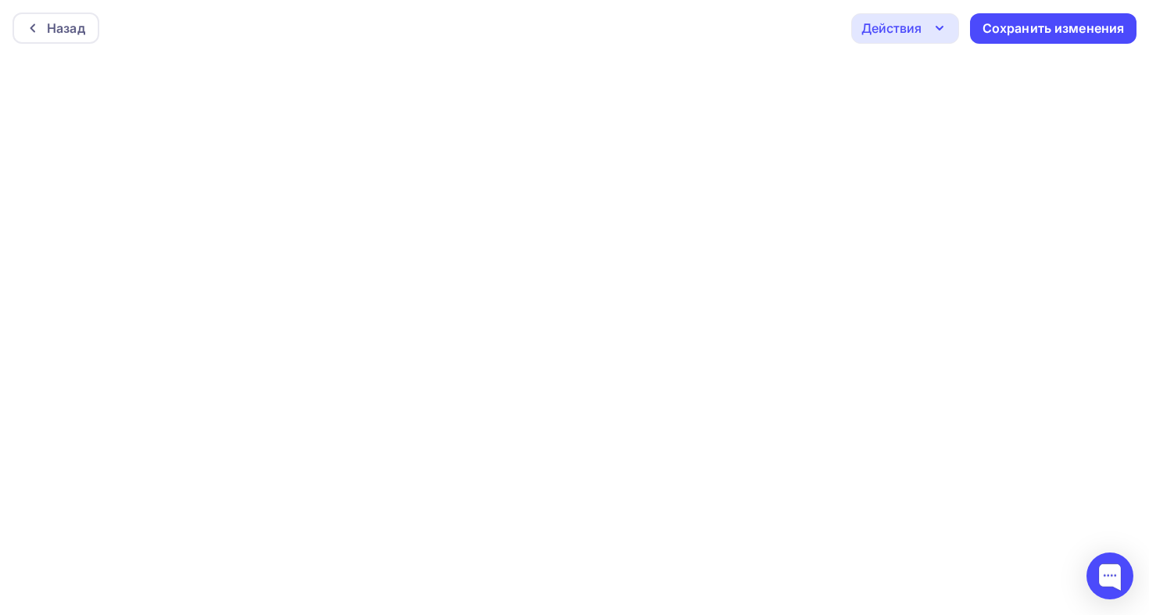
scroll to position [4, 0]
click at [70, 15] on div "Назад" at bounding box center [66, 24] width 38 height 19
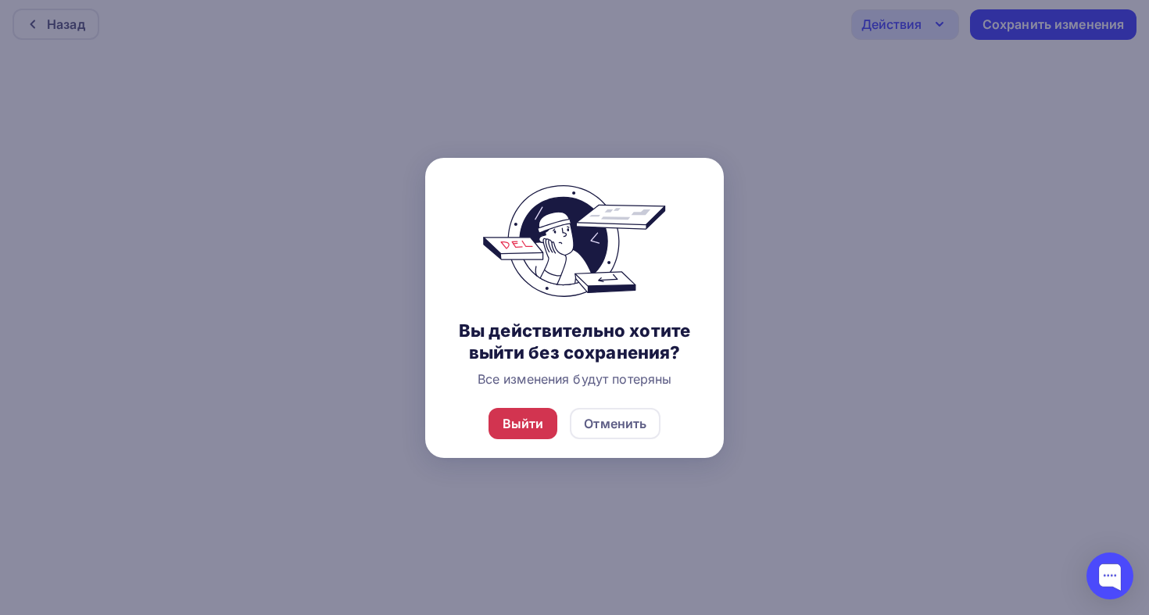
click at [529, 425] on div "Выйти" at bounding box center [522, 423] width 41 height 19
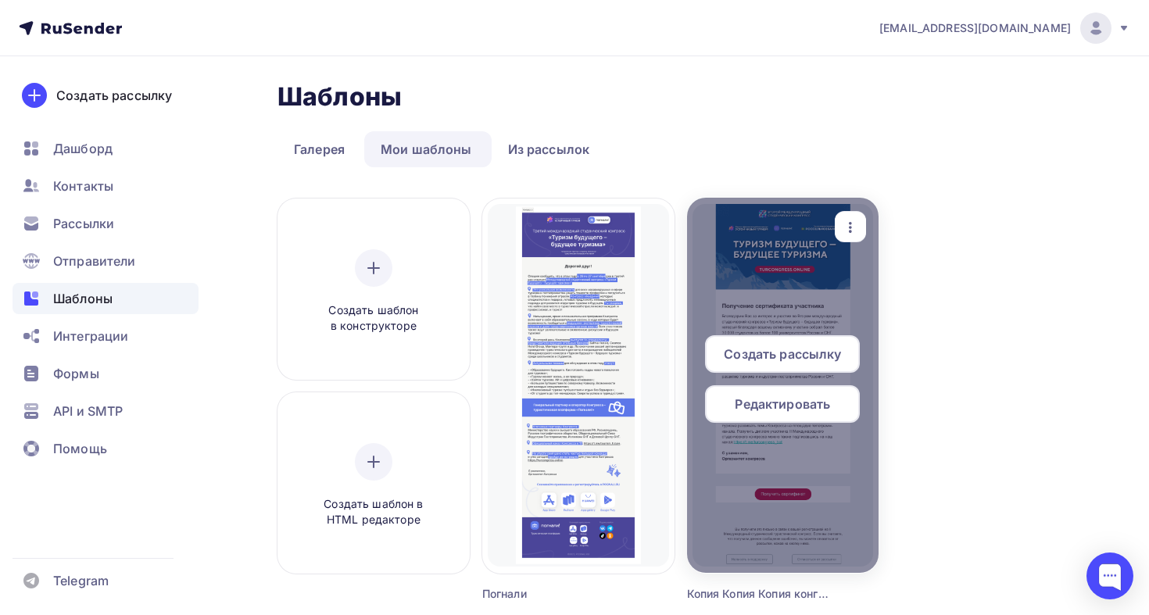
click at [850, 227] on icon "button" at bounding box center [850, 227] width 3 height 11
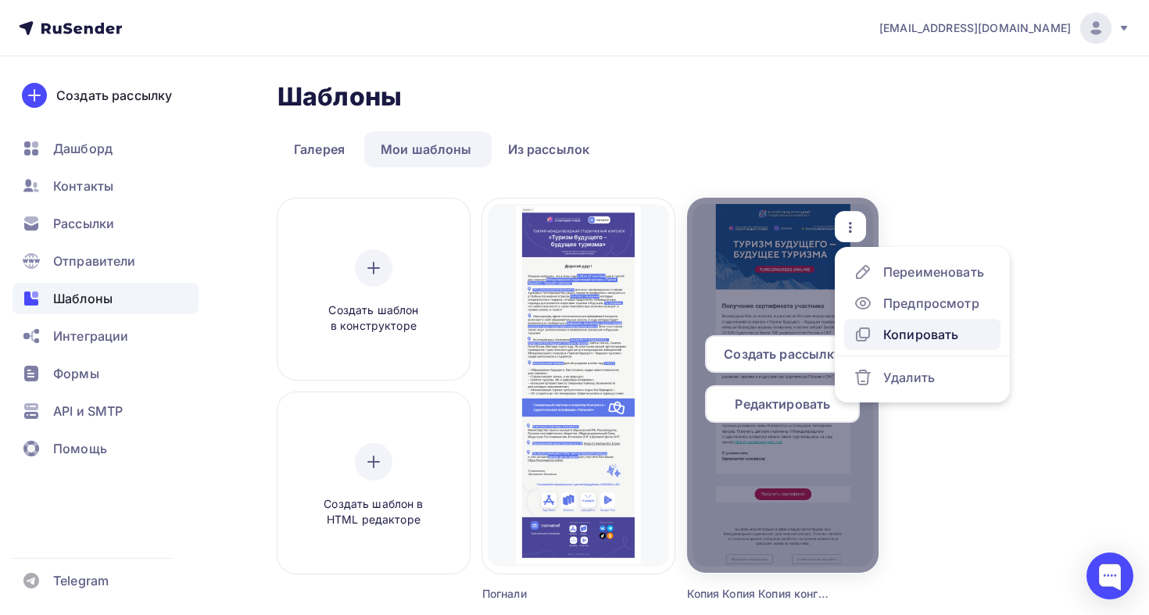
click at [889, 335] on div "Копировать" at bounding box center [920, 334] width 75 height 19
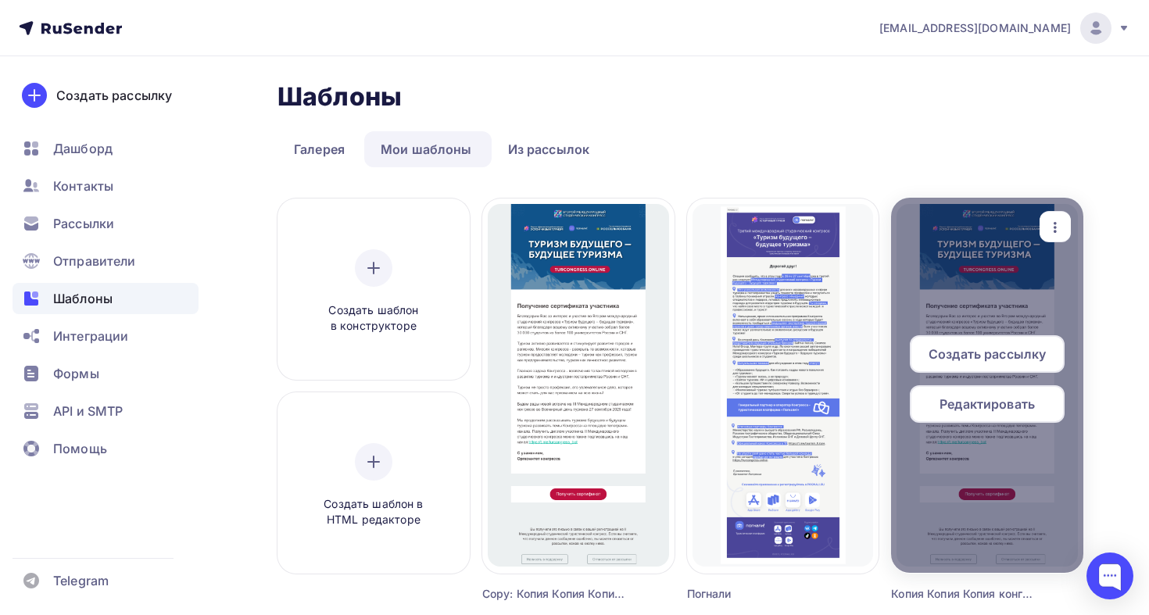
click at [965, 396] on span "Редактировать" at bounding box center [986, 404] width 95 height 19
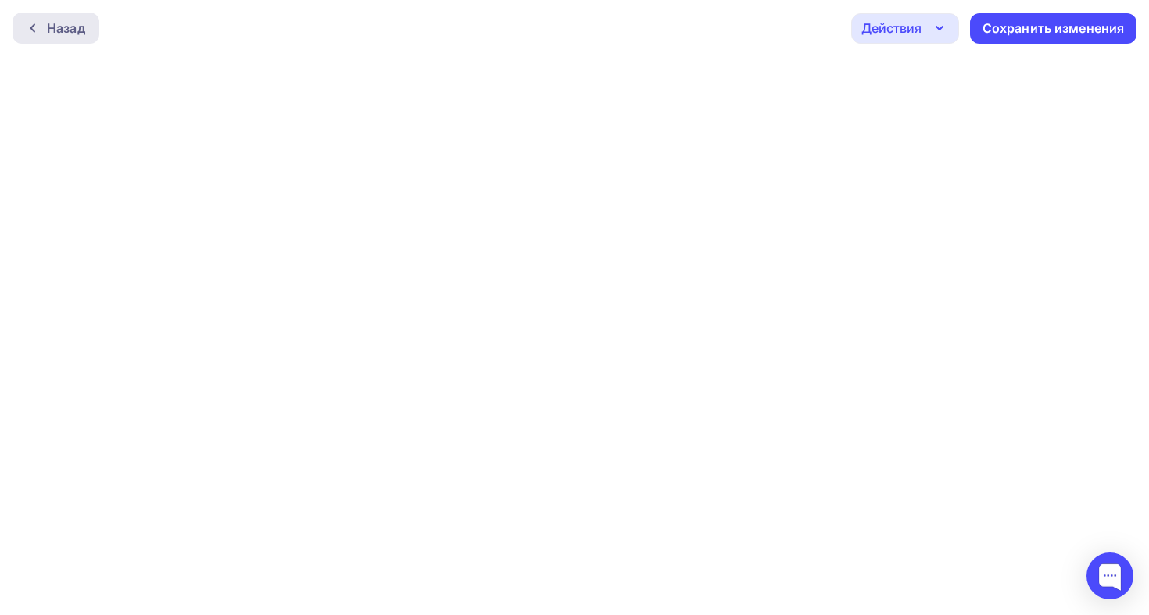
click at [63, 38] on div "Назад" at bounding box center [56, 28] width 87 height 31
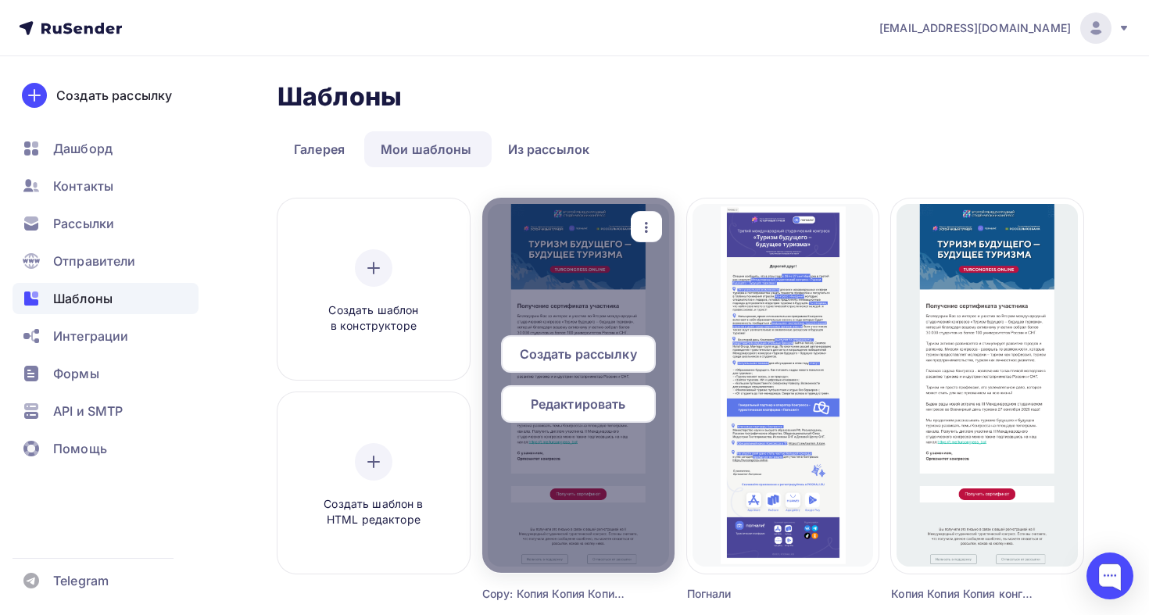
click at [587, 393] on div "Редактировать" at bounding box center [578, 404] width 155 height 38
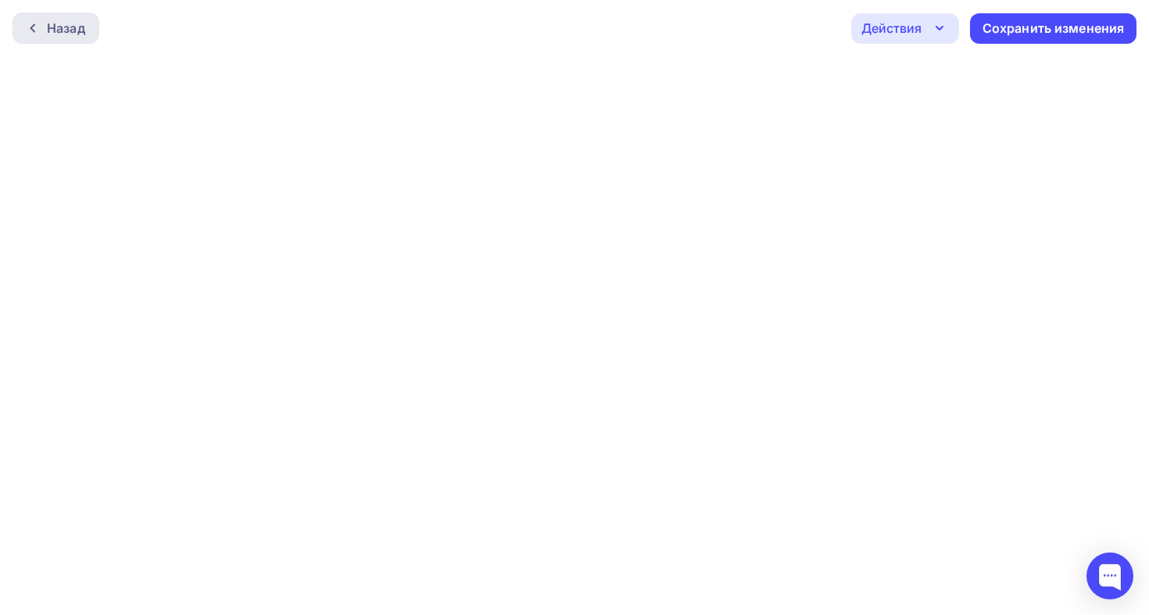
click at [63, 20] on div "Назад" at bounding box center [66, 28] width 38 height 19
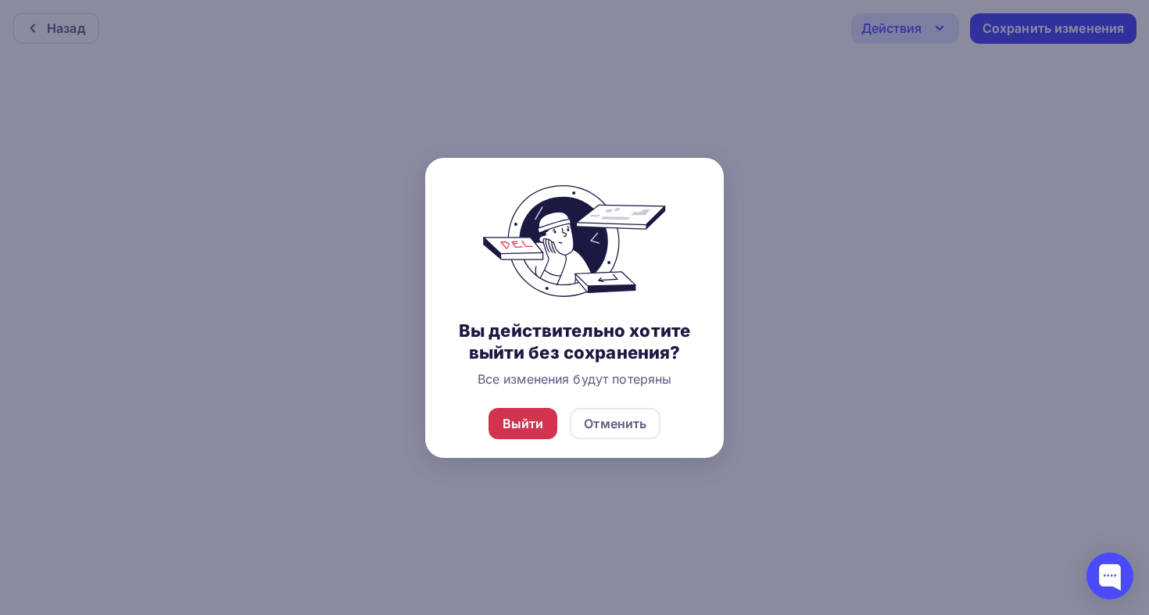
click at [542, 415] on div "Выйти" at bounding box center [522, 423] width 41 height 19
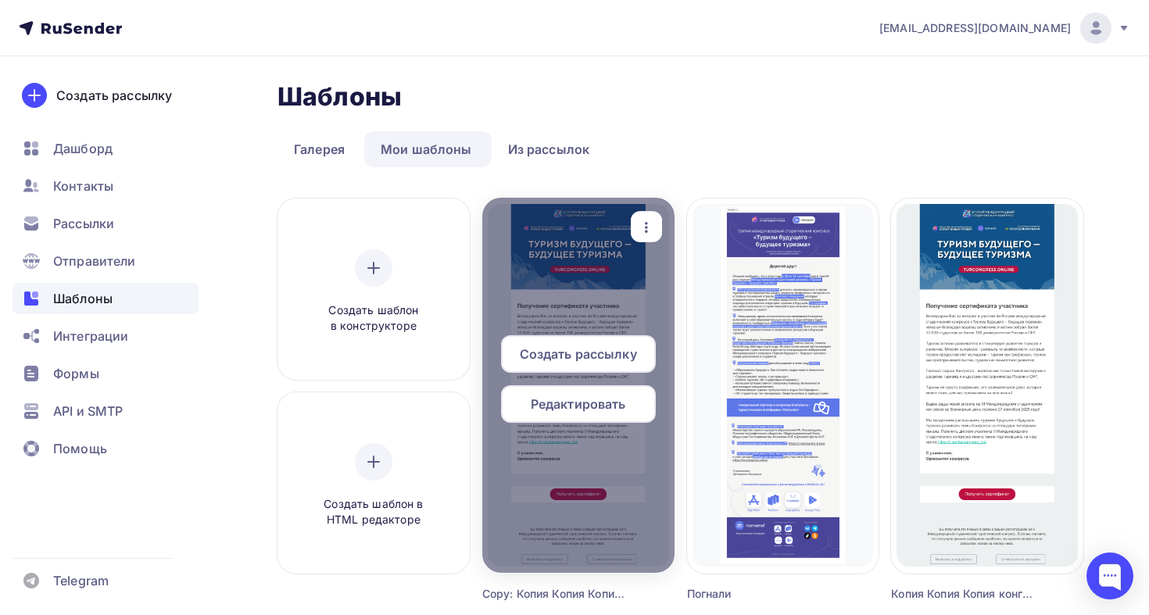
click at [549, 393] on div "Редактировать" at bounding box center [578, 404] width 155 height 38
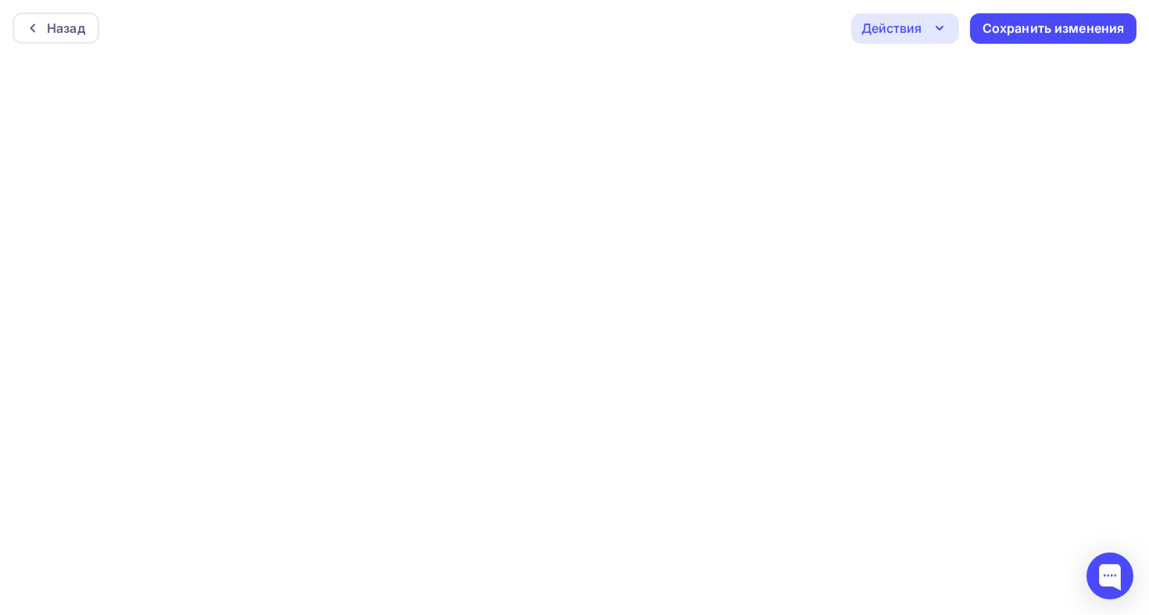
drag, startPoint x: 999, startPoint y: 39, endPoint x: 989, endPoint y: 55, distance: 19.1
click at [989, 55] on div "Назад Действия Отправить тестовое письмо Предпросмотр Выйти без сохранения Сохр…" at bounding box center [574, 28] width 1149 height 56
click at [1056, 27] on div "Сохранить изменения" at bounding box center [1053, 29] width 142 height 18
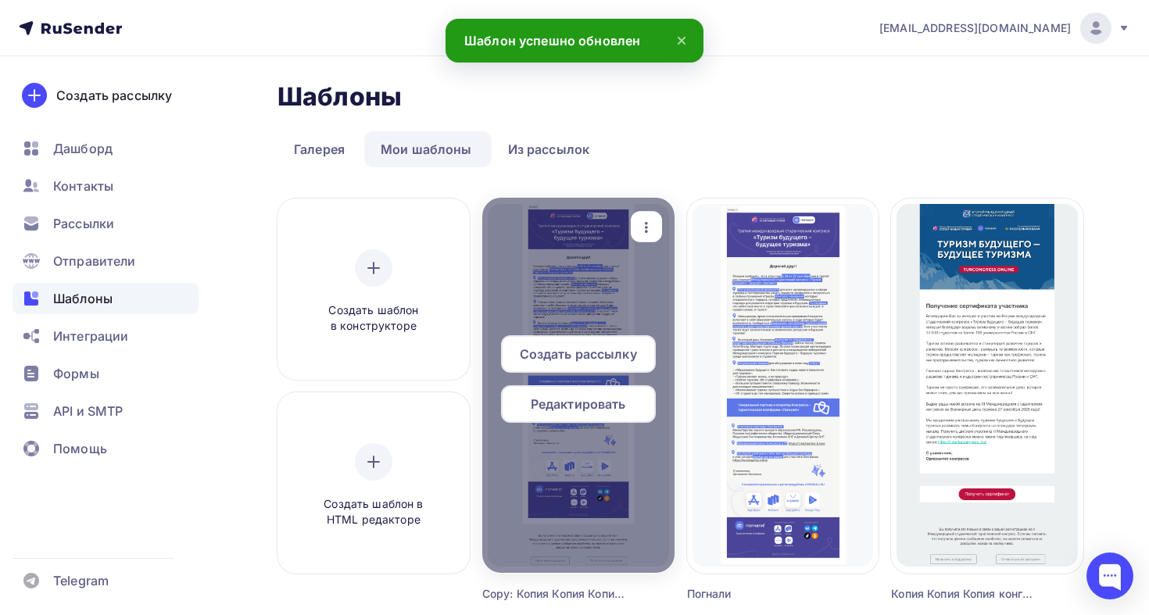
click at [595, 392] on div "Редактировать" at bounding box center [578, 404] width 155 height 38
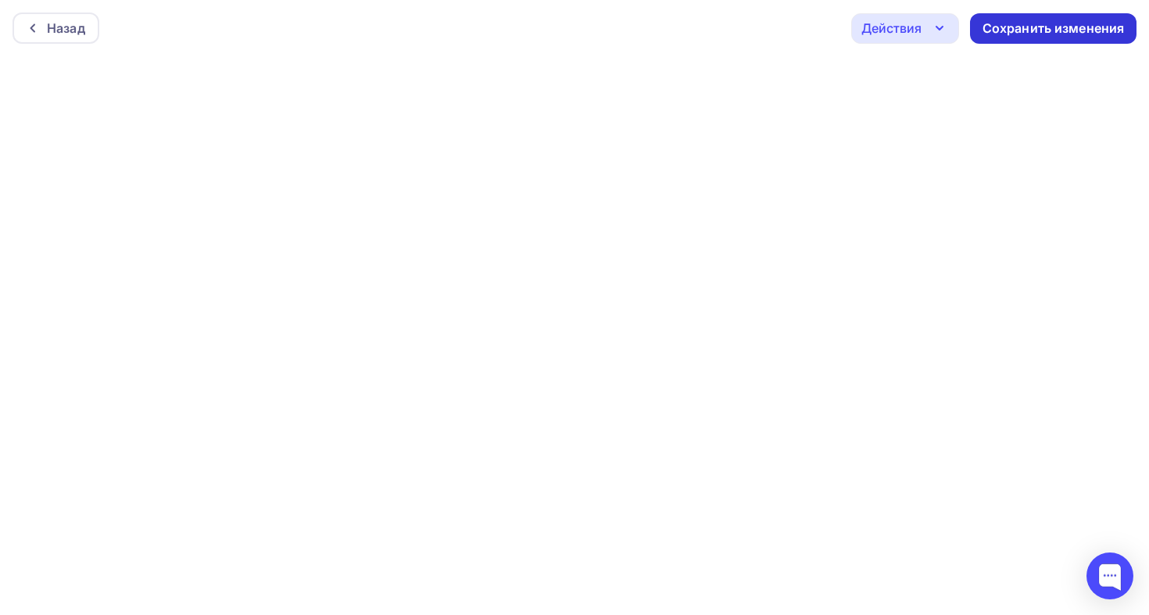
click at [1032, 38] on div "Сохранить изменения" at bounding box center [1053, 28] width 166 height 30
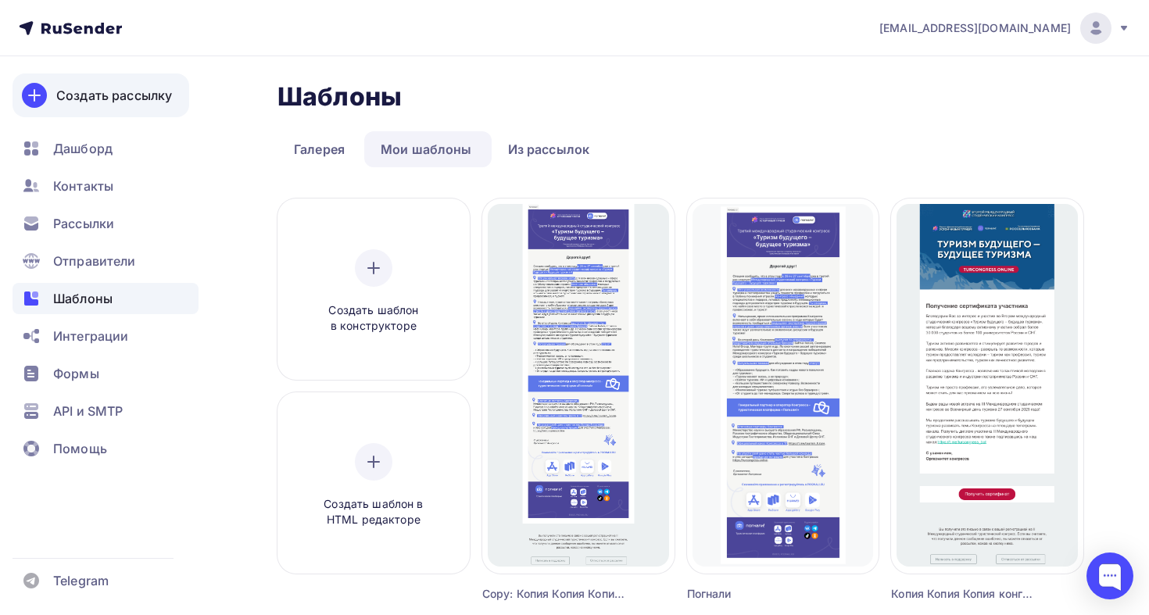
click at [138, 102] on div "Создать рассылку" at bounding box center [114, 95] width 116 height 19
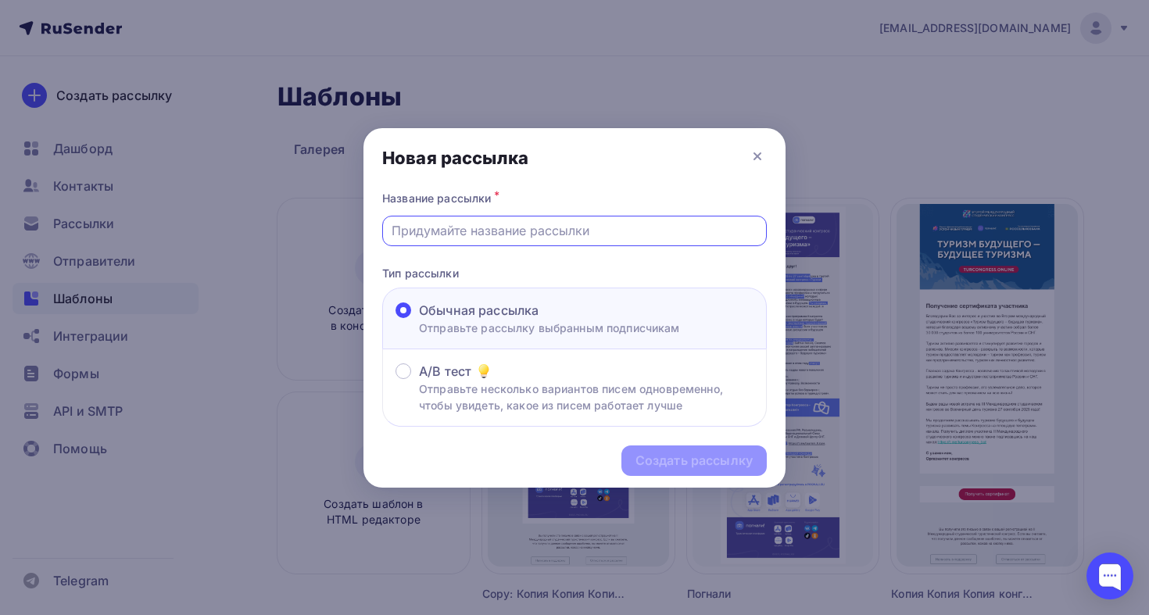
click at [519, 227] on input "text" at bounding box center [575, 230] width 367 height 19
type input "Тест 2"
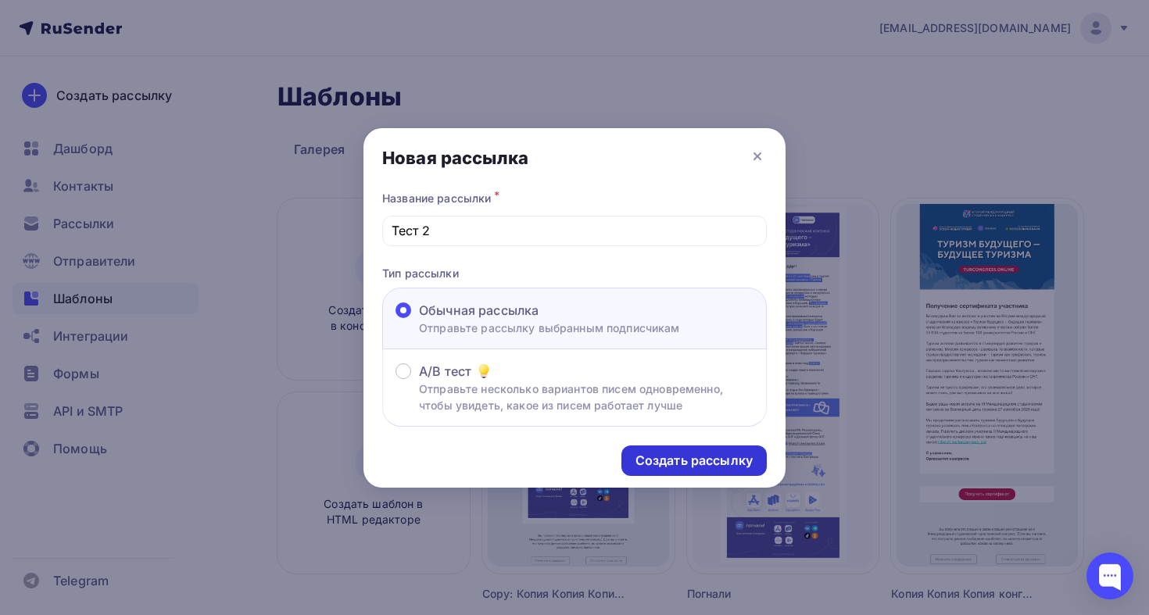
click at [685, 458] on div "Создать рассылку" at bounding box center [693, 461] width 117 height 18
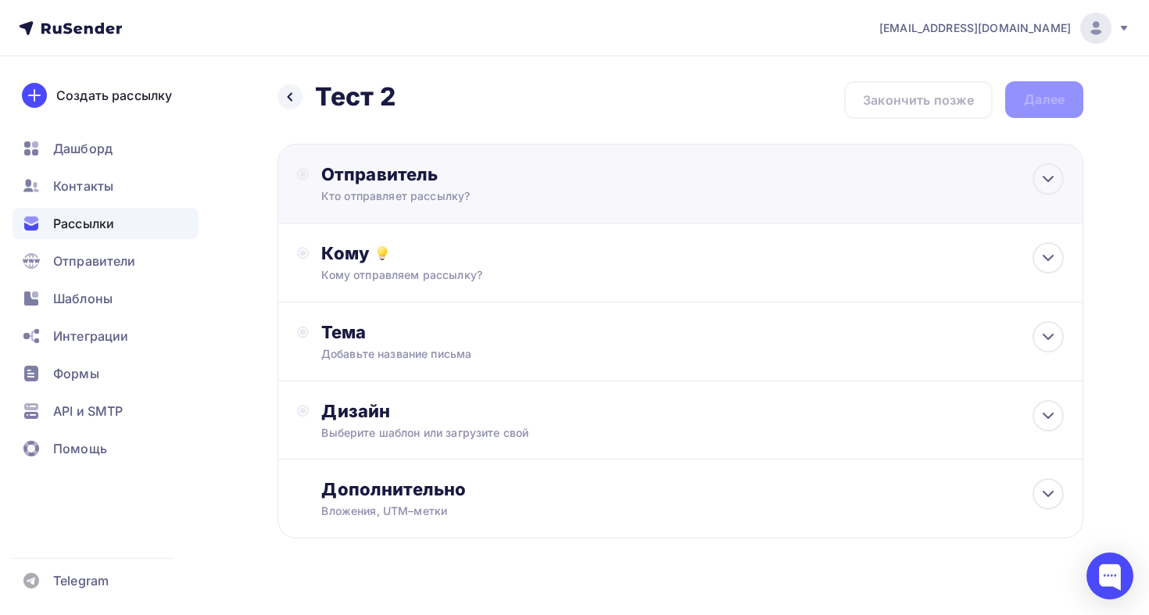
click at [431, 170] on div "Отправитель" at bounding box center [490, 174] width 338 height 22
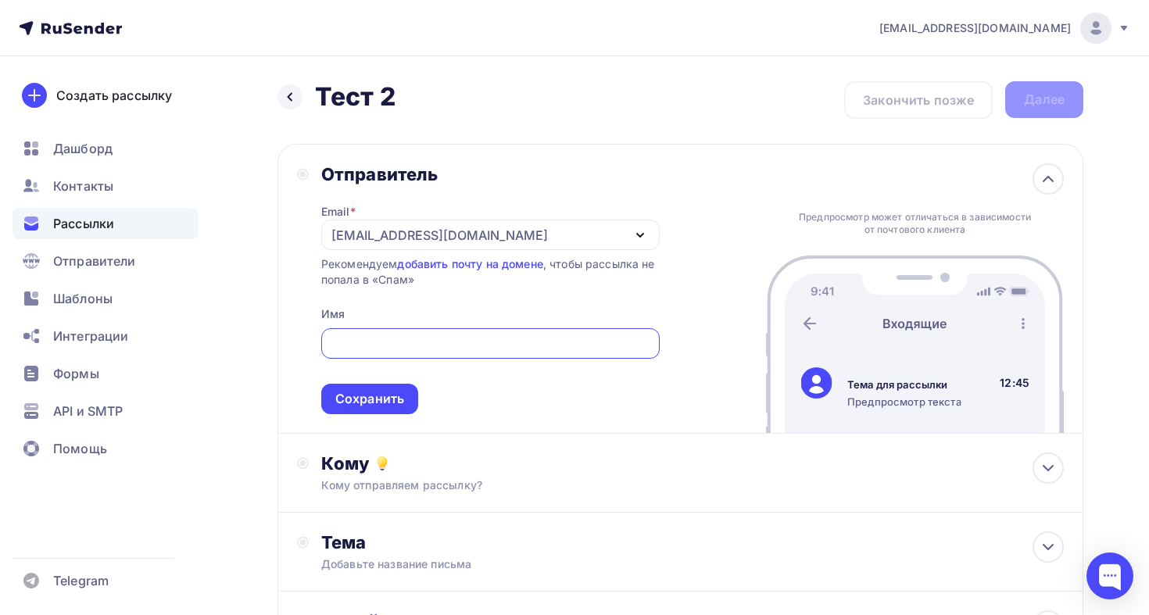
click at [456, 342] on input "text" at bounding box center [490, 343] width 320 height 19
click at [491, 351] on input "Третий международный студенческий конгресс" at bounding box center [490, 343] width 320 height 19
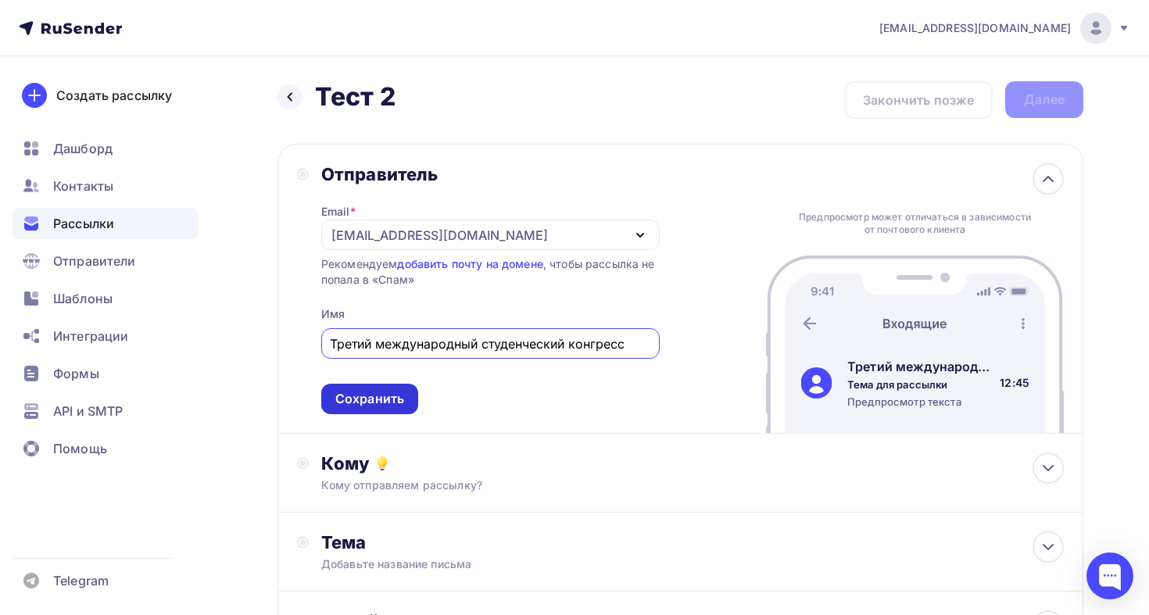
type input "Третий международный студенческий конгресс"
click at [411, 401] on div "Сохранить" at bounding box center [369, 399] width 97 height 30
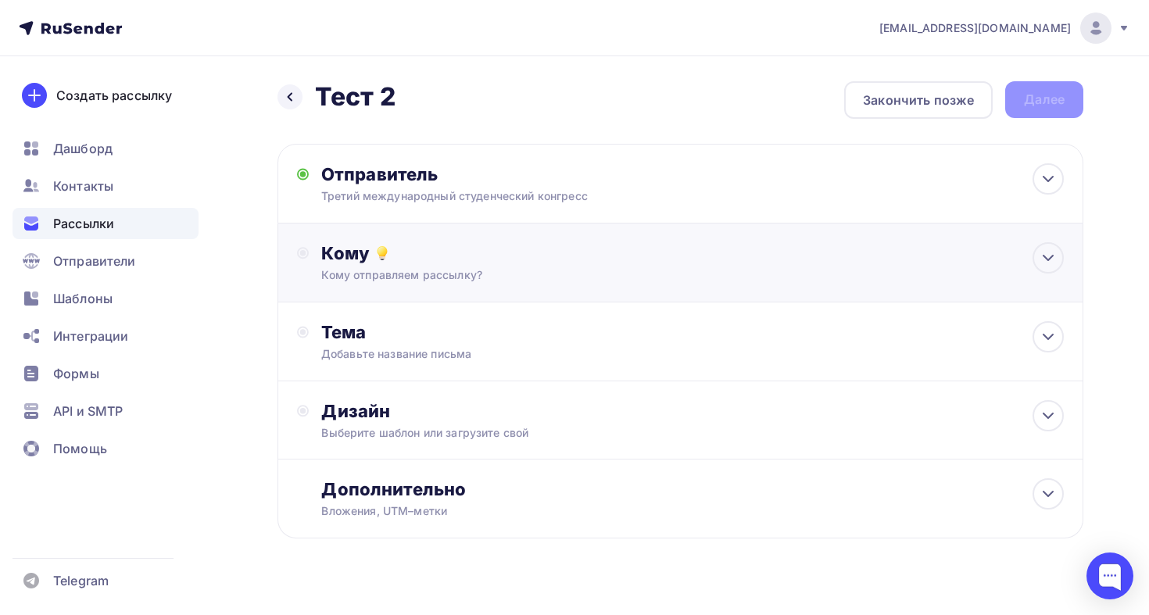
click at [466, 282] on div "Кому отправляем рассылку?" at bounding box center [655, 275] width 668 height 16
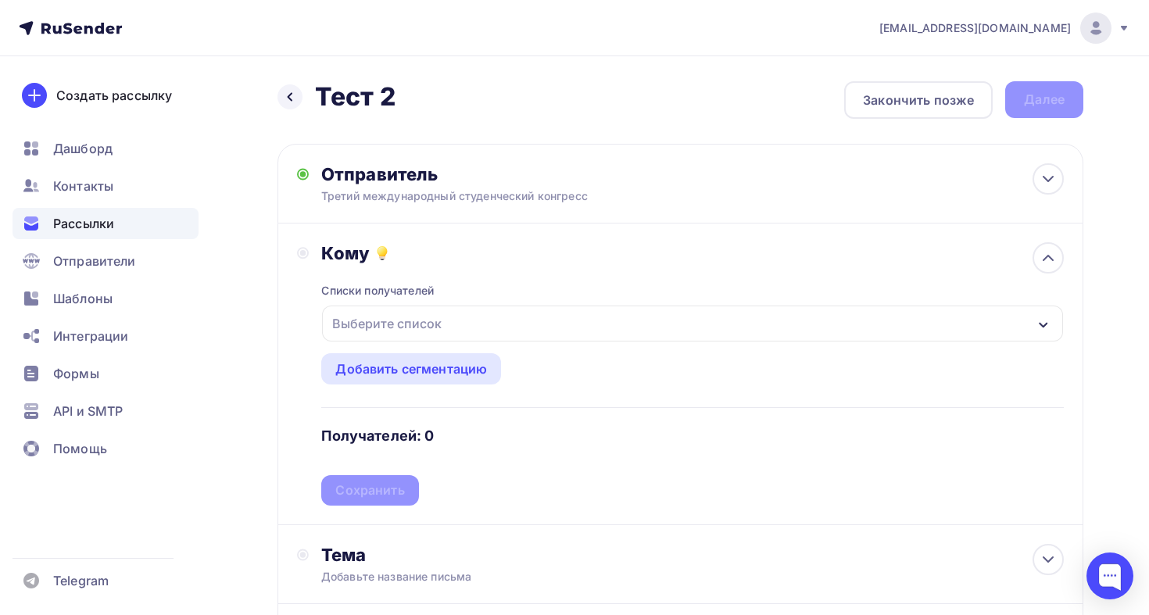
click at [462, 327] on div "Выберите список" at bounding box center [692, 324] width 741 height 36
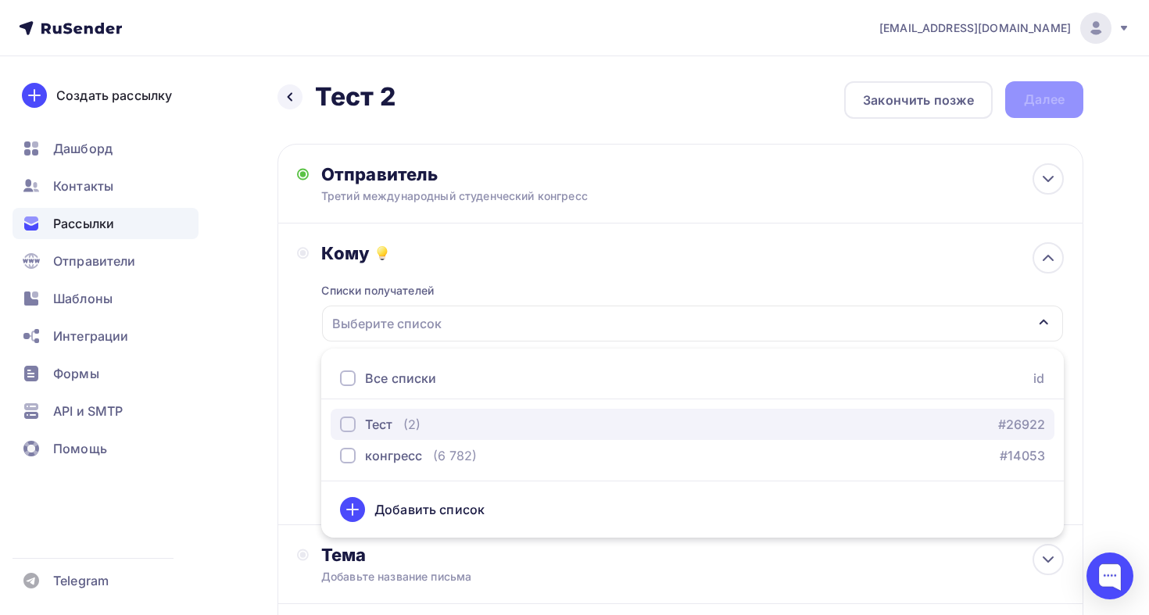
click at [445, 418] on div "Тест (2) #26922" at bounding box center [692, 424] width 705 height 19
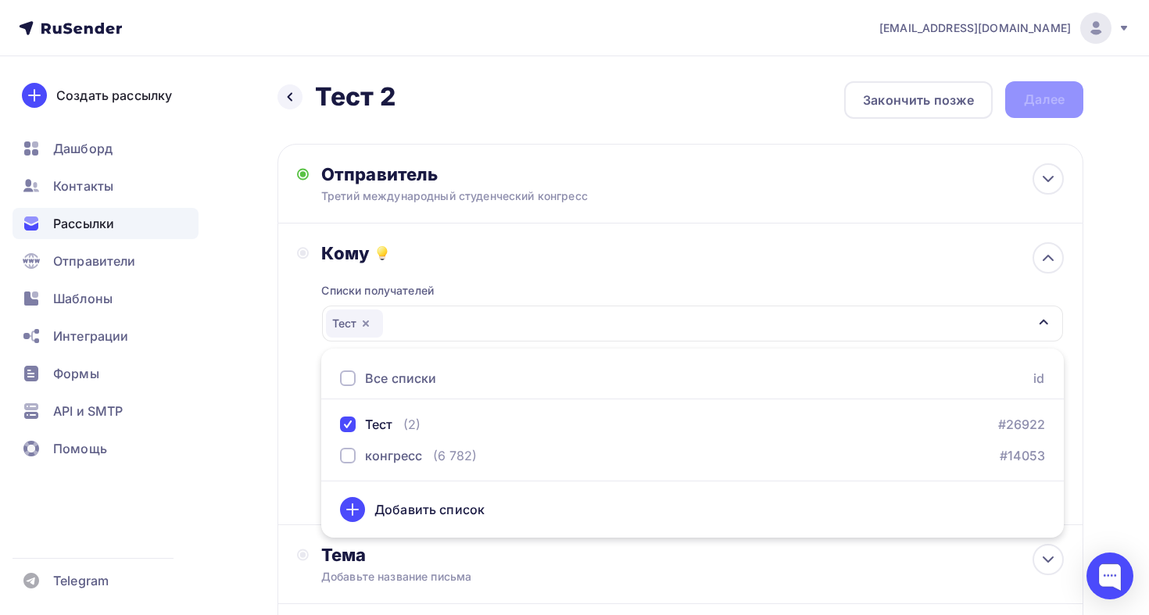
click at [308, 369] on div "Кому Списки получателей Тест Все списки id Тест (2) #26922 конгресс (6 782) #14…" at bounding box center [680, 373] width 767 height 263
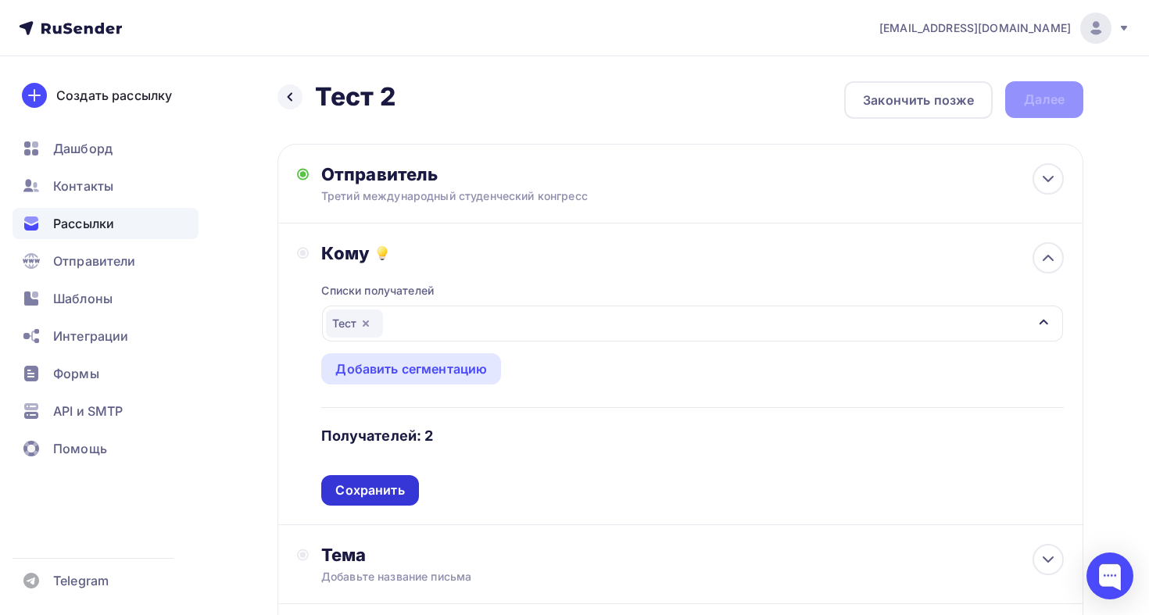
click at [407, 492] on div "Сохранить" at bounding box center [369, 490] width 97 height 30
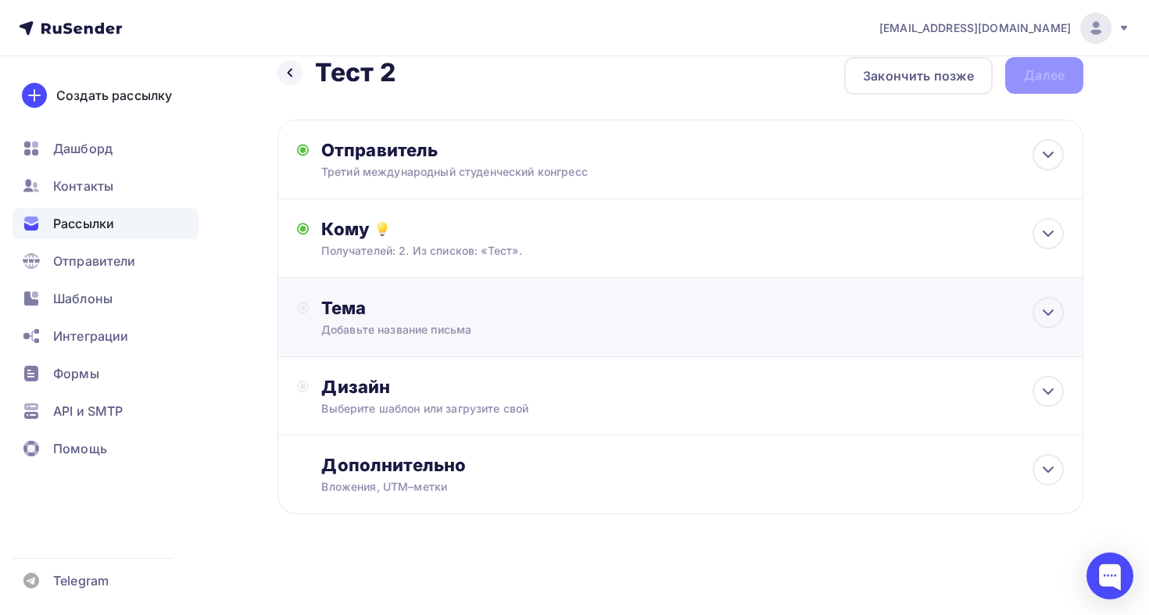
click at [480, 327] on div "Добавьте название письма" at bounding box center [460, 330] width 278 height 16
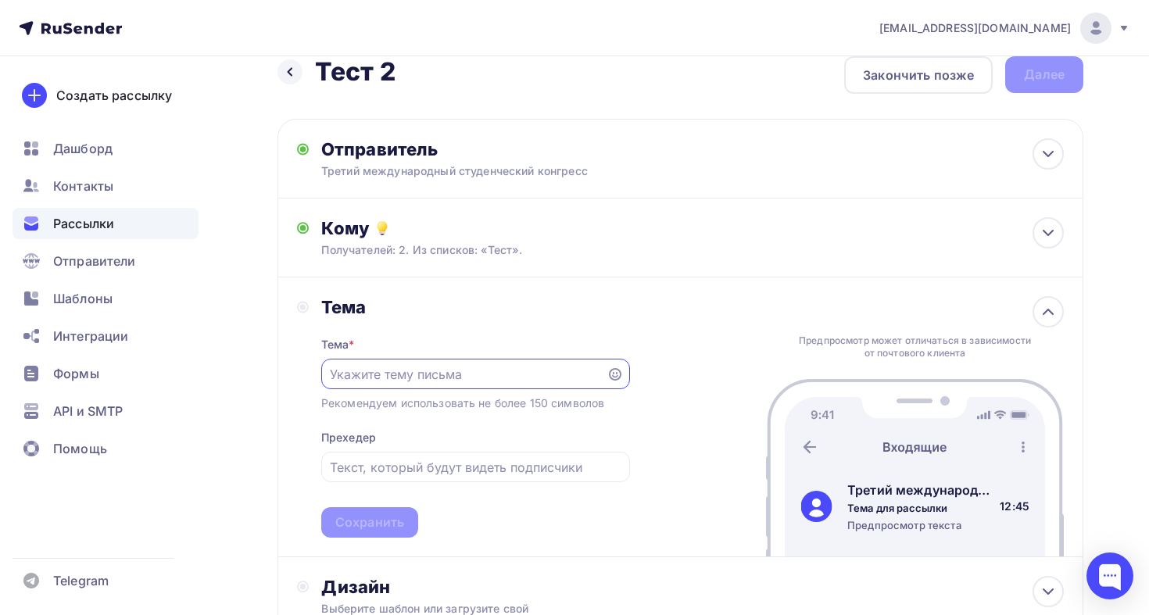
click at [477, 372] on input "text" at bounding box center [463, 374] width 267 height 19
paste input "Третий международный студенческий конгресс"
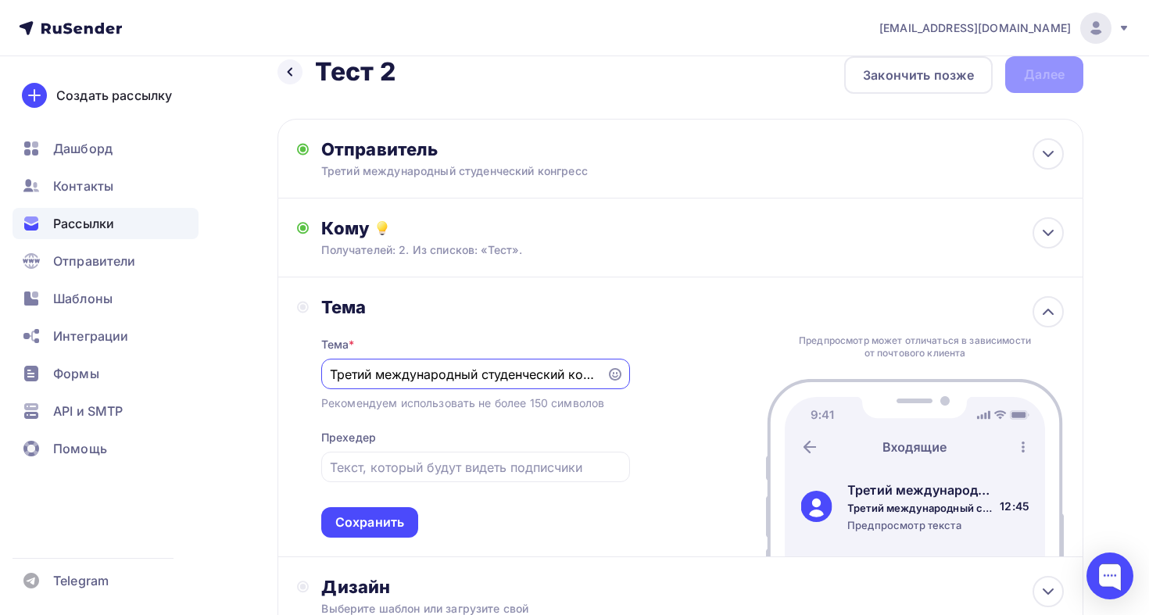
scroll to position [0, 30]
type input "Третий международный студенческий конгресс"
click at [481, 466] on input "text" at bounding box center [475, 467] width 291 height 19
paste input "Третий международный студенческий конгресс"
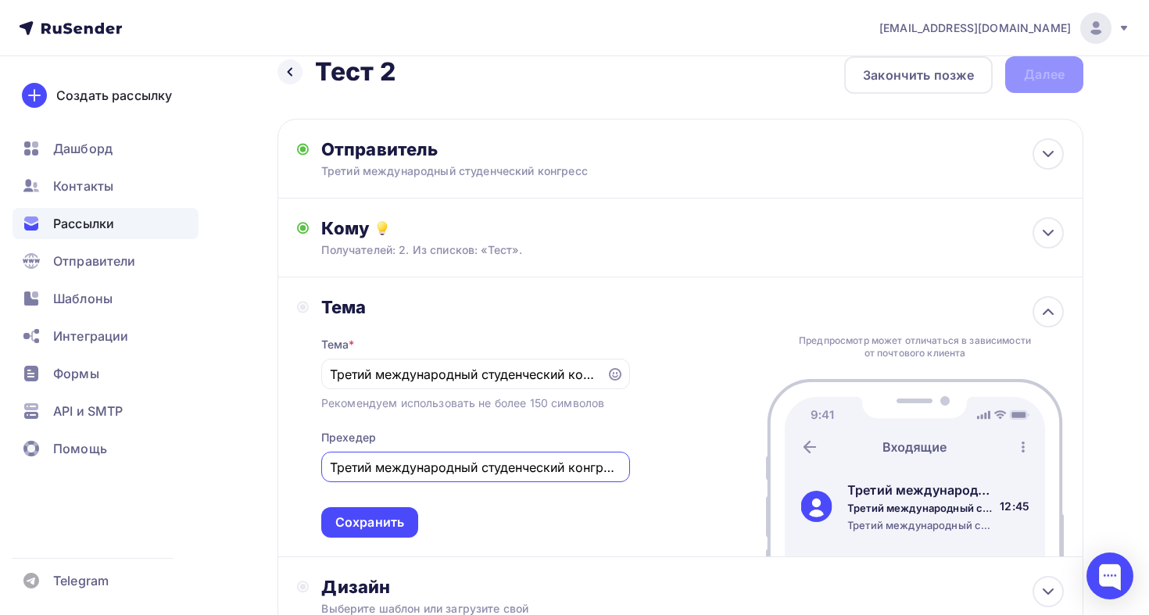
scroll to position [0, 7]
type input "Третий международный студенческий конгресс"
click at [397, 522] on div "Сохранить" at bounding box center [369, 522] width 69 height 18
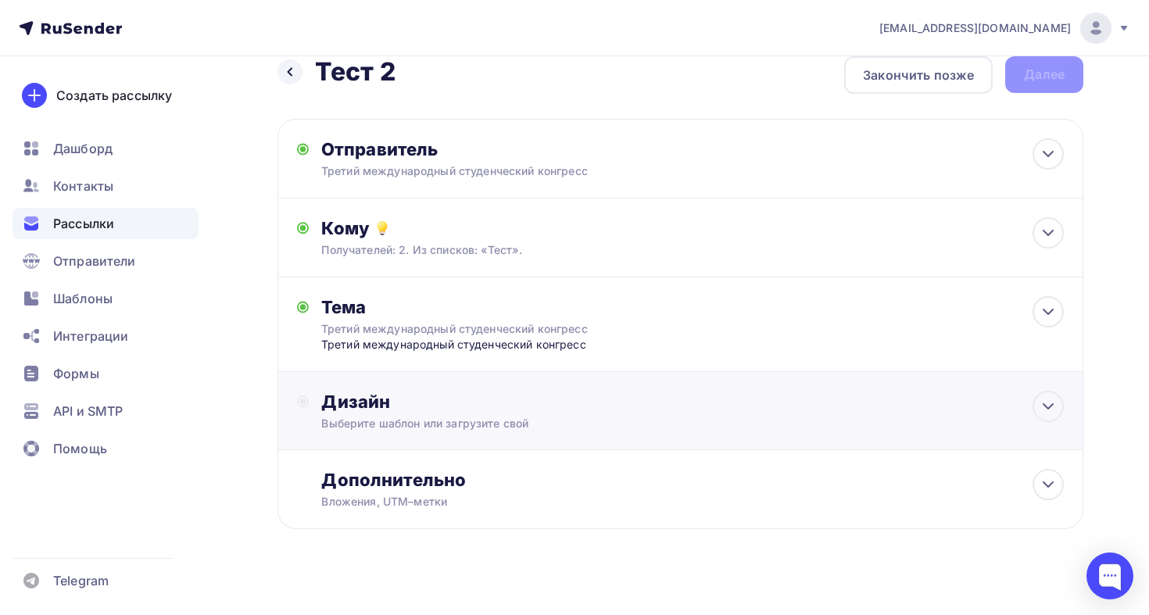
click at [497, 418] on div "Выберите шаблон или загрузите свой" at bounding box center [655, 424] width 668 height 16
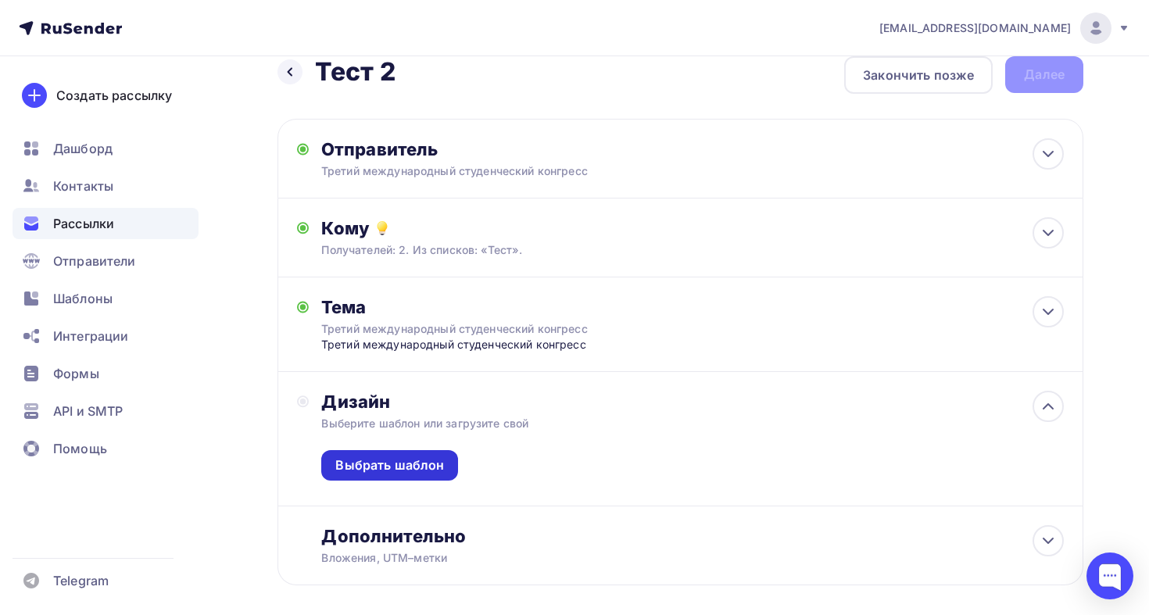
click at [415, 474] on div "Выбрать шаблон" at bounding box center [389, 465] width 109 height 18
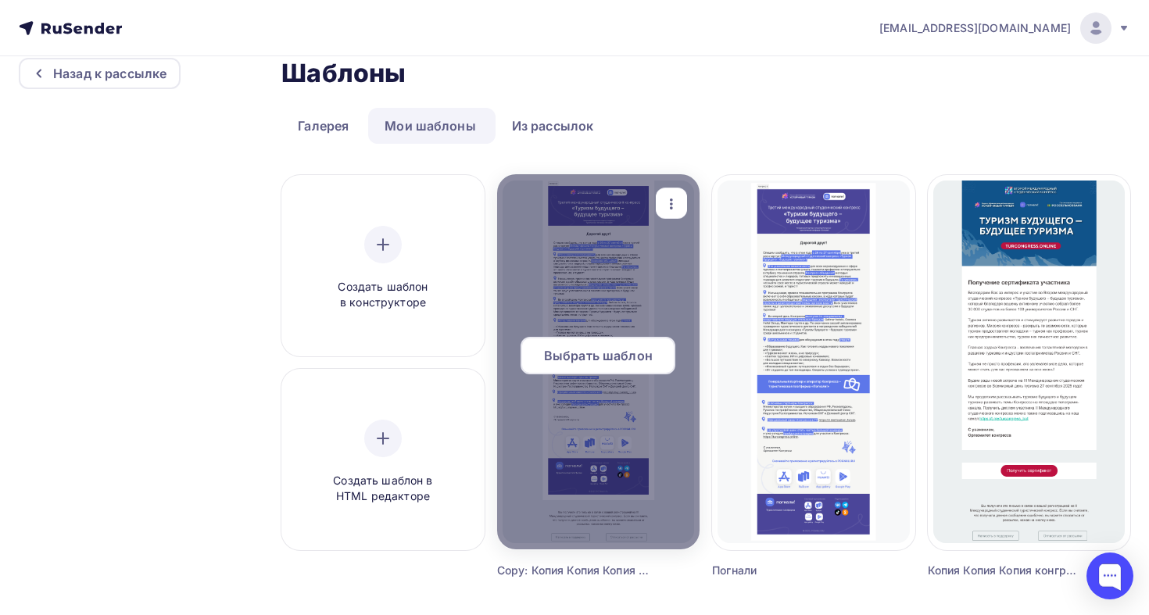
scroll to position [52, 0]
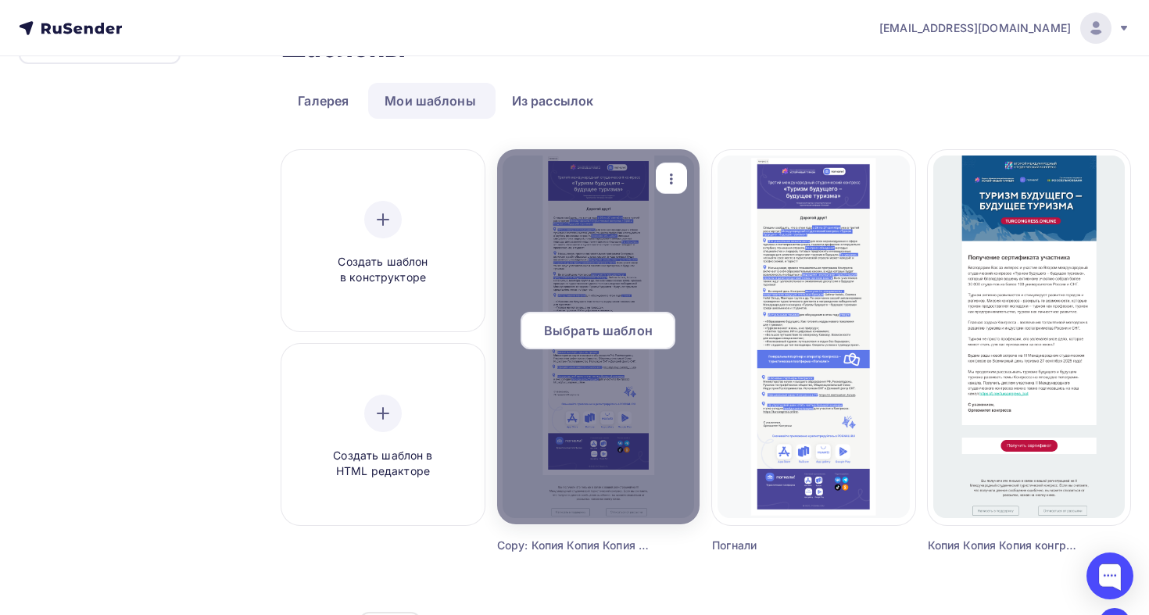
click at [634, 331] on span "Выбрать шаблон" at bounding box center [598, 330] width 109 height 19
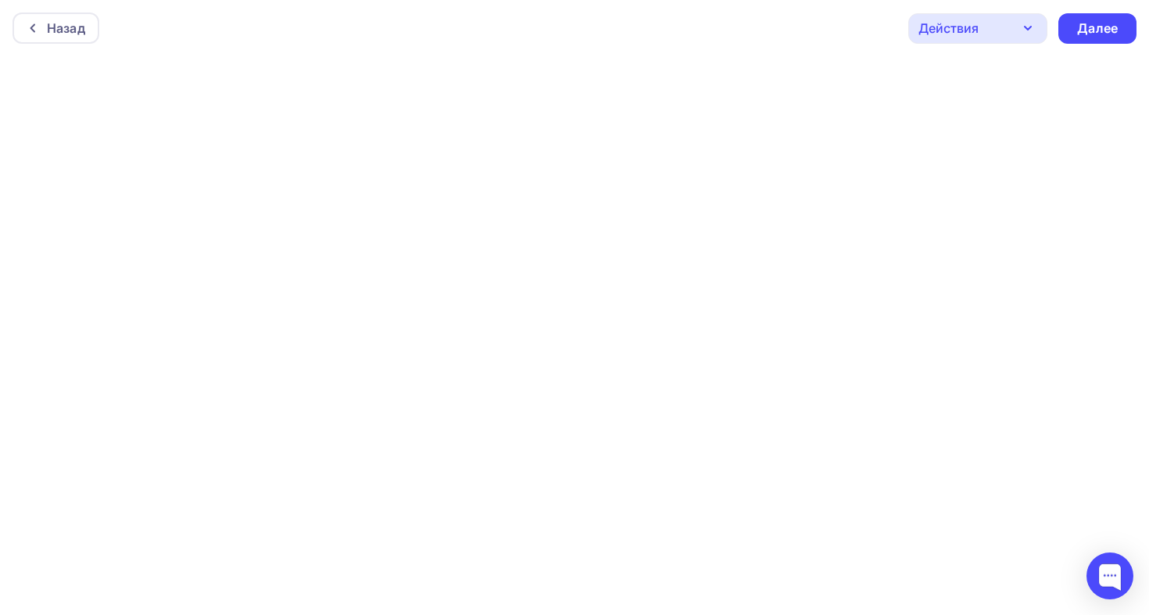
scroll to position [4, 0]
click at [1110, 27] on div "Далее" at bounding box center [1097, 25] width 41 height 18
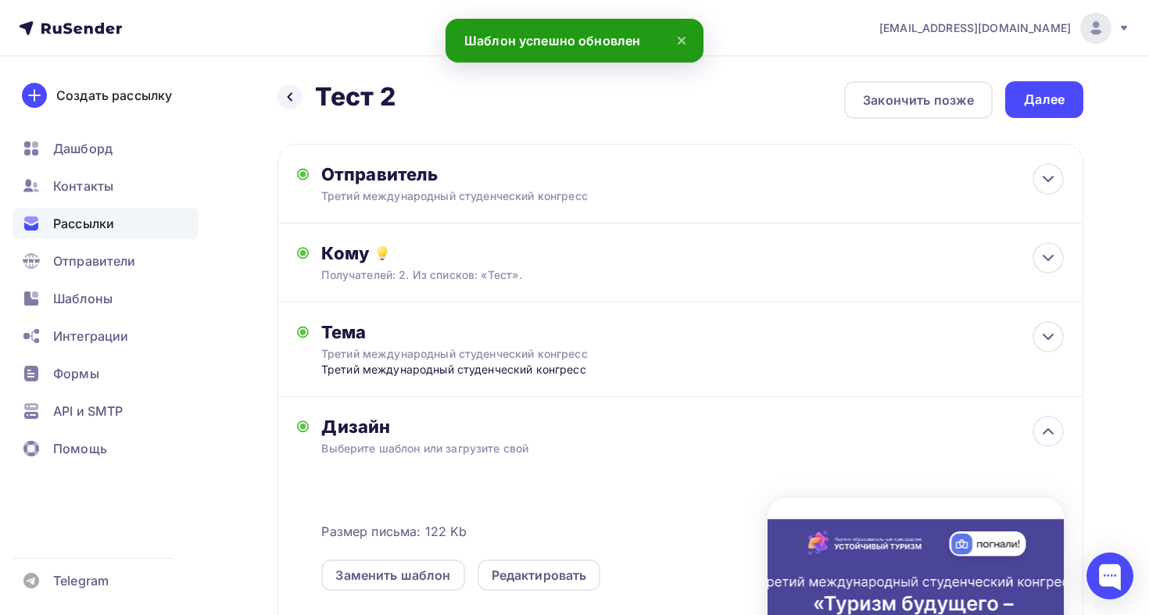
scroll to position [309, 0]
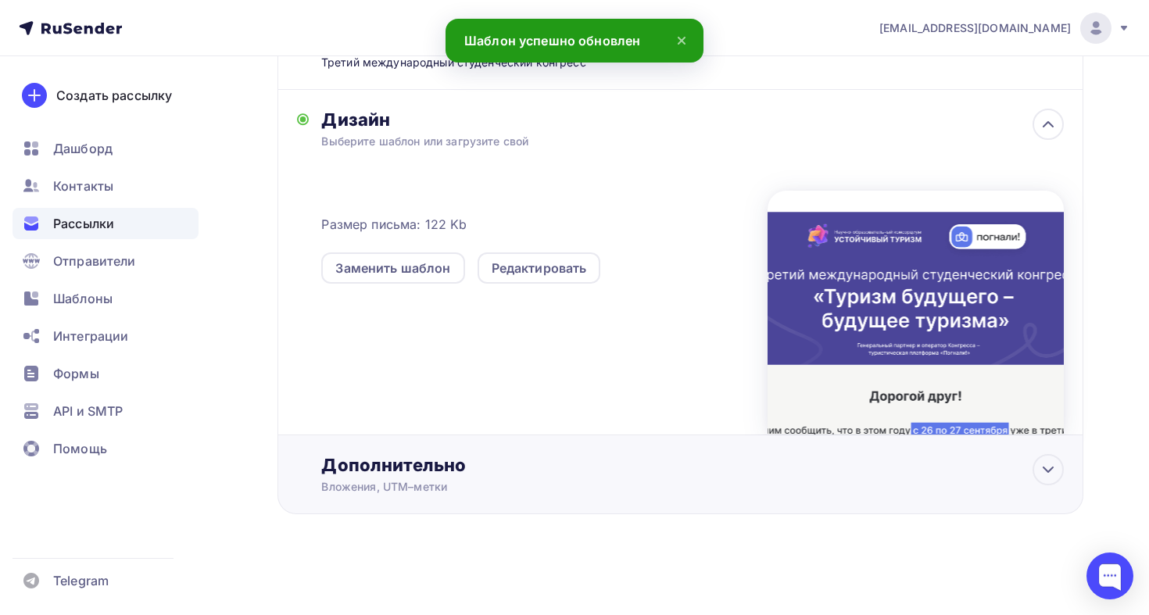
click at [879, 490] on div "Вложения, UTM–метки" at bounding box center [655, 487] width 668 height 16
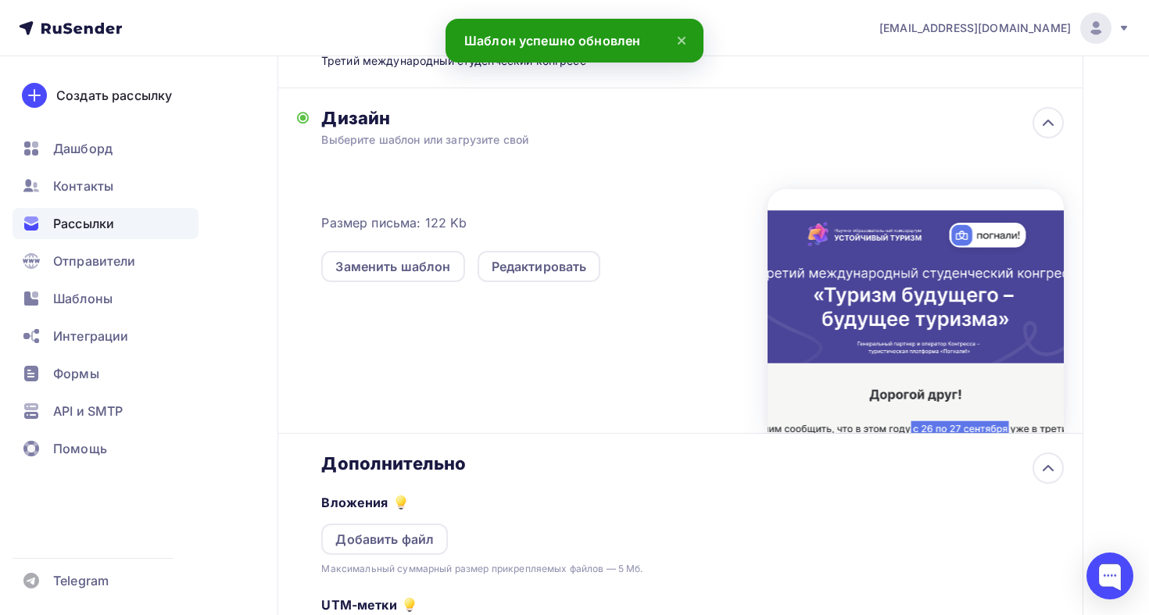
scroll to position [0, 0]
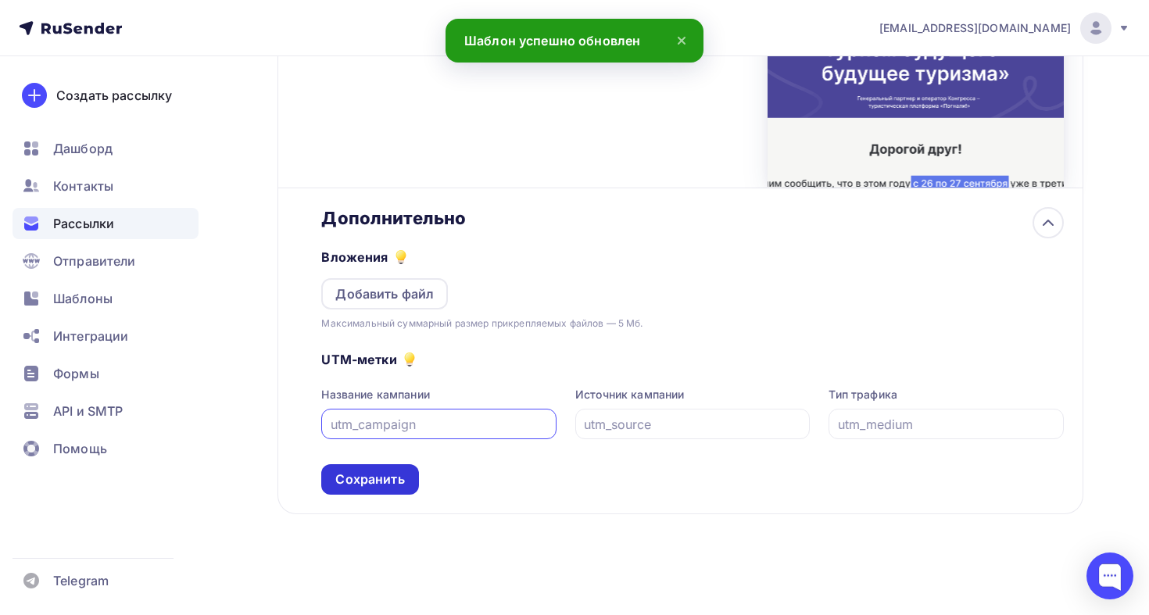
click at [366, 485] on div "Сохранить" at bounding box center [369, 479] width 69 height 18
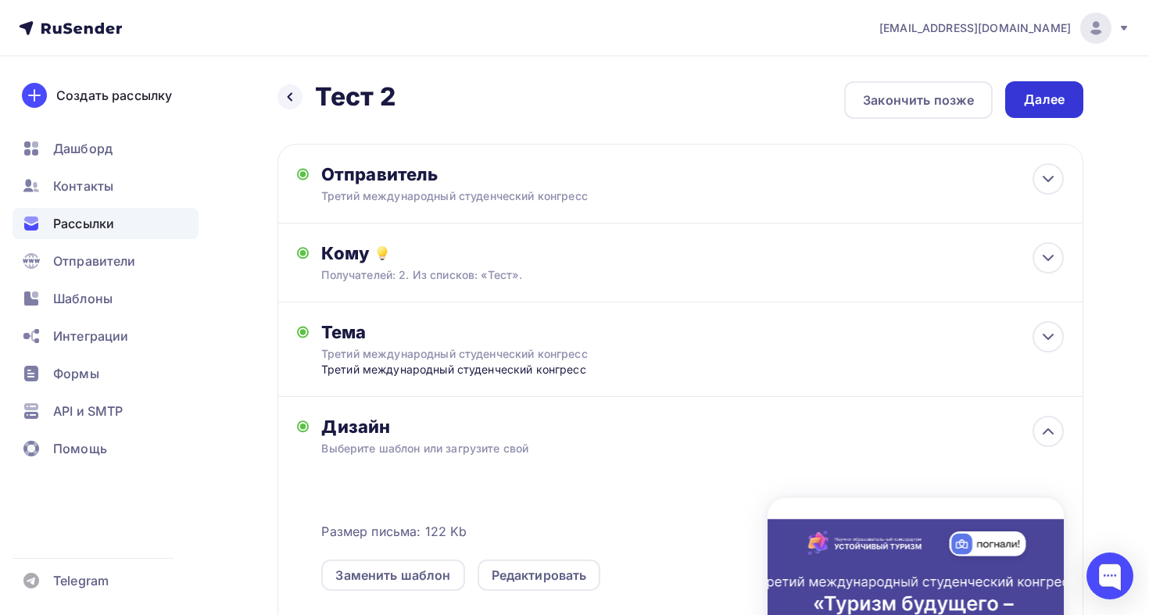
click at [1054, 102] on div "Далее" at bounding box center [1044, 100] width 41 height 18
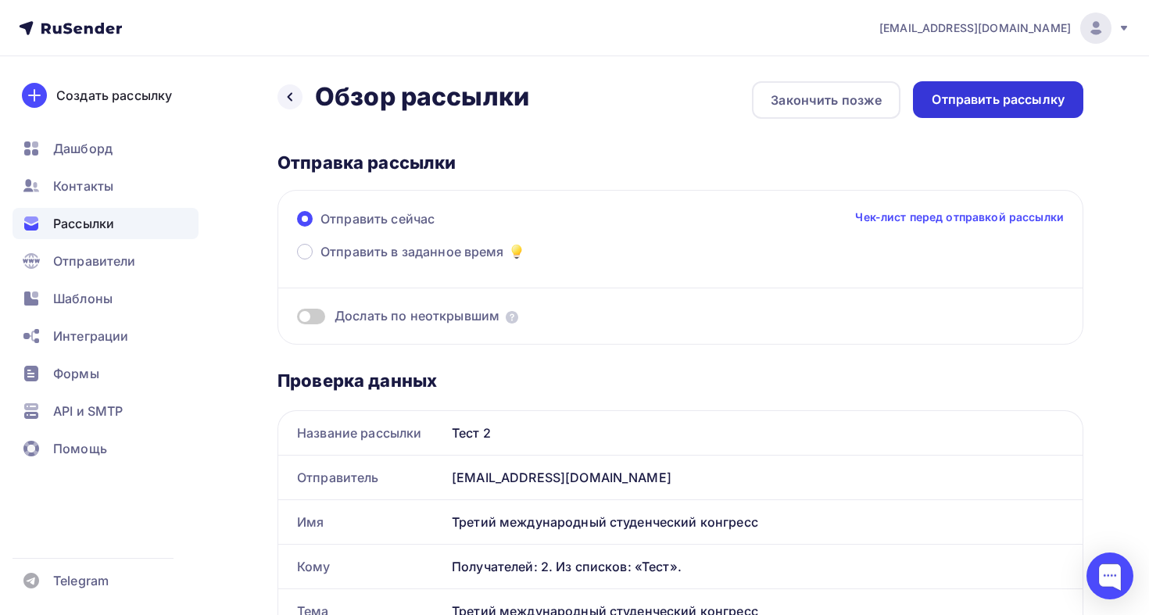
click at [984, 93] on div "Отправить рассылку" at bounding box center [997, 100] width 133 height 18
